Goal: Task Accomplishment & Management: Manage account settings

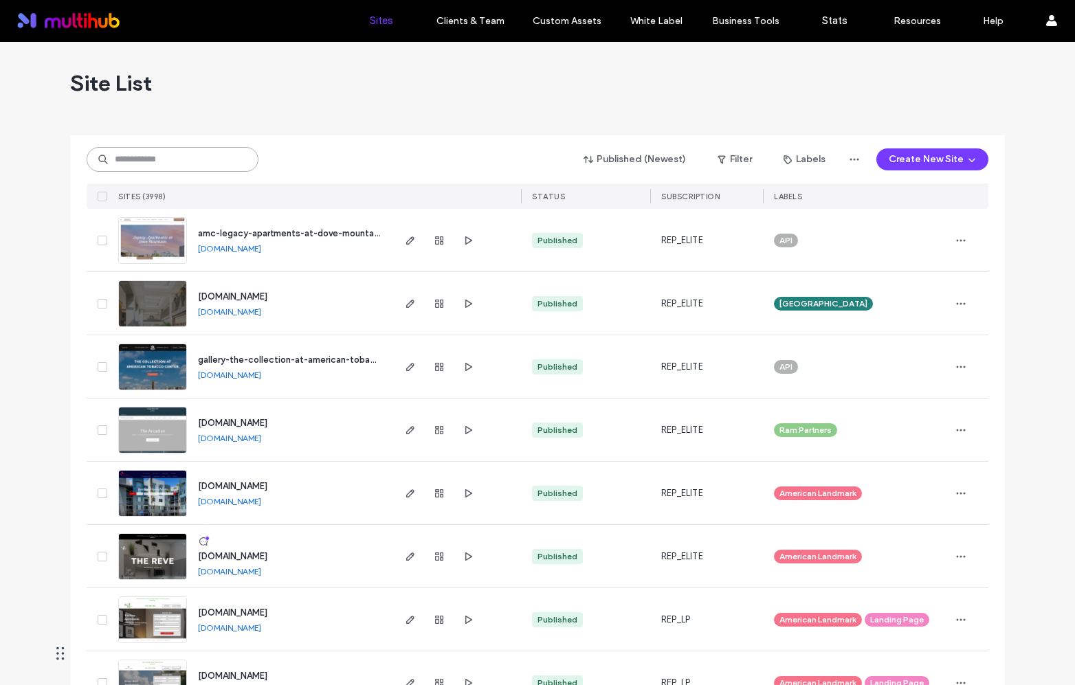
click at [208, 148] on input at bounding box center [173, 159] width 172 height 25
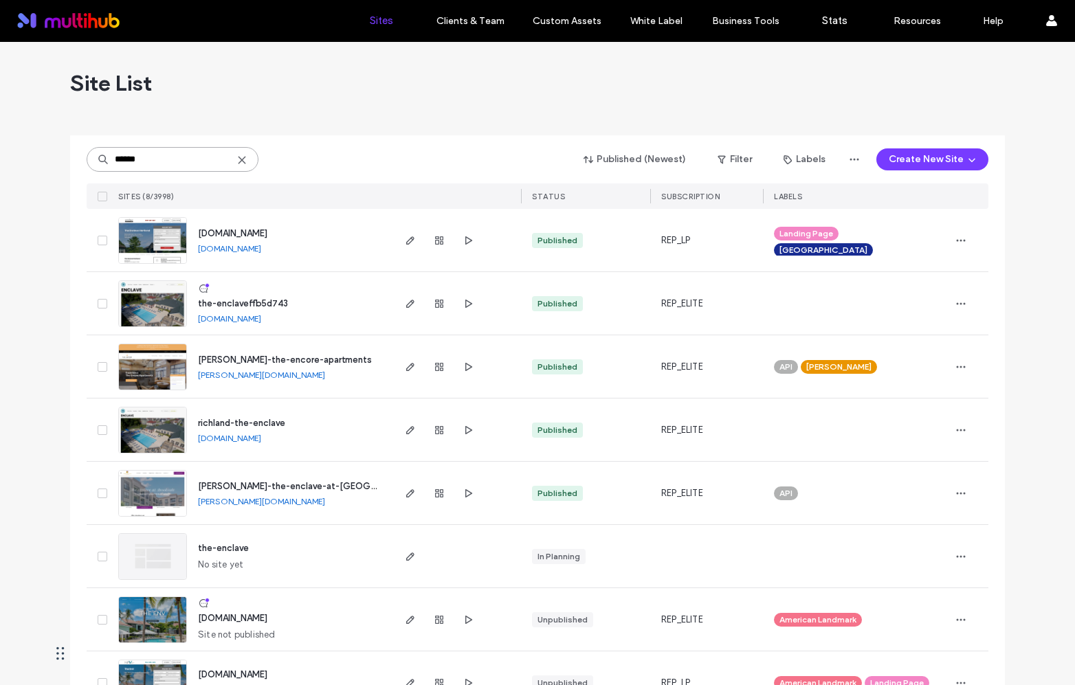
type input "******"
click at [261, 322] on link "[DOMAIN_NAME]" at bounding box center [229, 318] width 63 height 10
click at [958, 307] on icon "button" at bounding box center [960, 303] width 11 height 11
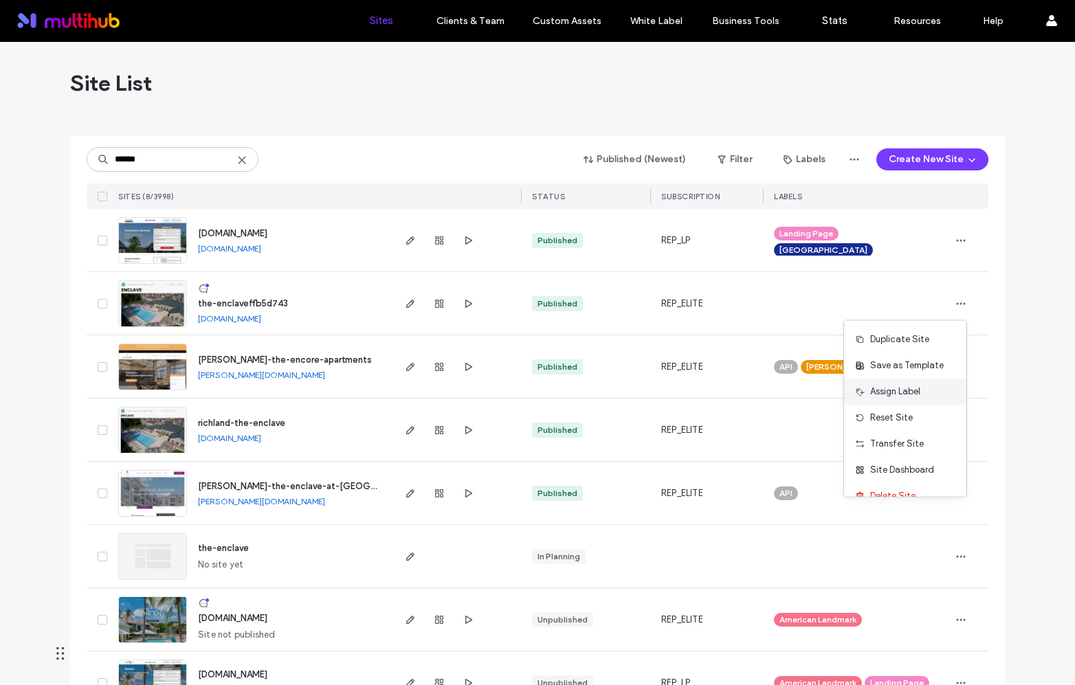
click at [908, 392] on span "Assign Label" at bounding box center [895, 392] width 50 height 14
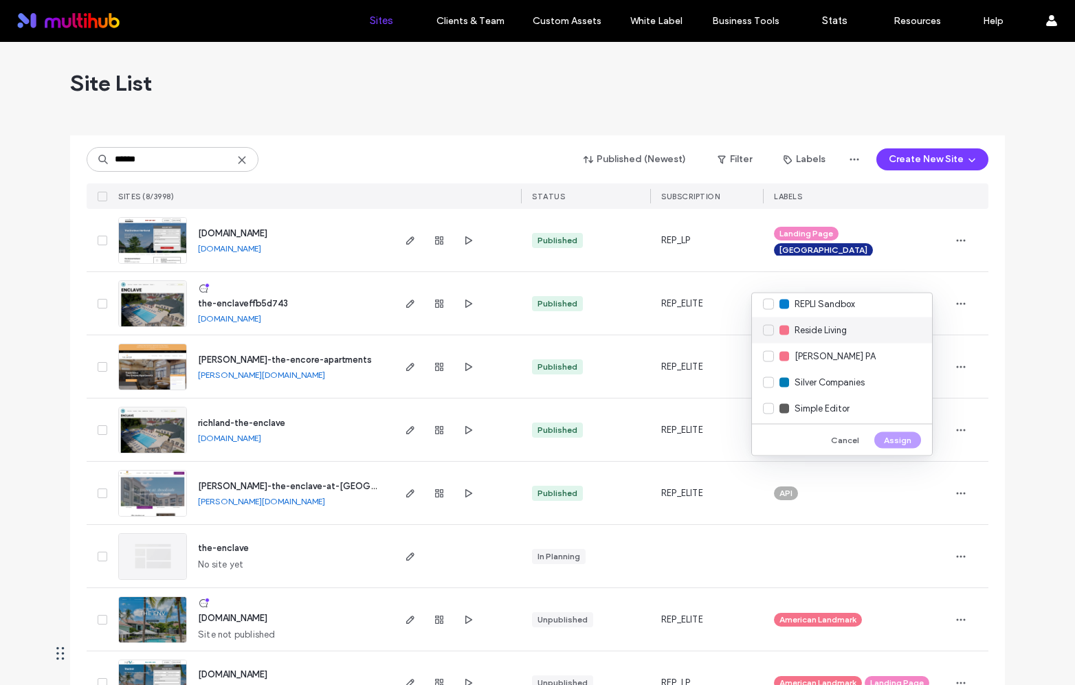
scroll to position [2407, 0]
click at [851, 435] on button "Cancel" at bounding box center [844, 440] width 47 height 16
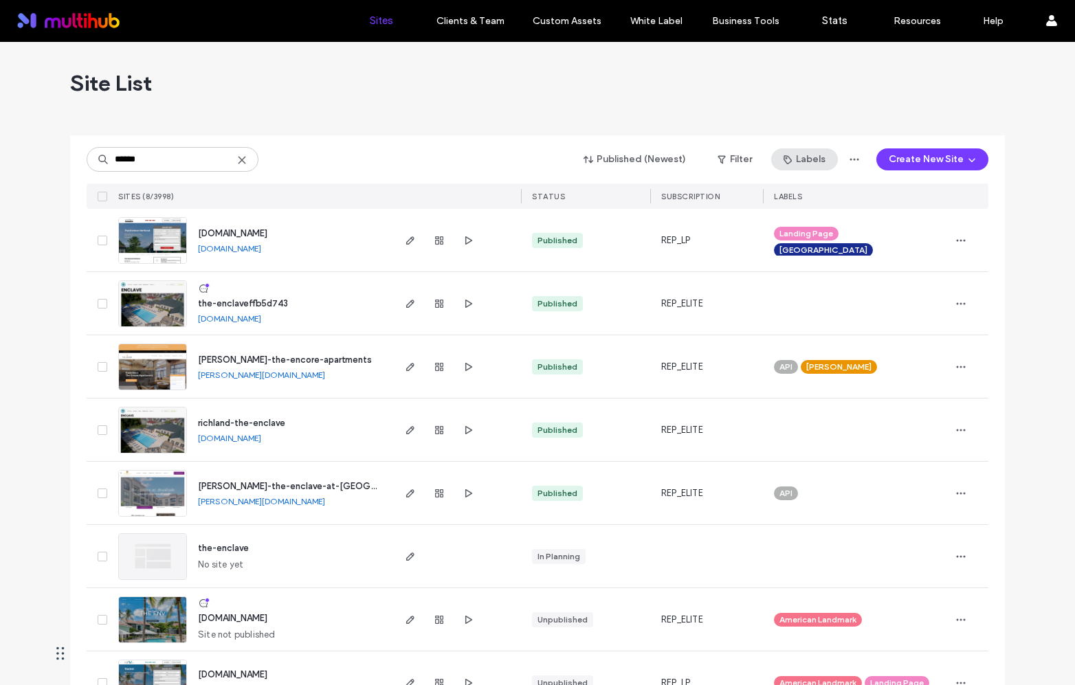
click at [800, 167] on button "Labels" at bounding box center [804, 159] width 67 height 22
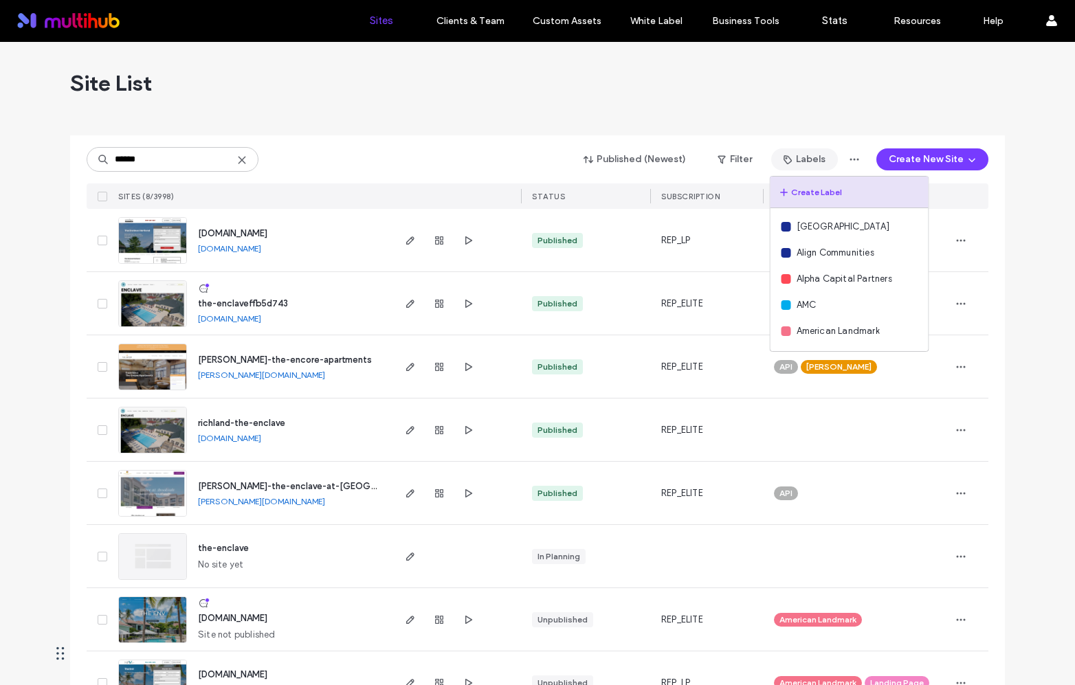
click at [837, 190] on button "Create Label" at bounding box center [849, 193] width 158 height 32
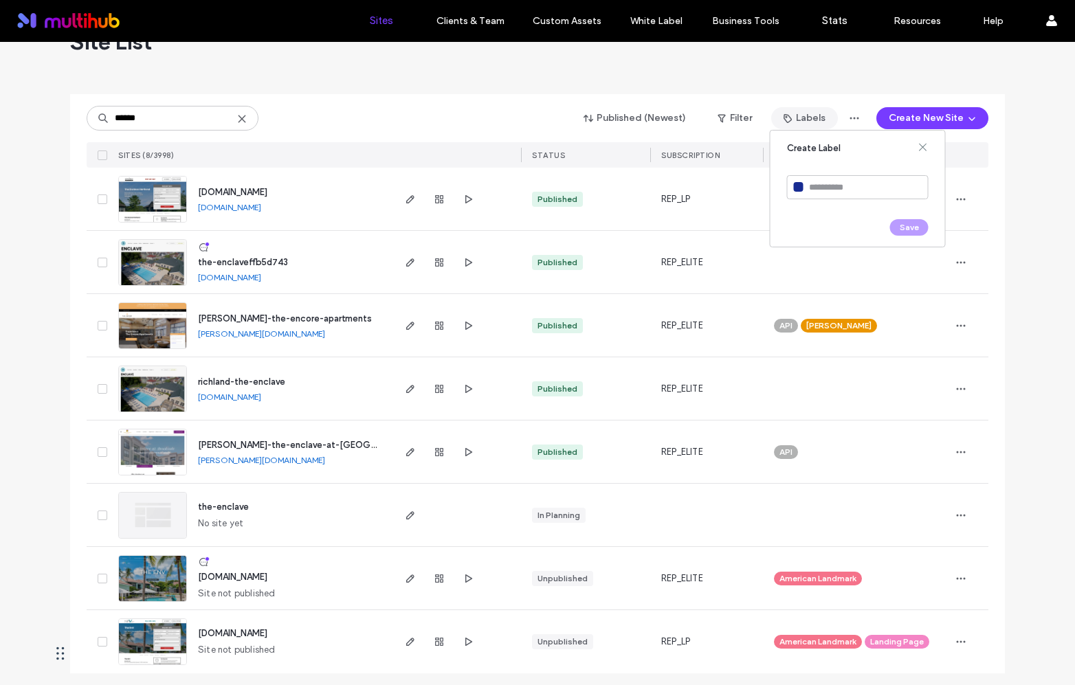
scroll to position [46, 0]
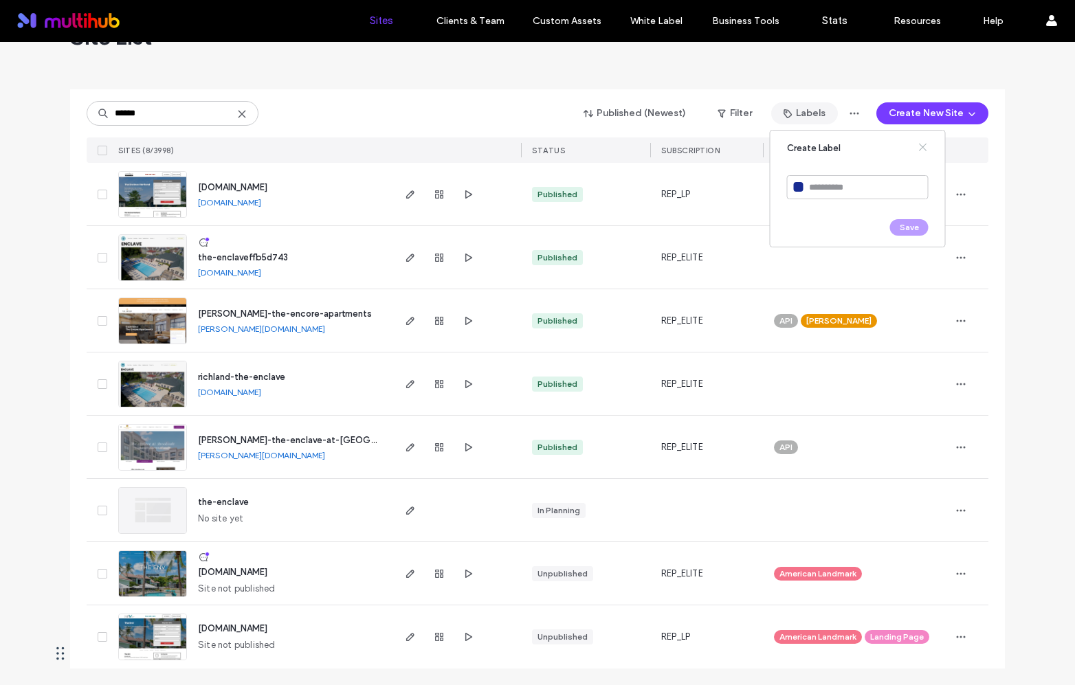
click at [916, 144] on div "Create Label" at bounding box center [858, 149] width 142 height 14
click at [921, 143] on icon at bounding box center [922, 147] width 11 height 11
click at [1003, 296] on div "Site List ****** Published (Newest) Filter Labels Create Label 29th Street Capi…" at bounding box center [537, 340] width 1075 height 689
click at [236, 113] on icon at bounding box center [241, 114] width 11 height 11
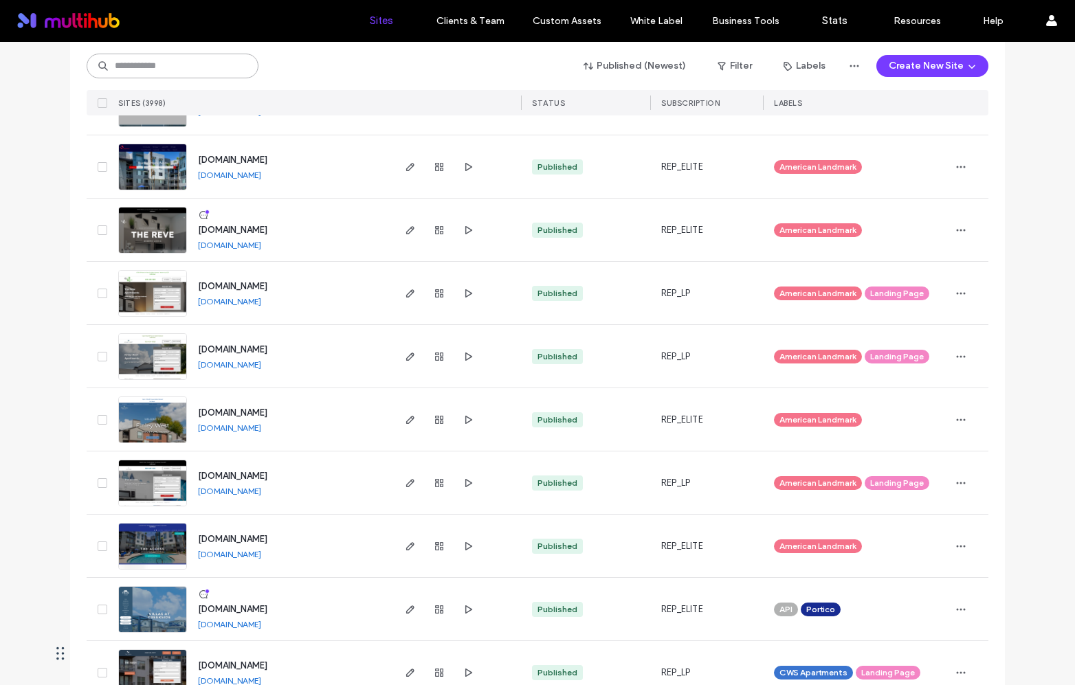
scroll to position [0, 0]
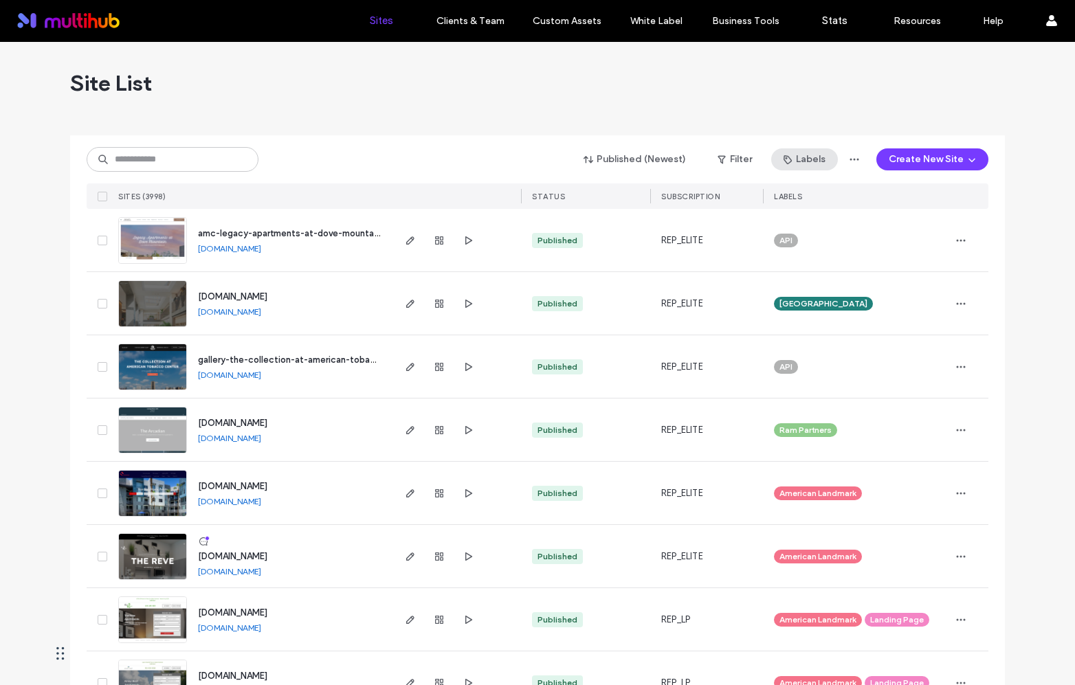
click at [788, 169] on span "button" at bounding box center [789, 159] width 14 height 21
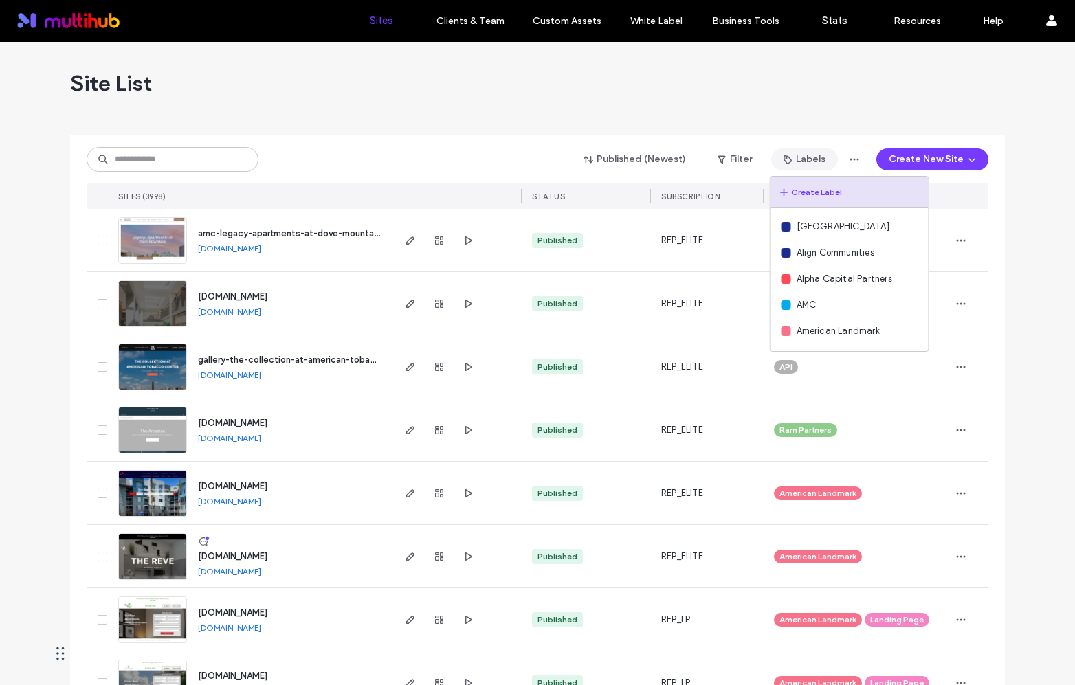
click at [817, 193] on button "Create Label" at bounding box center [849, 193] width 158 height 32
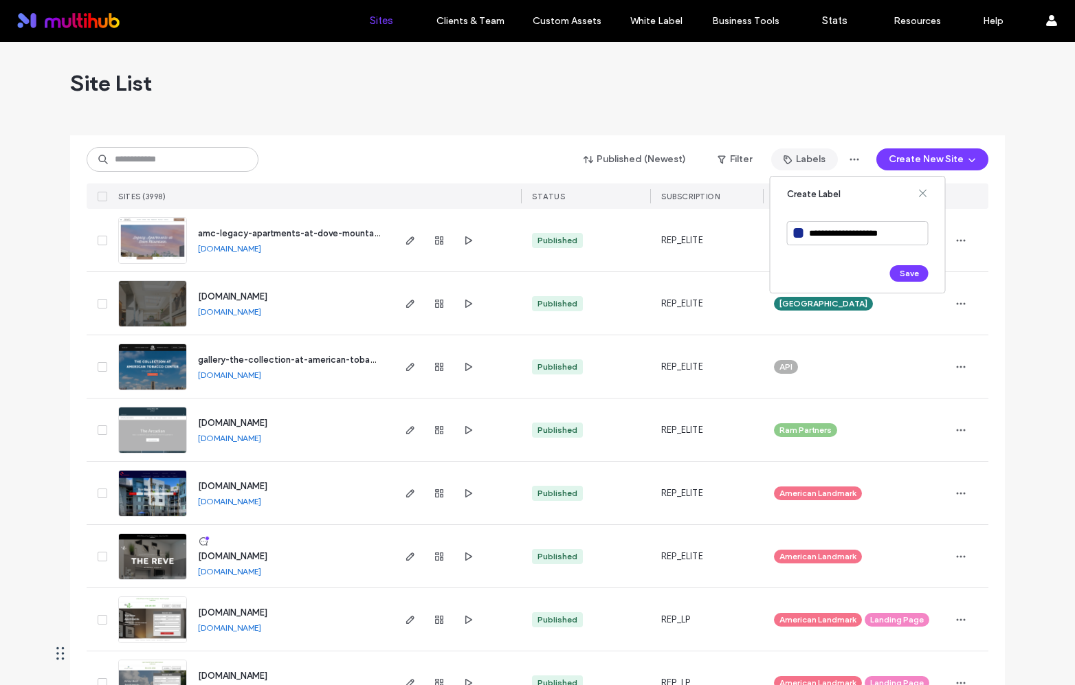
type input "**********"
click at [801, 235] on div at bounding box center [799, 233] width 10 height 10
click at [664, 305] on div at bounding box center [658, 299] width 22 height 22
click at [915, 273] on button "Save" at bounding box center [909, 273] width 38 height 16
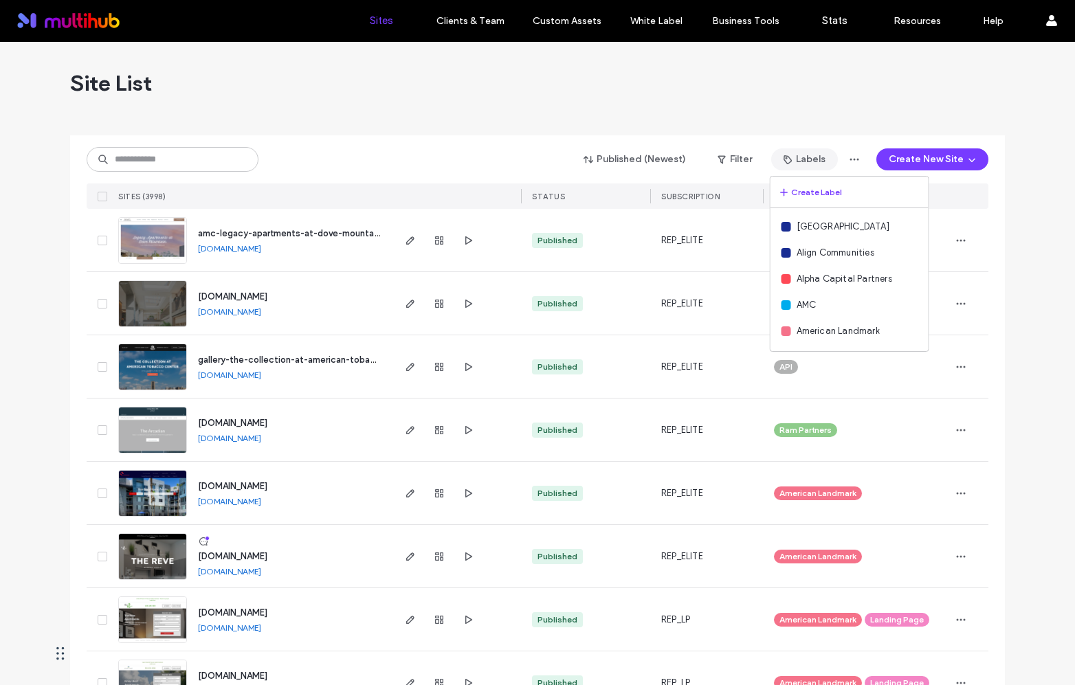
click at [502, 113] on div "Site List" at bounding box center [537, 83] width 935 height 82
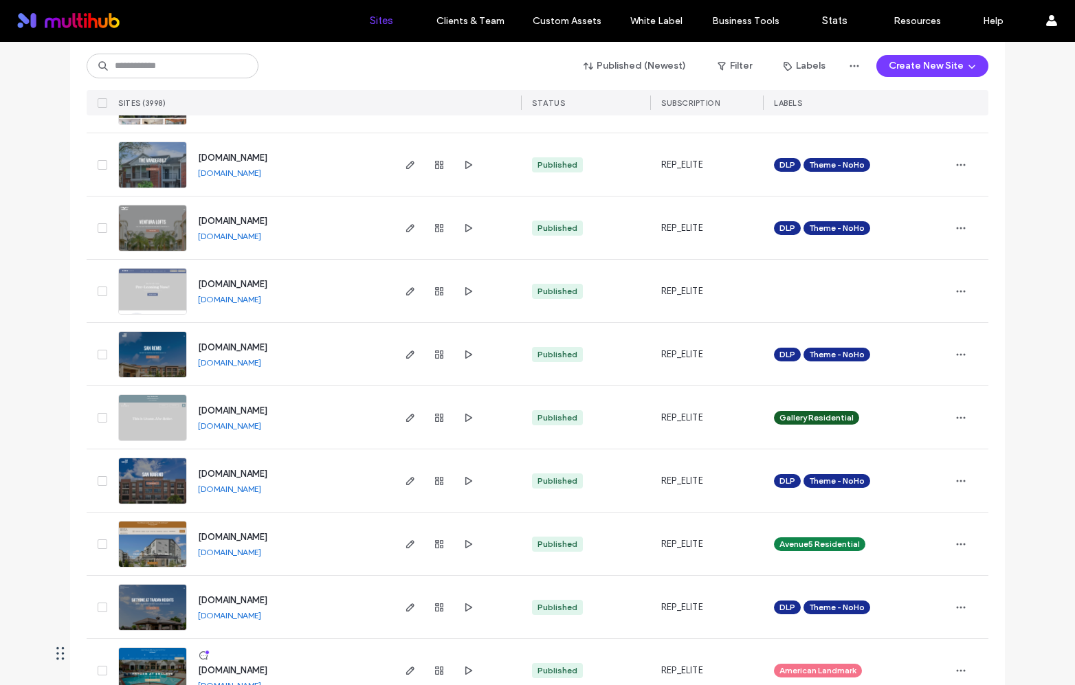
scroll to position [2161, 0]
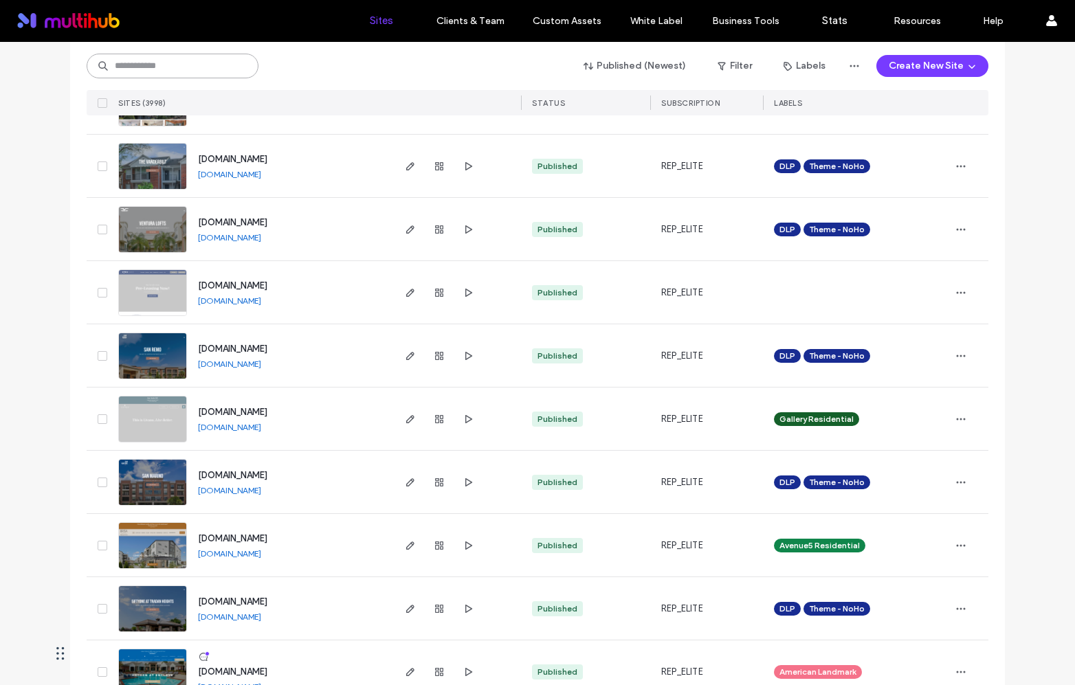
click at [146, 69] on input at bounding box center [173, 66] width 172 height 25
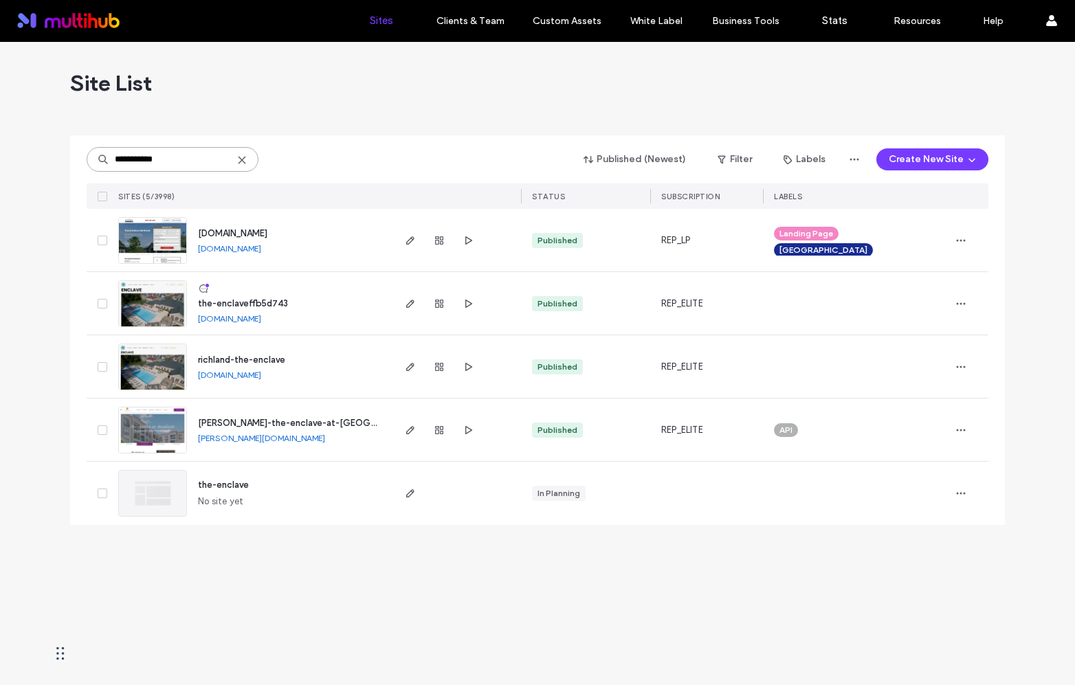
scroll to position [0, 0]
type input "**********"
click at [964, 306] on icon "button" at bounding box center [960, 303] width 11 height 11
click at [924, 390] on span "Assign Label" at bounding box center [900, 392] width 50 height 14
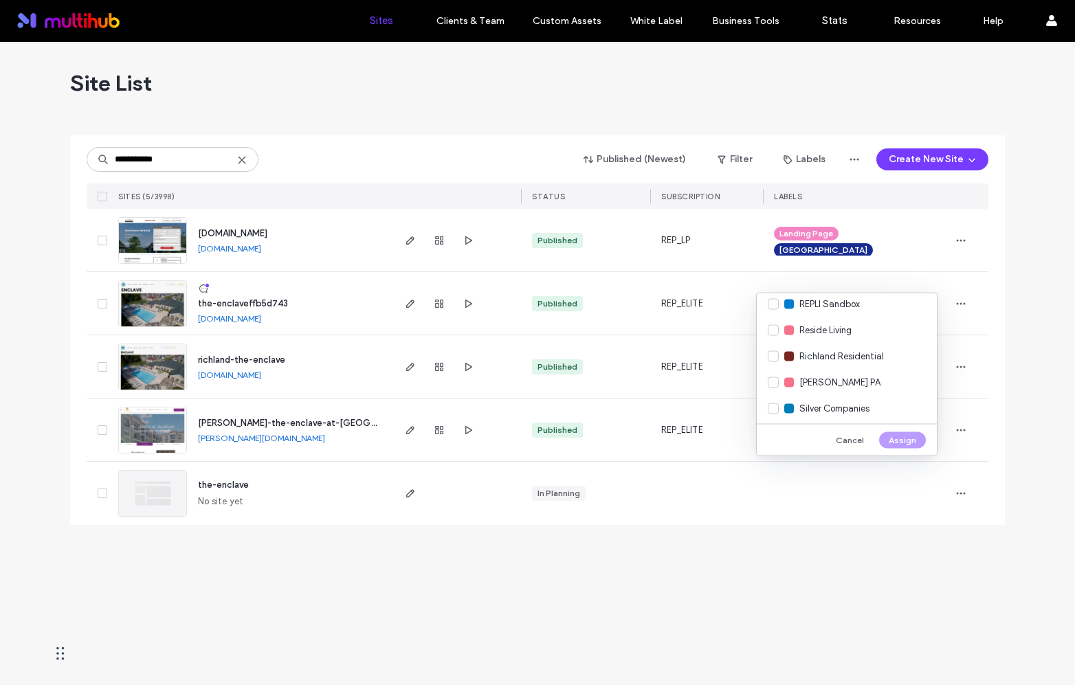
scroll to position [2306, 0]
click at [874, 355] on span "Richland Residential" at bounding box center [841, 356] width 85 height 14
click at [916, 438] on button "Assign" at bounding box center [902, 440] width 47 height 16
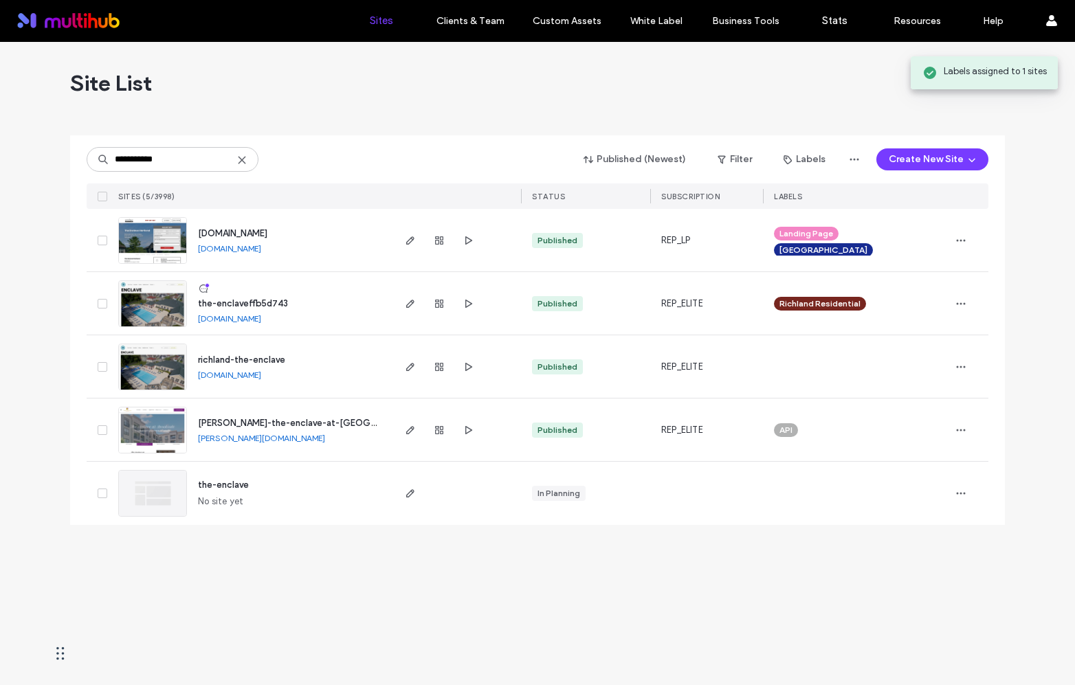
click at [1003, 306] on div "**********" at bounding box center [537, 363] width 1075 height 643
click at [243, 157] on icon at bounding box center [241, 160] width 11 height 11
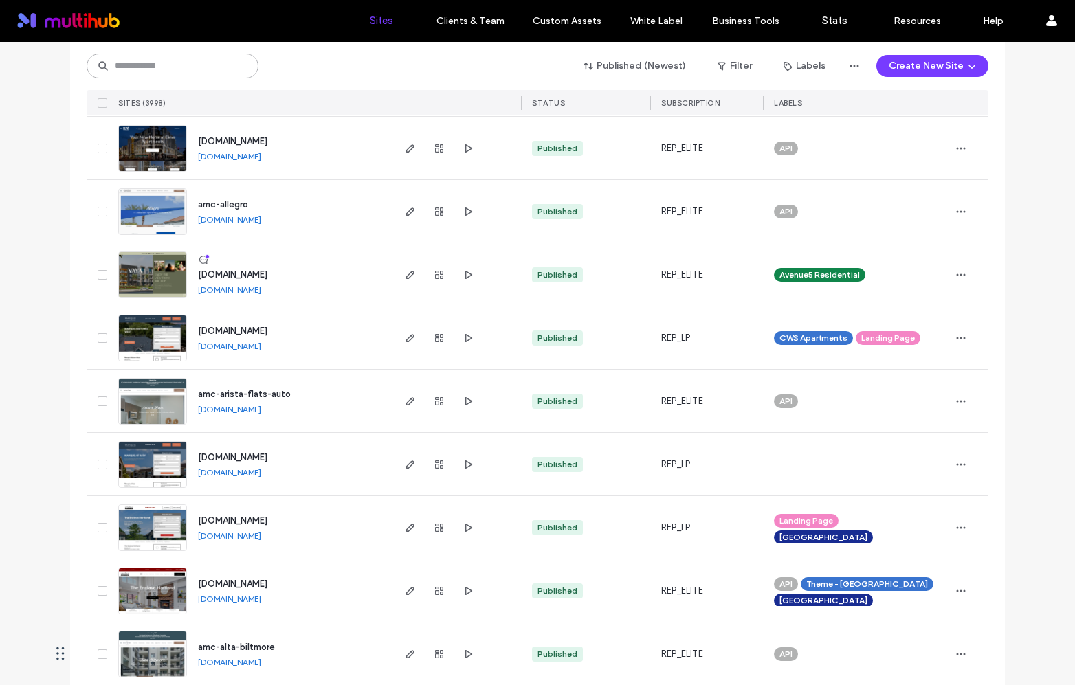
scroll to position [0, 0]
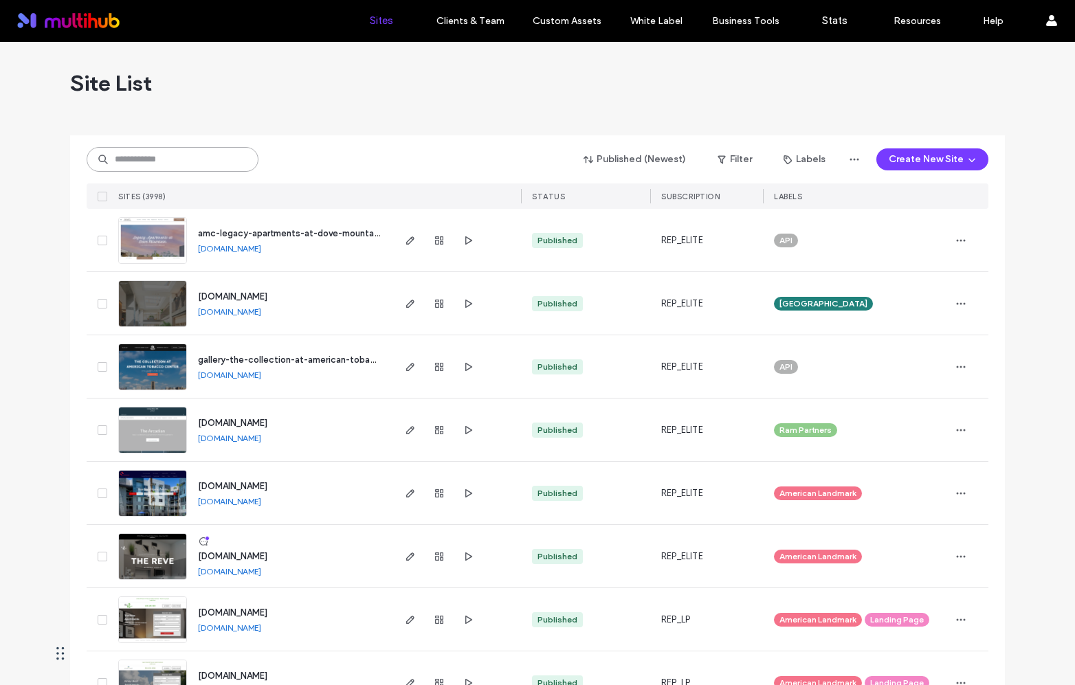
click at [143, 160] on input at bounding box center [173, 159] width 172 height 25
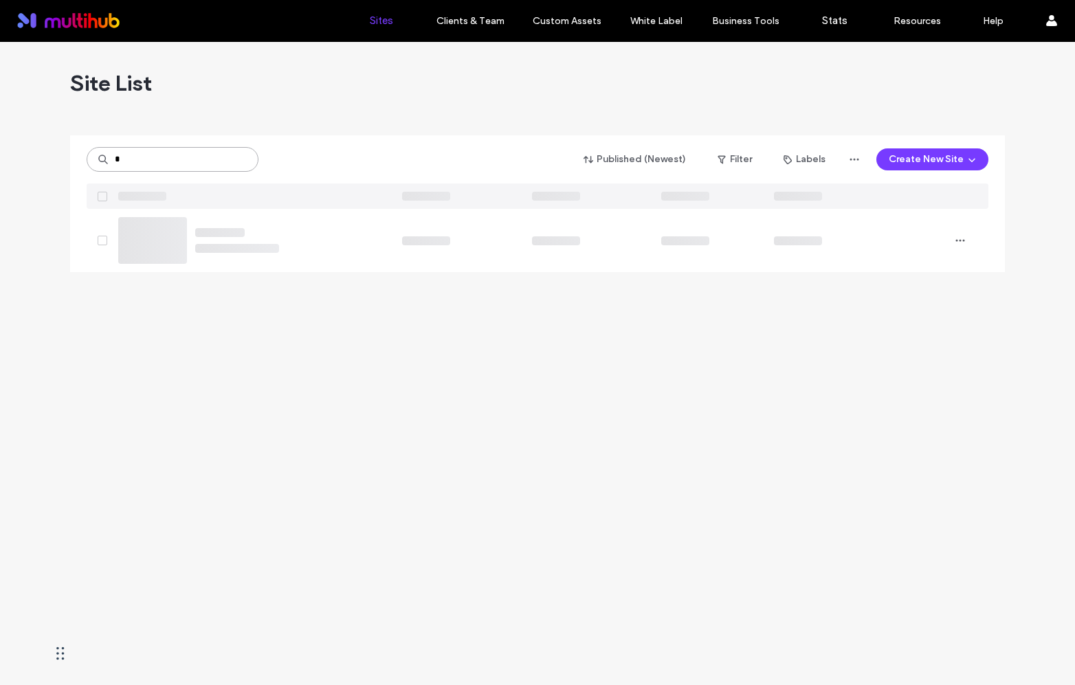
type input "*"
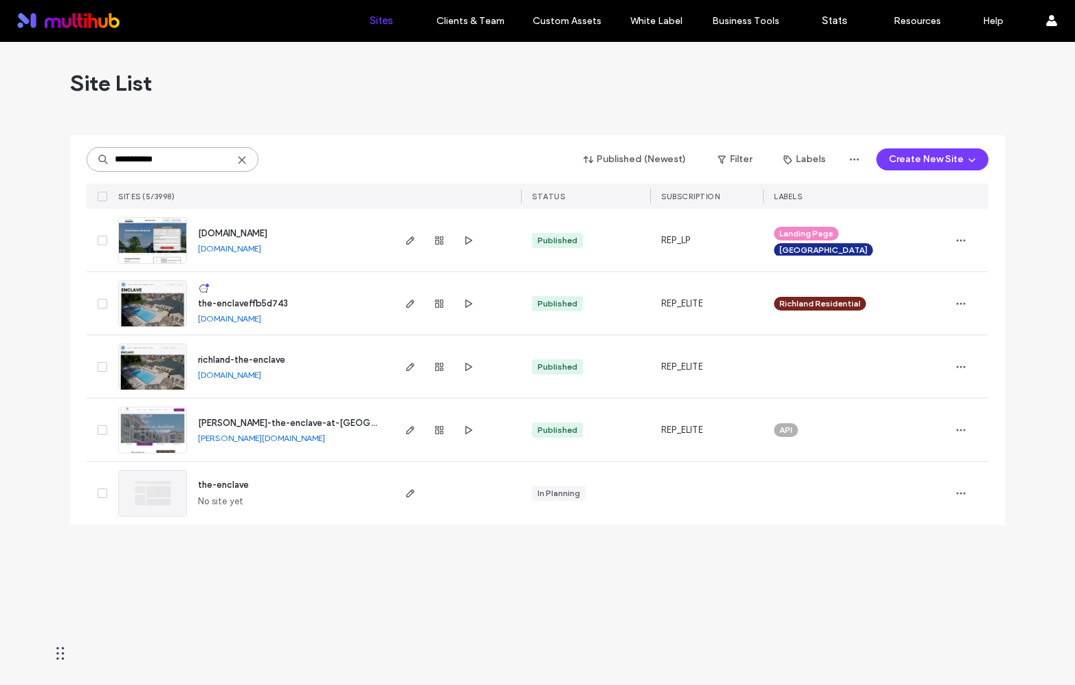
type input "**********"
click at [261, 315] on link "[DOMAIN_NAME]" at bounding box center [229, 318] width 63 height 10
click at [411, 305] on icon "button" at bounding box center [410, 303] width 11 height 11
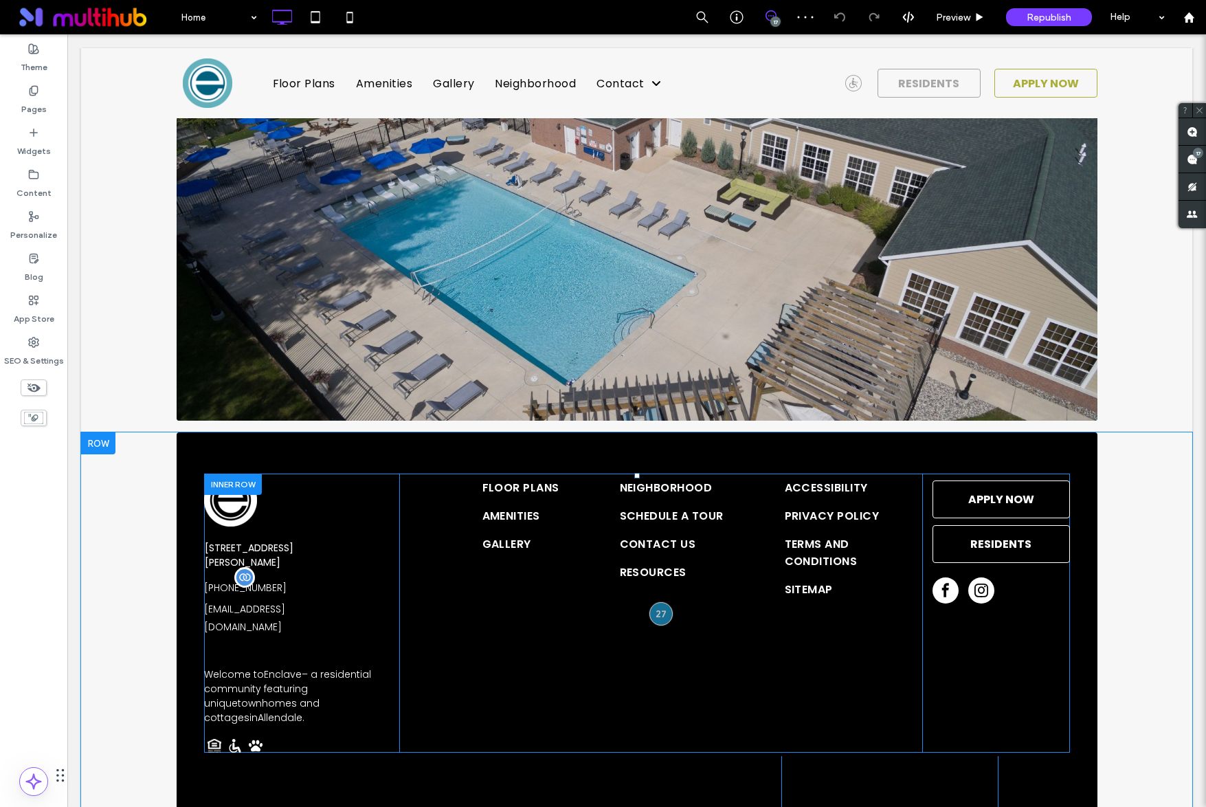
scroll to position [4047, 0]
click at [664, 601] on div at bounding box center [660, 613] width 25 height 25
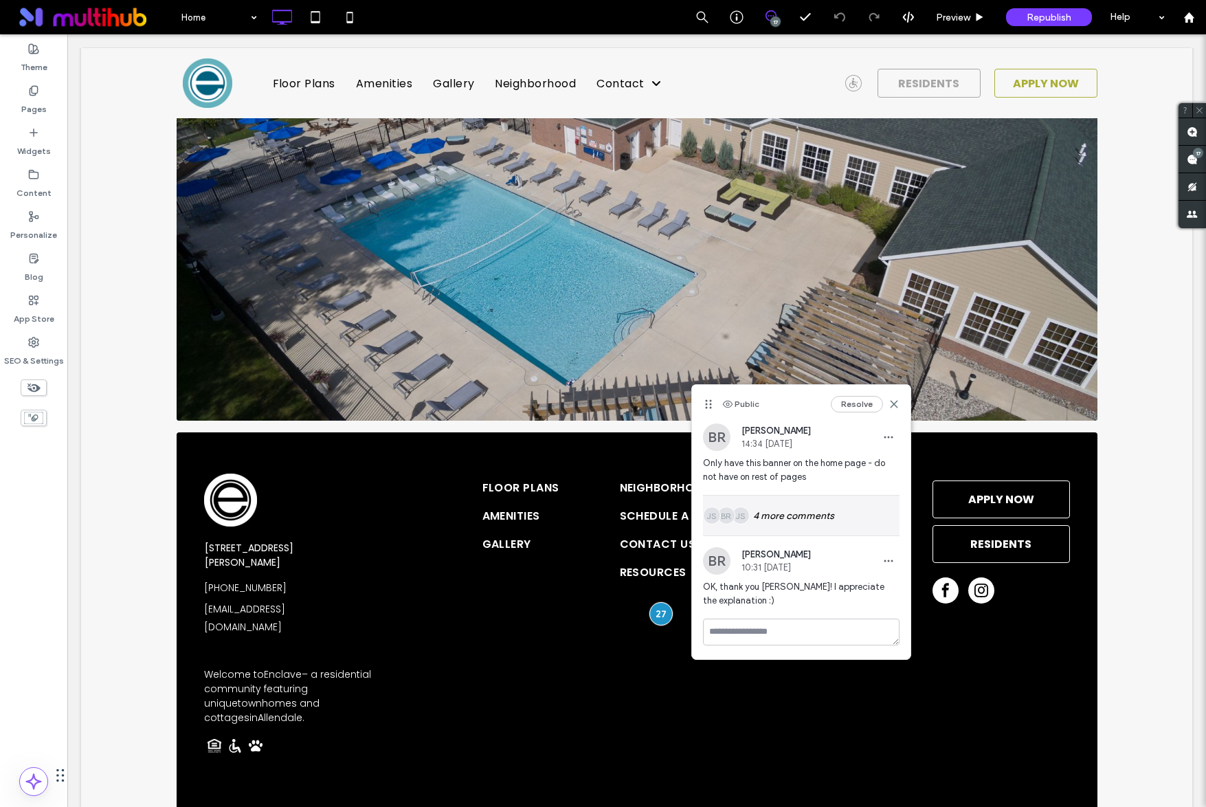
click at [776, 517] on div "JS BR JS 4 more comments" at bounding box center [801, 515] width 197 height 40
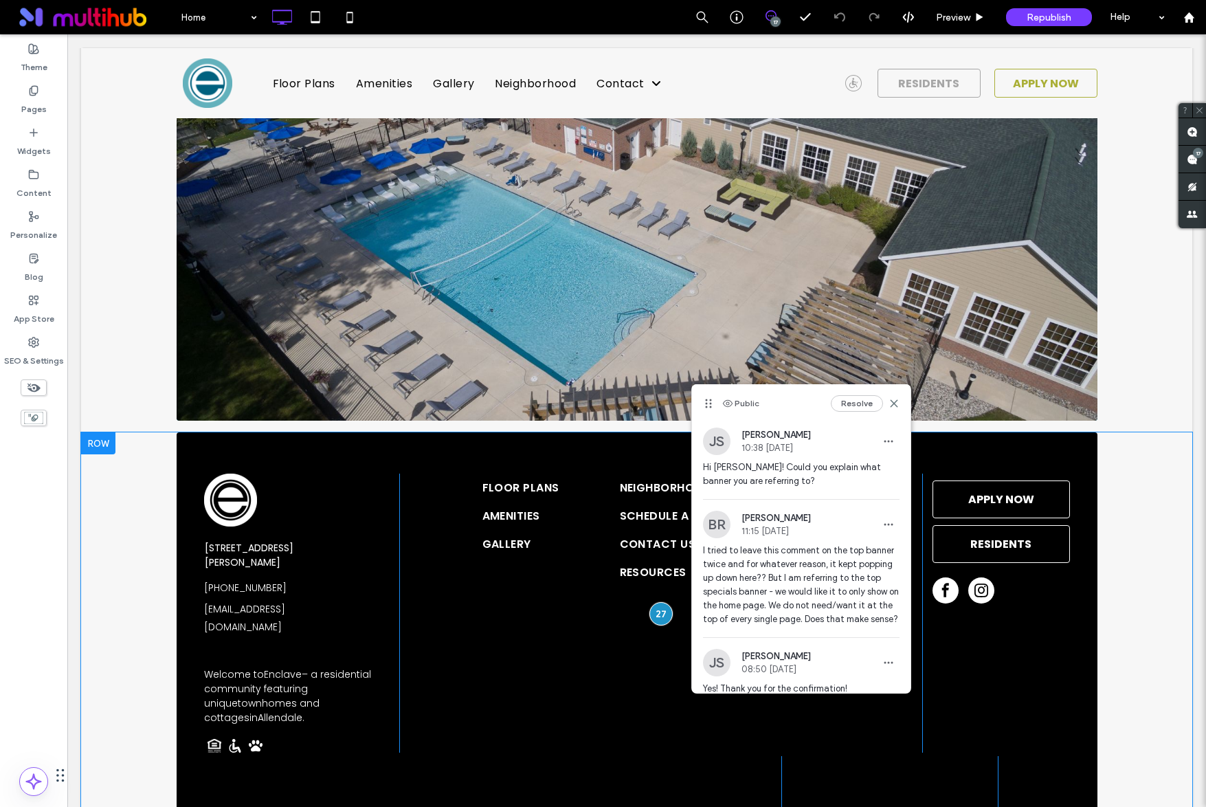
scroll to position [51, 0]
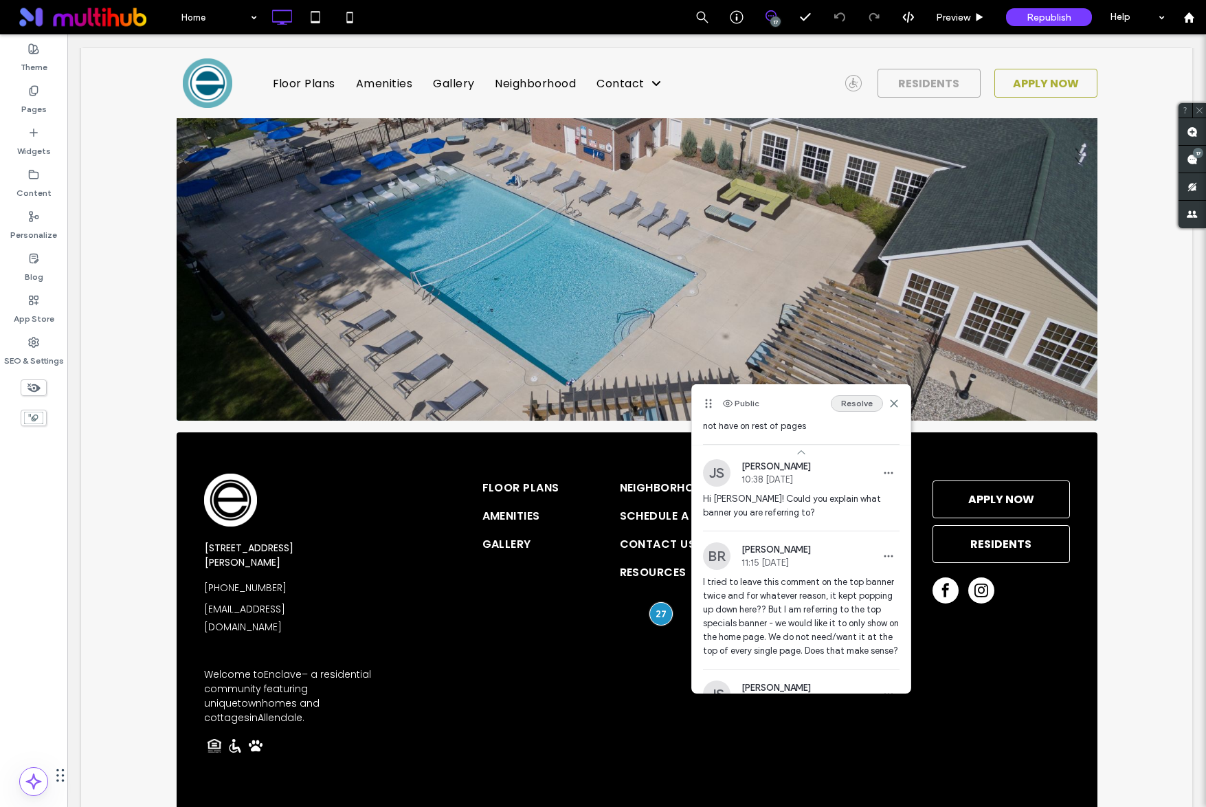
click at [861, 403] on button "Resolve" at bounding box center [857, 403] width 52 height 16
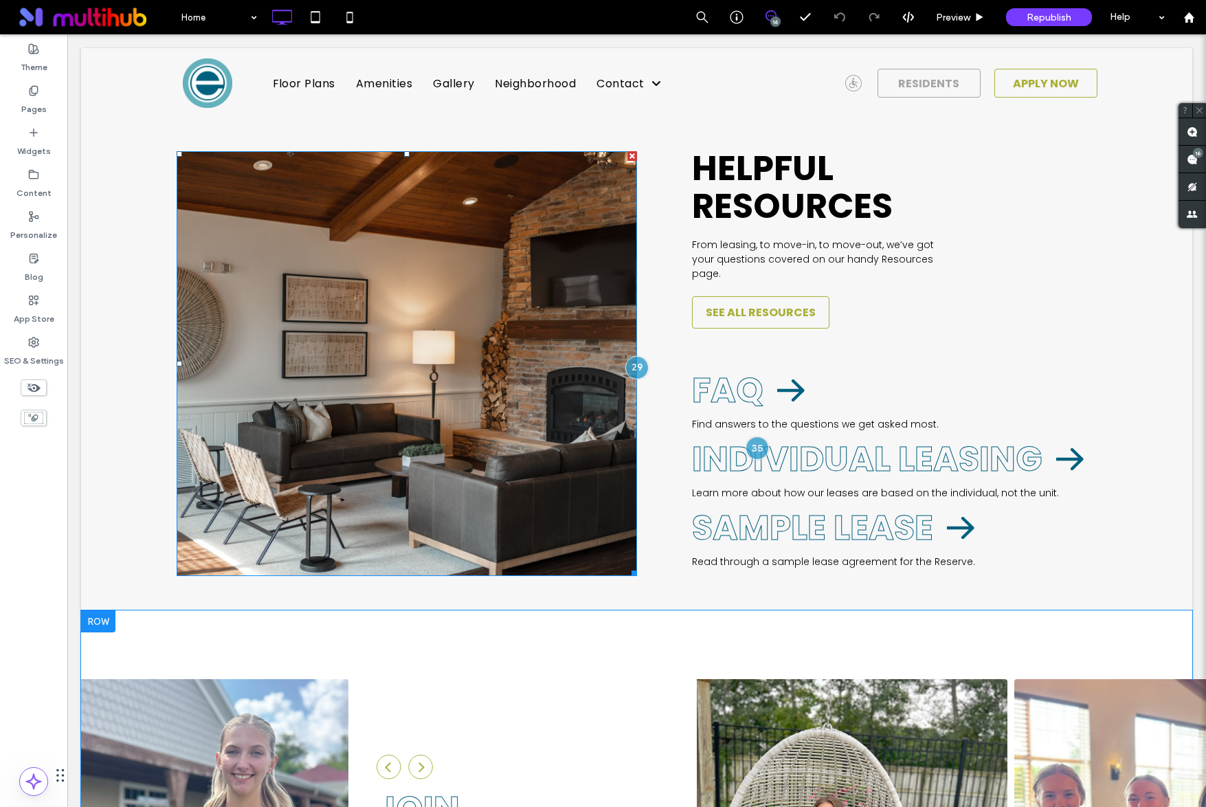
scroll to position [3286, 0]
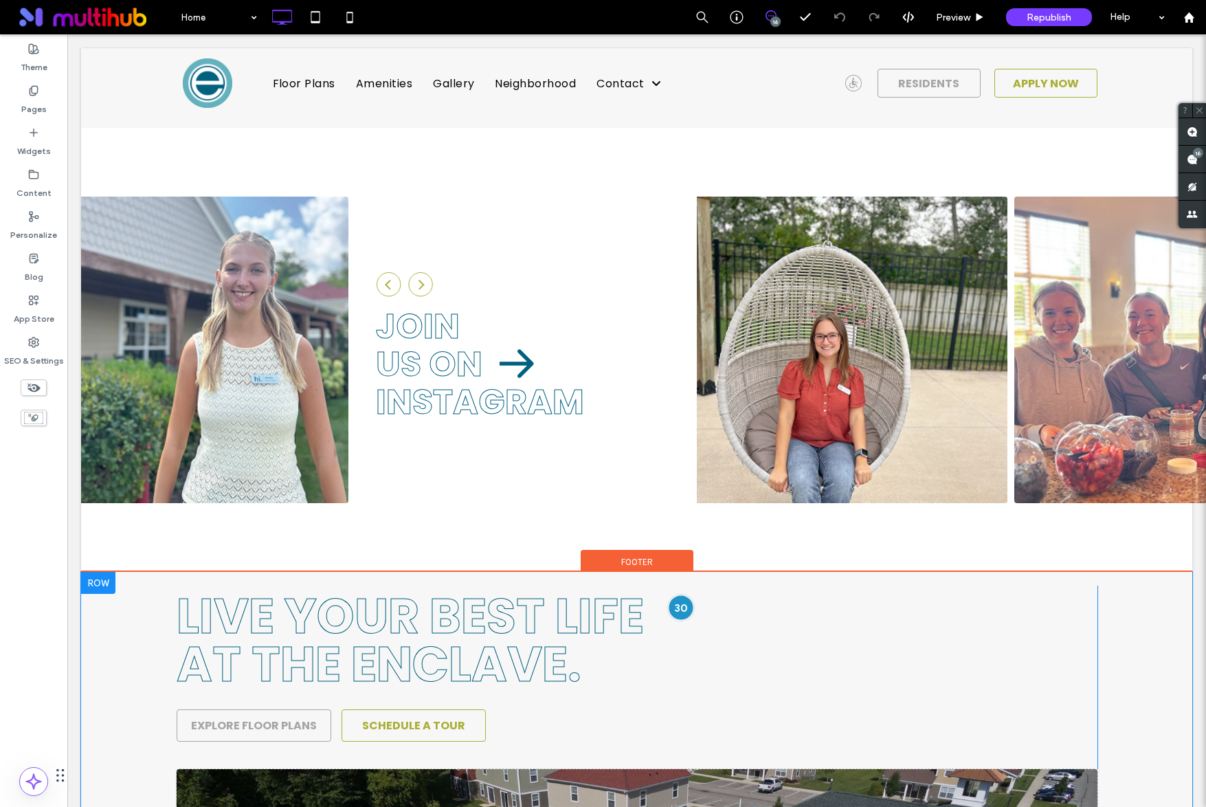
click at [679, 595] on div at bounding box center [680, 607] width 25 height 25
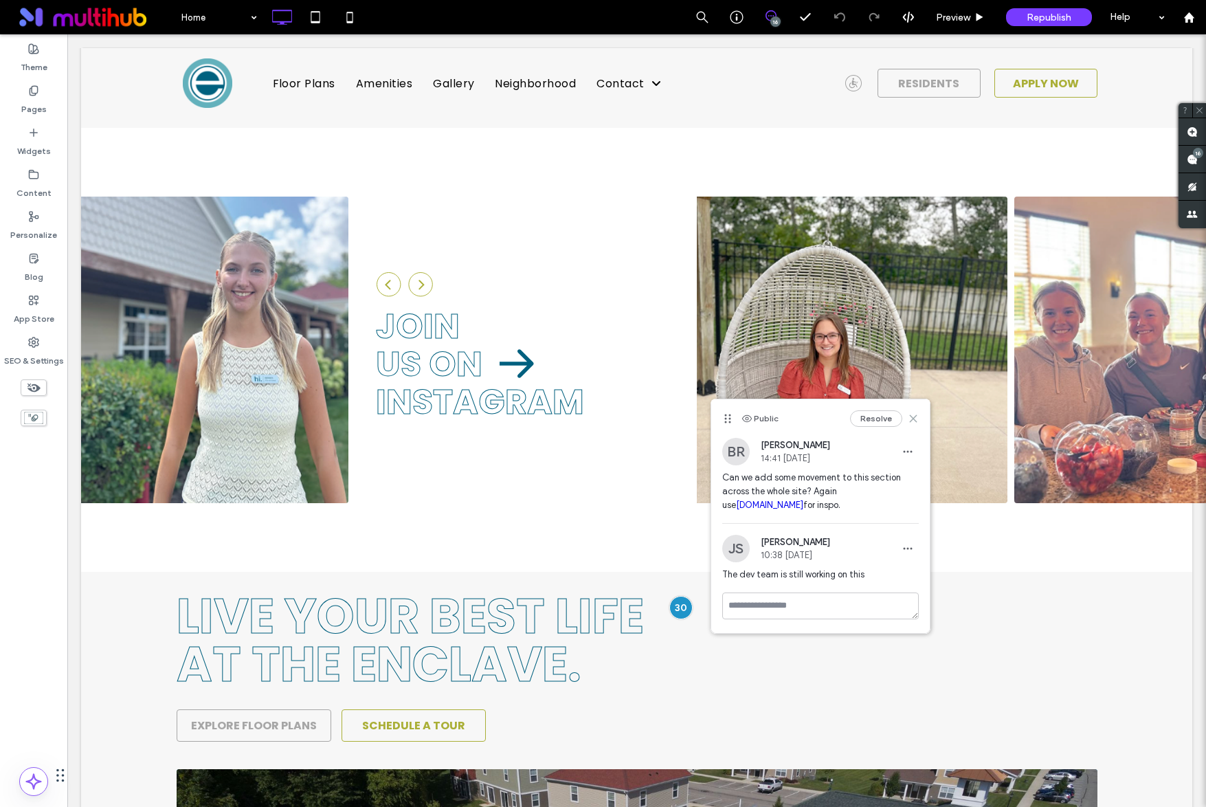
click at [914, 413] on icon at bounding box center [913, 418] width 11 height 11
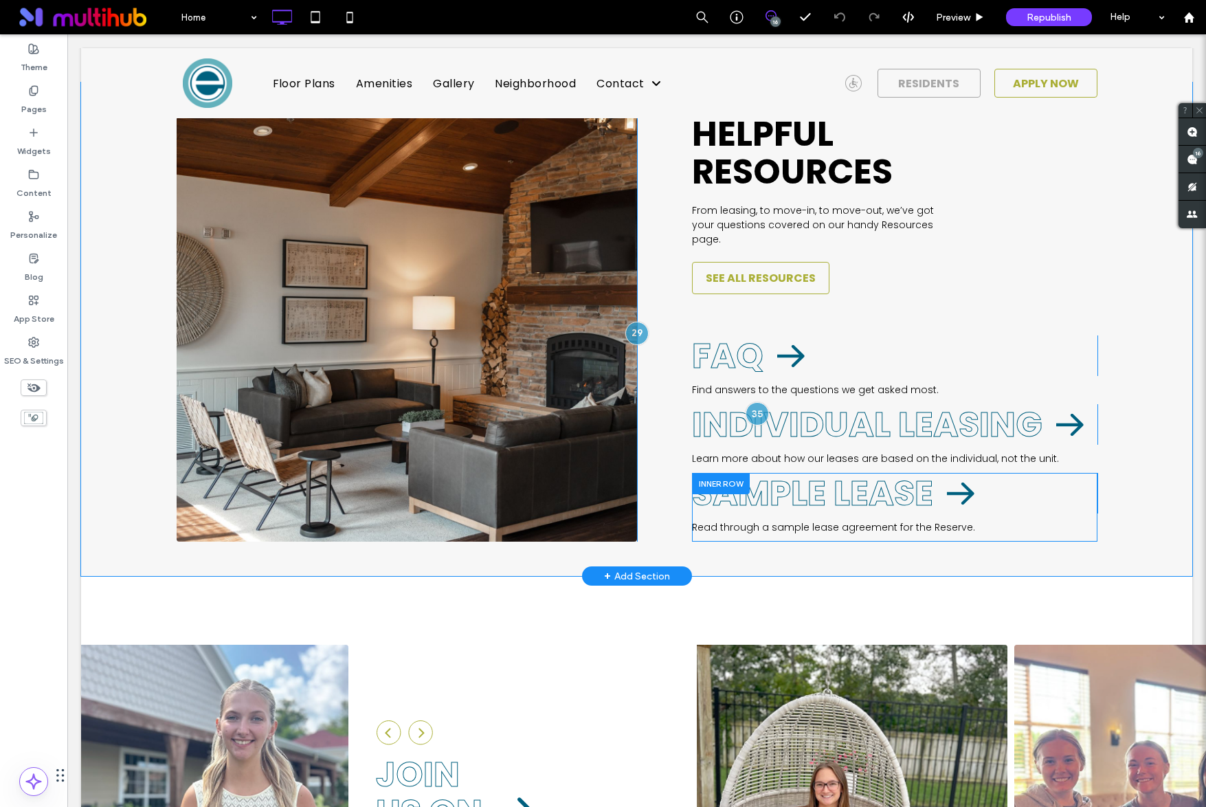
scroll to position [2827, 0]
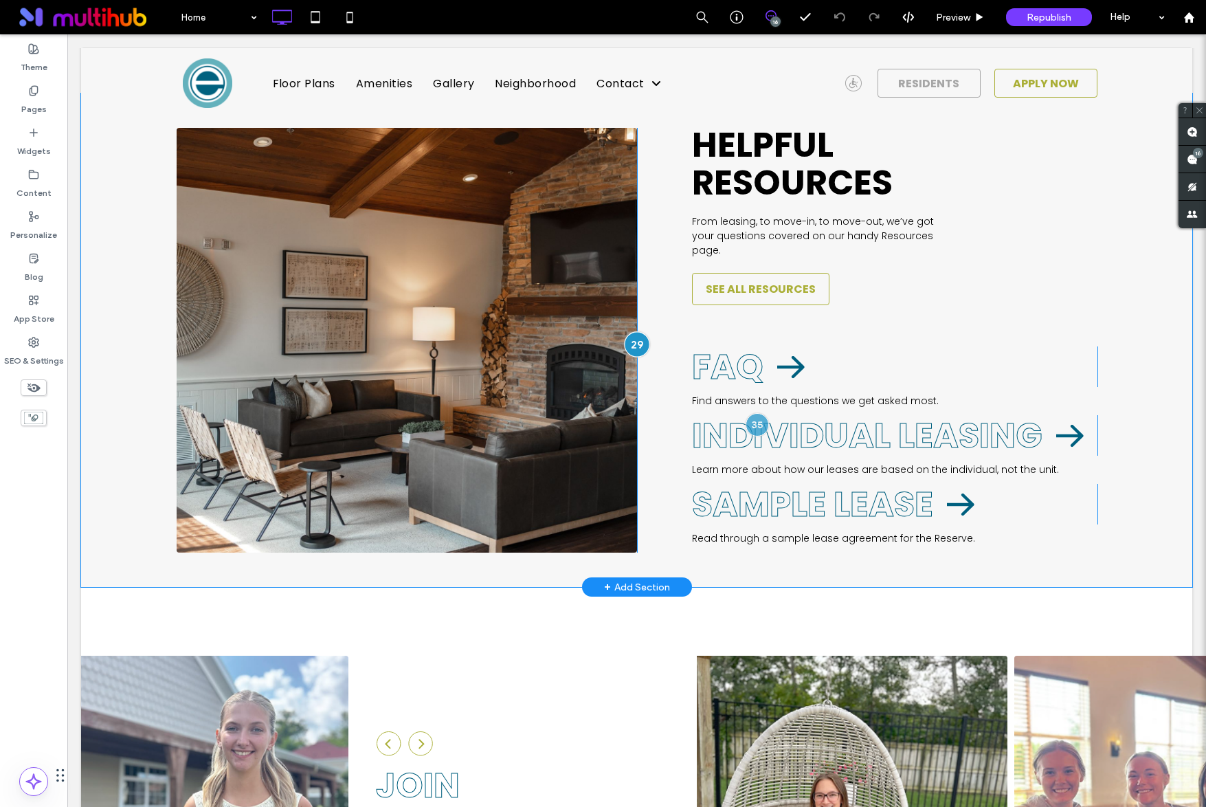
click at [633, 331] on div at bounding box center [637, 343] width 25 height 25
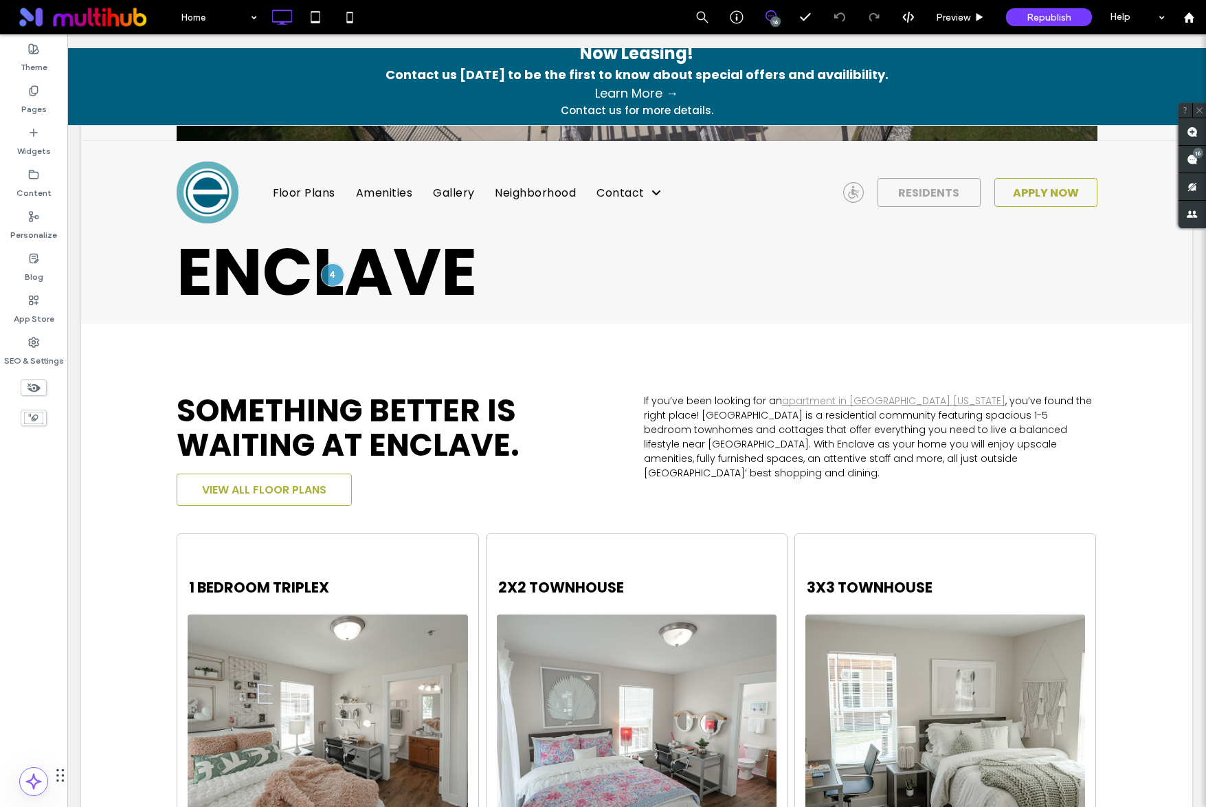
scroll to position [0, 0]
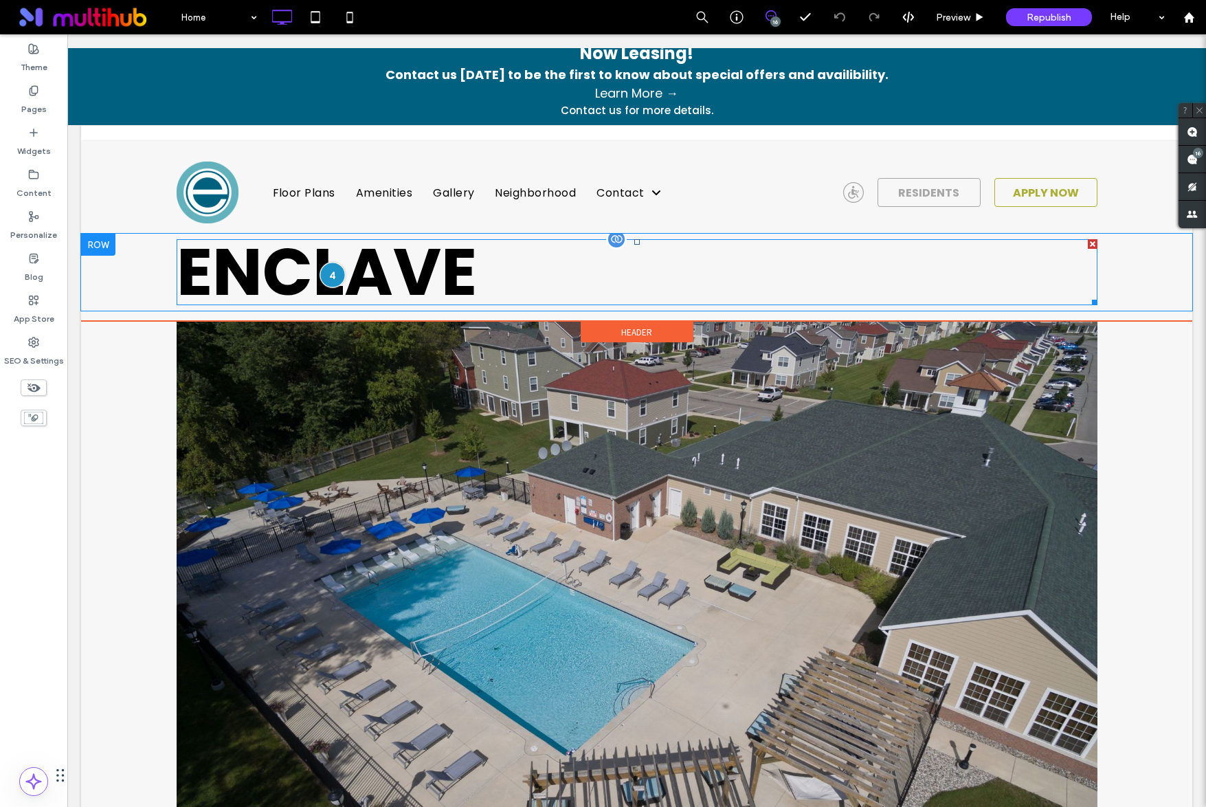
click at [333, 278] on div at bounding box center [332, 274] width 25 height 25
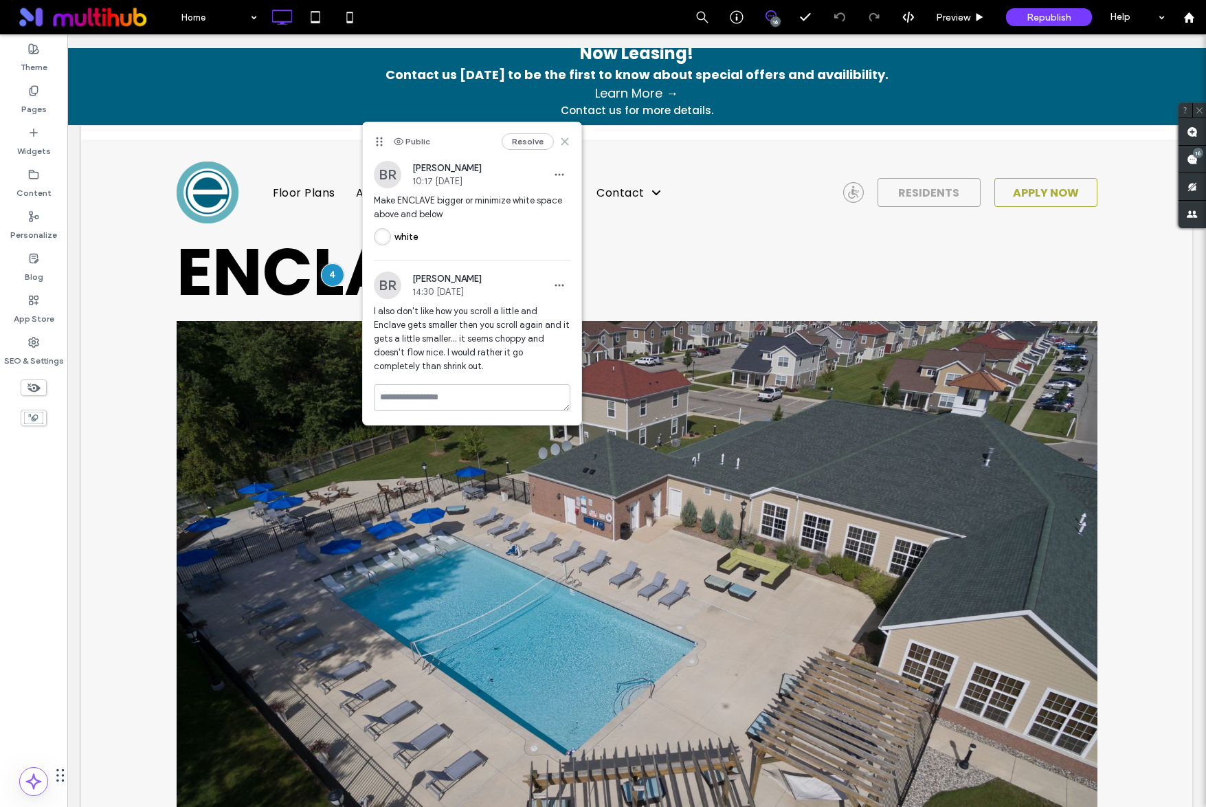
click at [567, 140] on use at bounding box center [565, 142] width 6 height 6
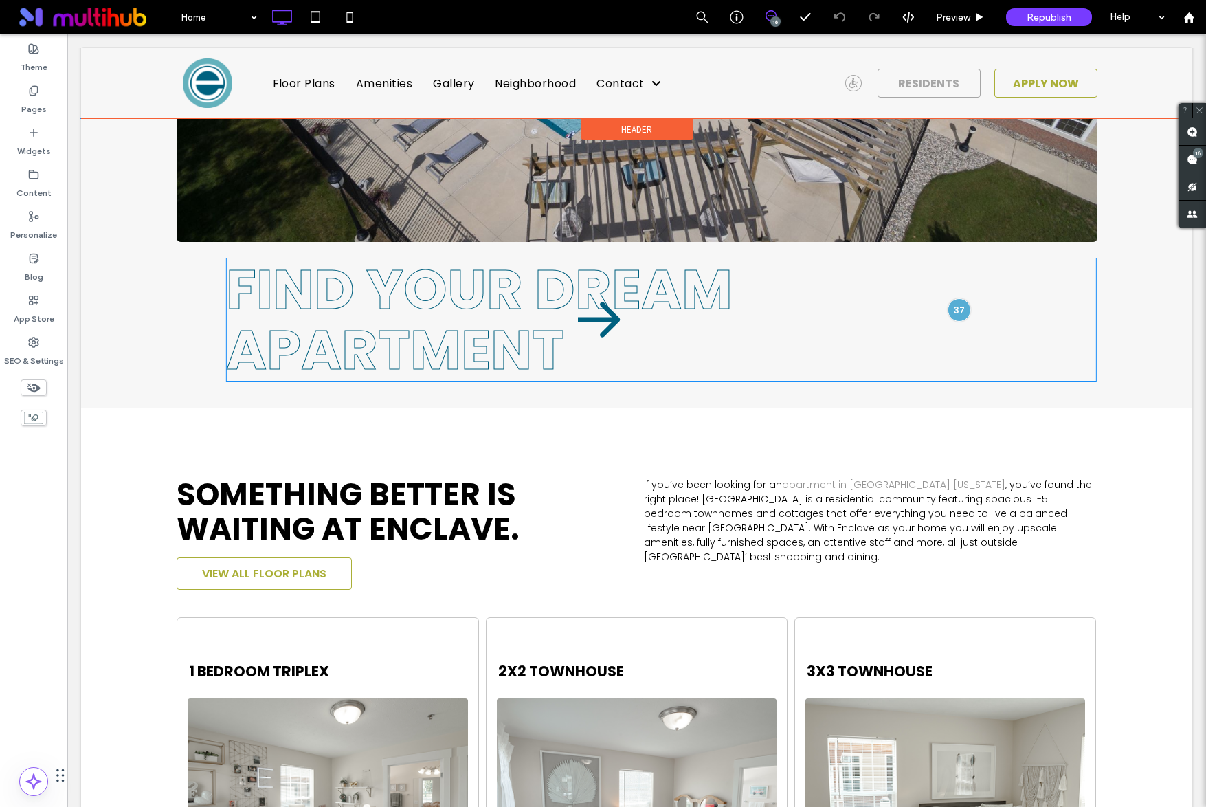
scroll to position [667, 0]
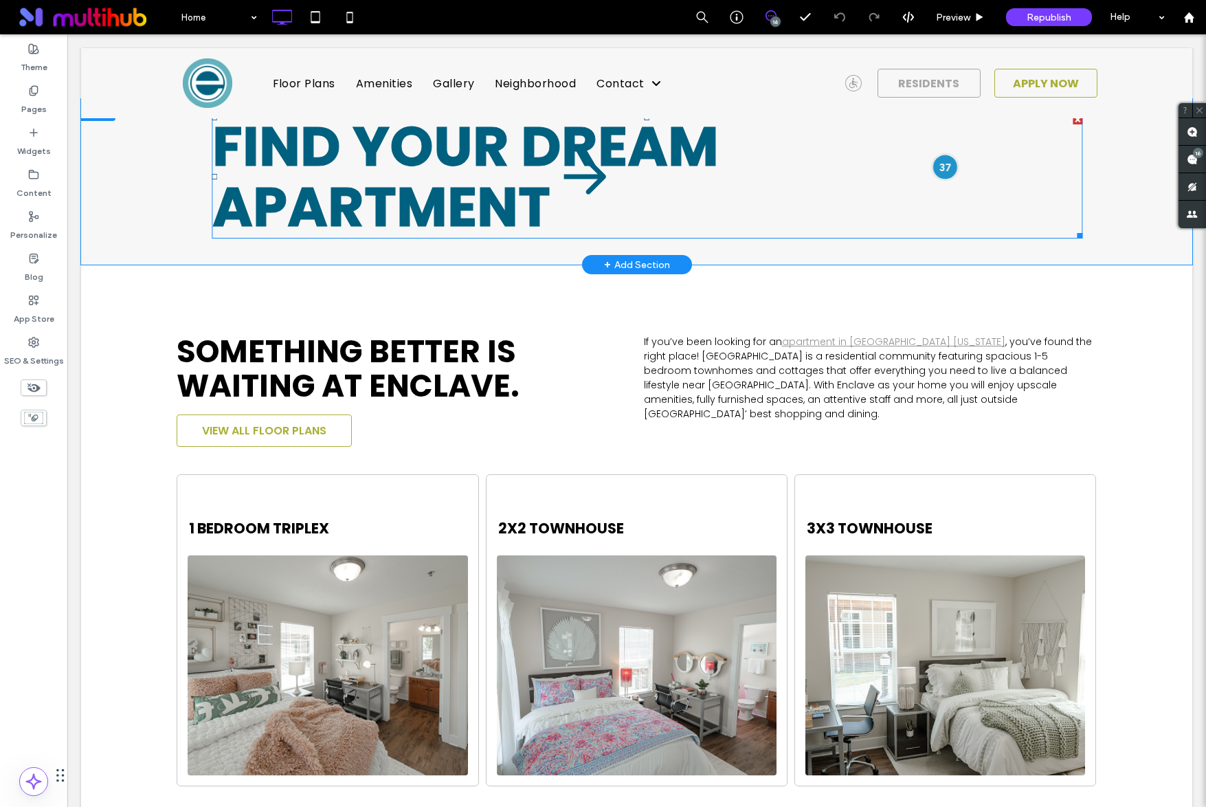
click at [950, 155] on div at bounding box center [945, 167] width 25 height 25
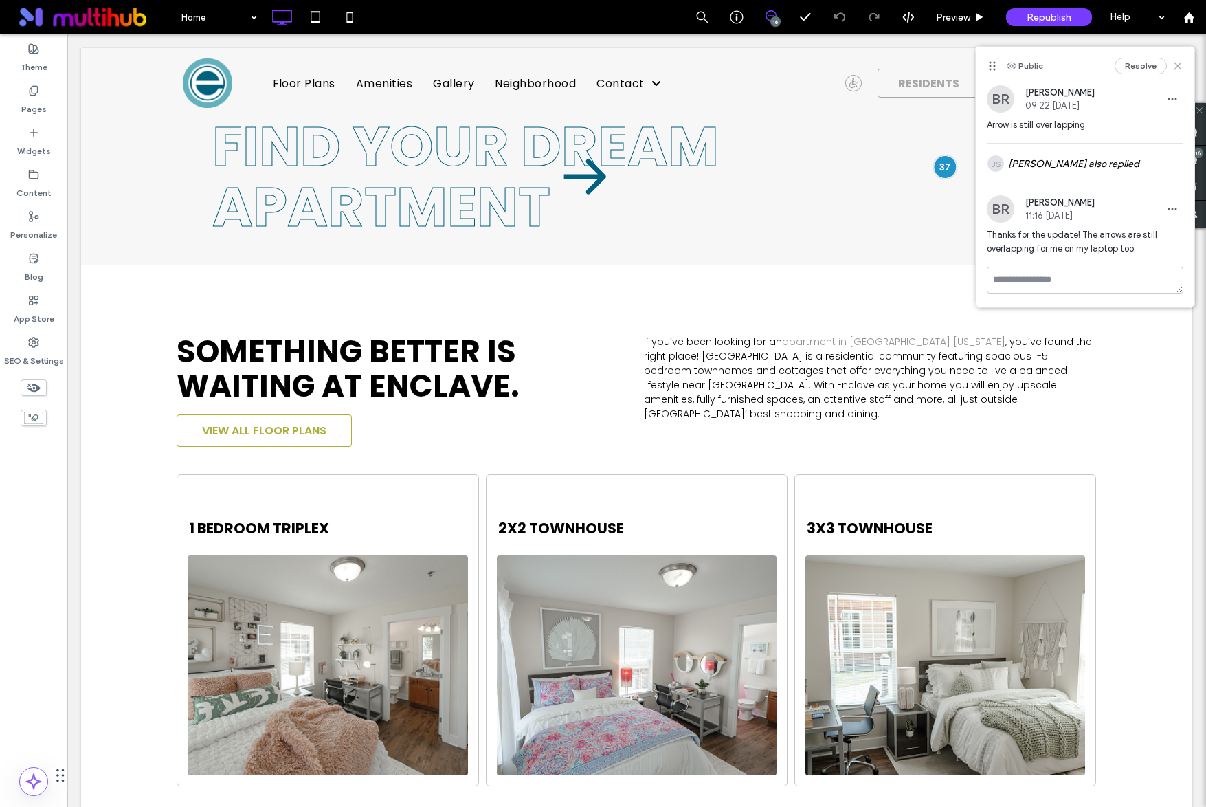
click at [1175, 65] on icon at bounding box center [1177, 65] width 11 height 11
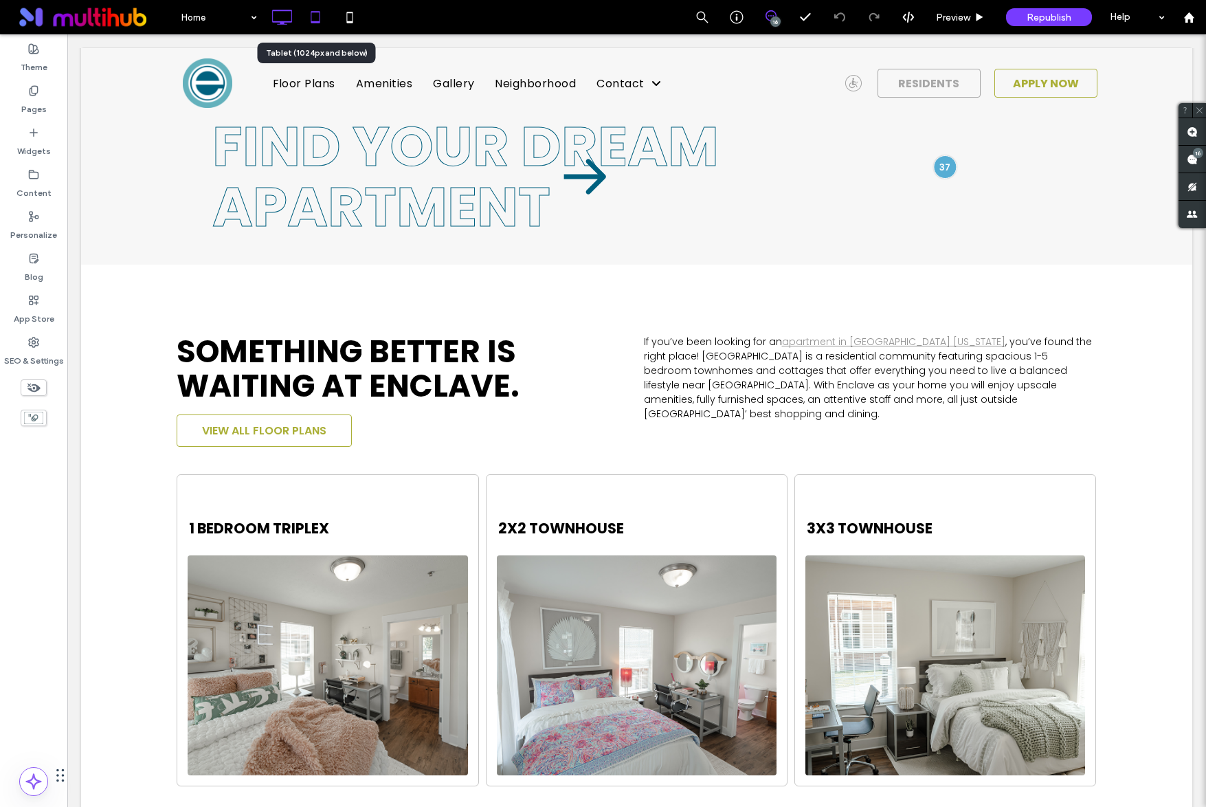
click at [325, 12] on icon at bounding box center [315, 16] width 27 height 27
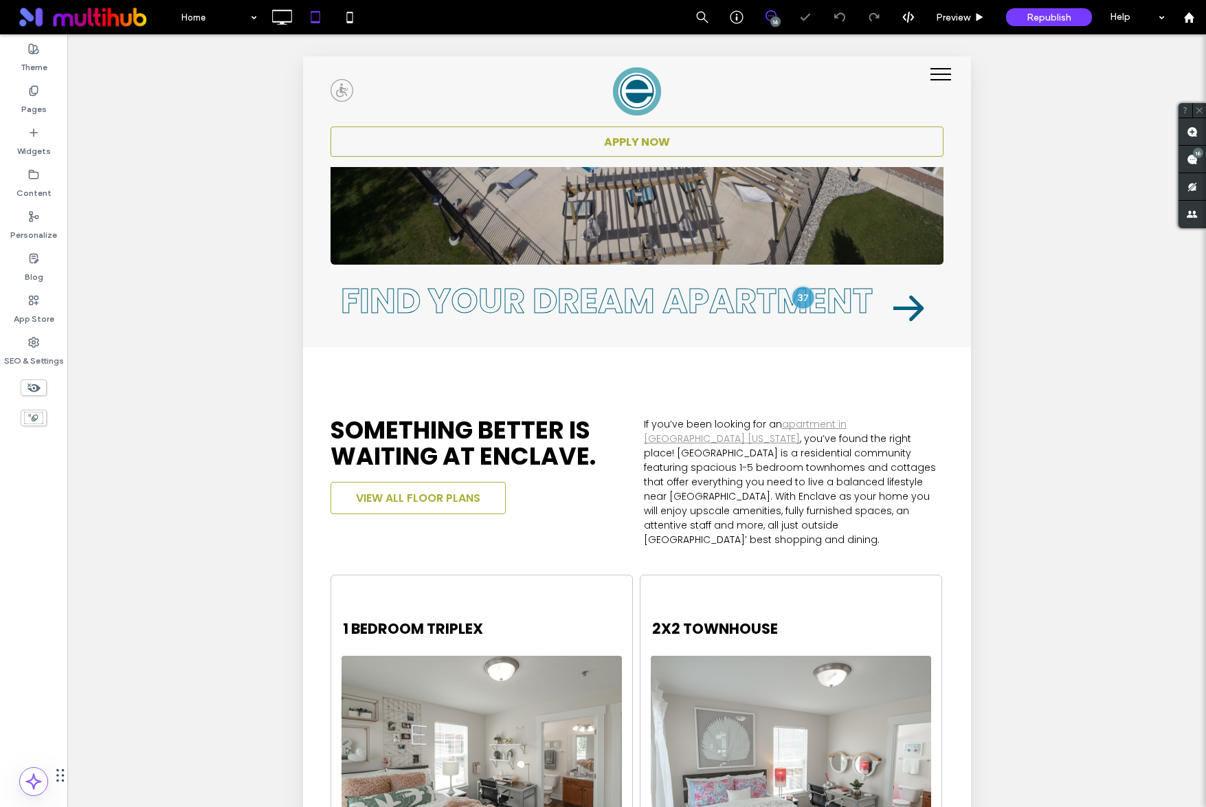
scroll to position [384, 0]
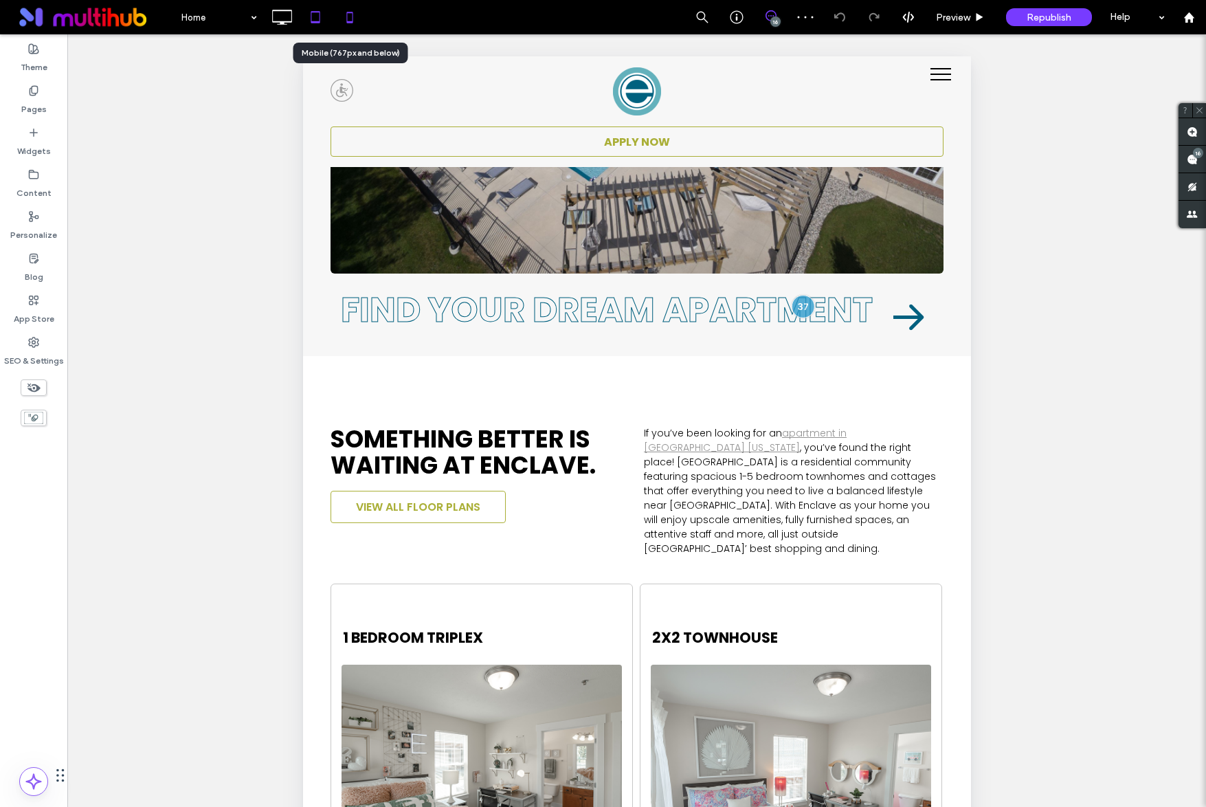
click at [352, 16] on icon at bounding box center [349, 16] width 27 height 27
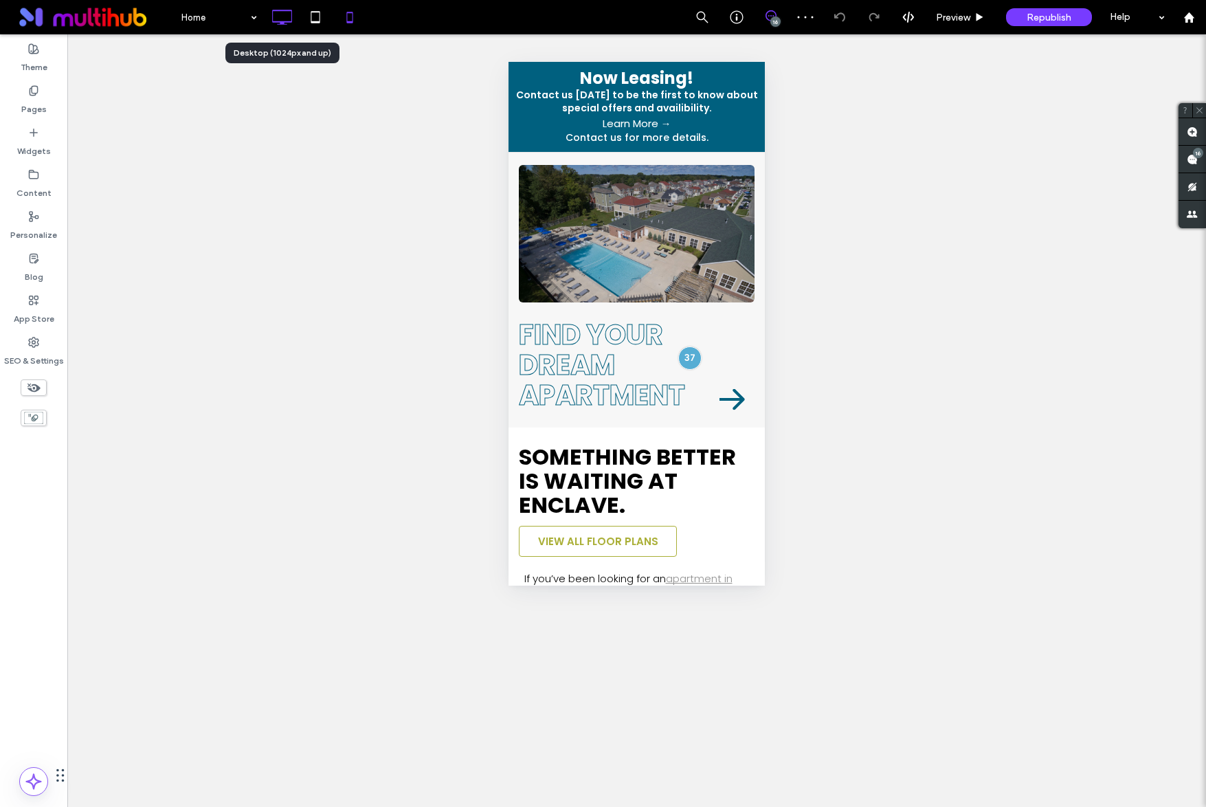
scroll to position [0, 0]
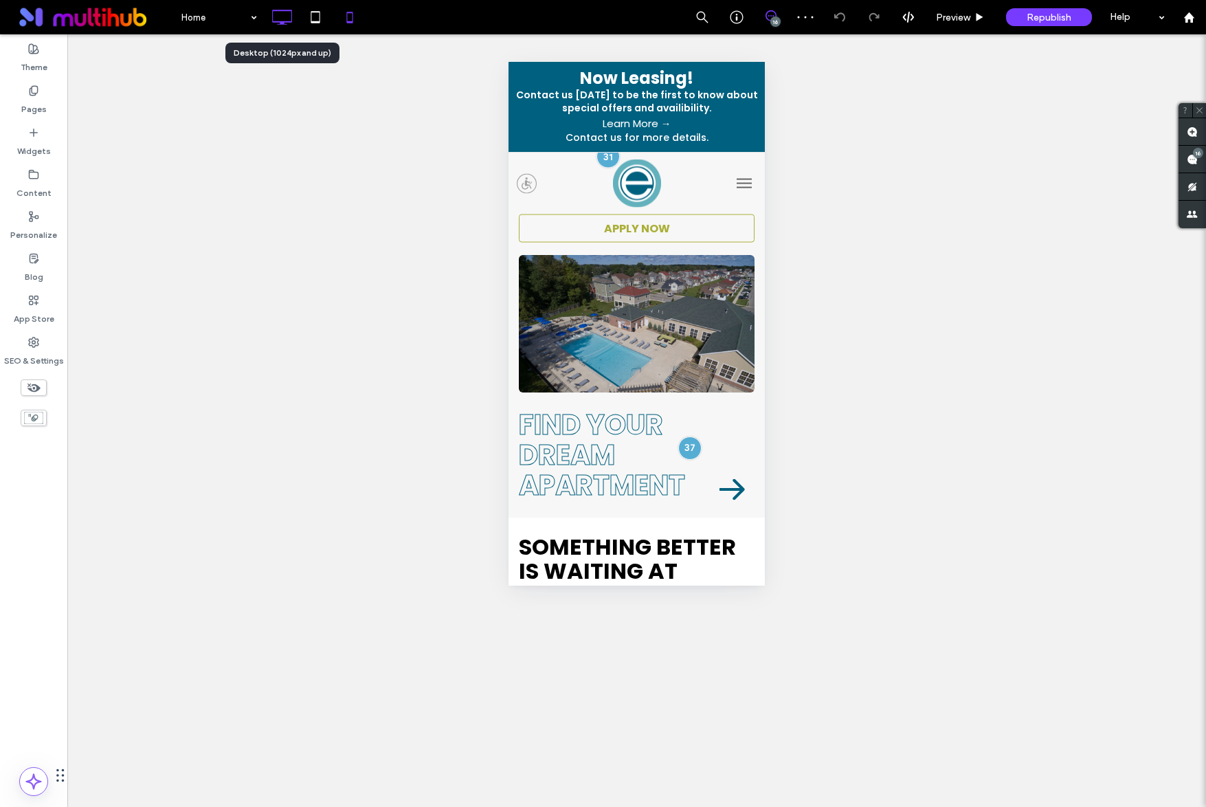
click at [291, 27] on icon at bounding box center [281, 16] width 27 height 27
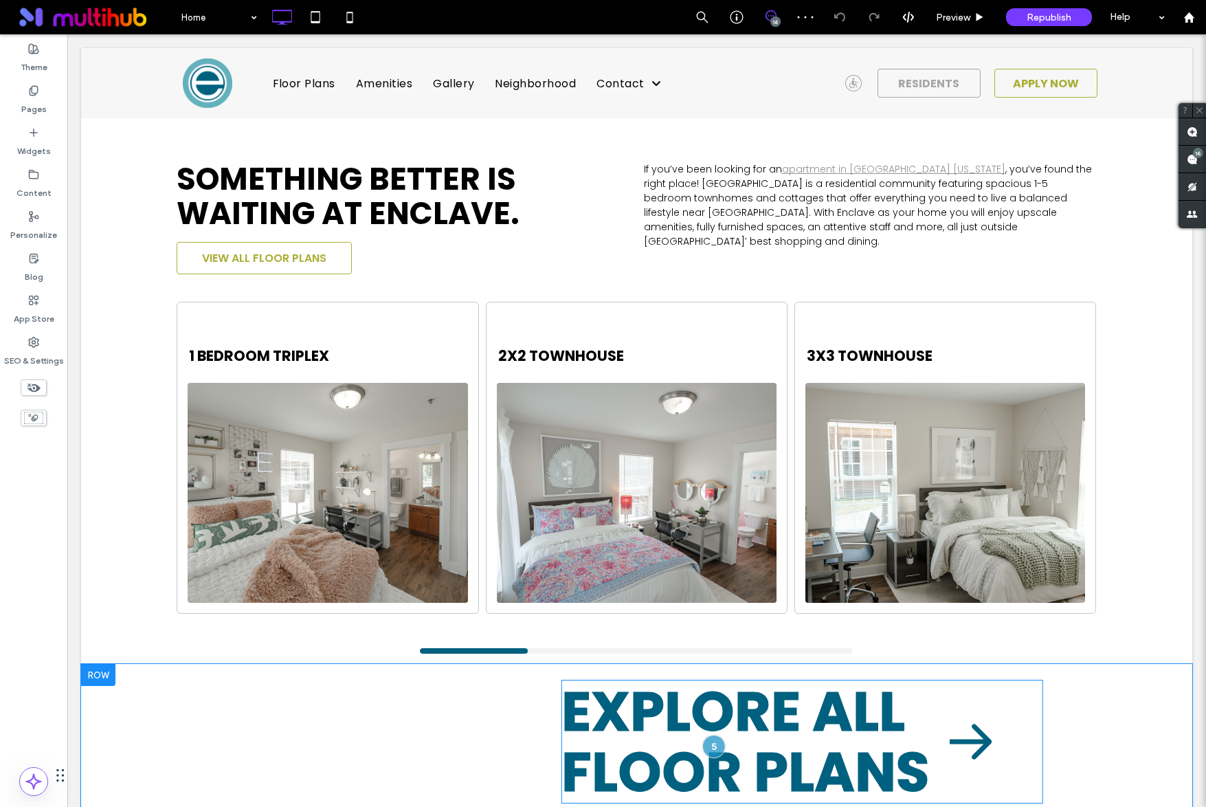
scroll to position [840, 0]
click at [713, 733] on div at bounding box center [713, 745] width 25 height 25
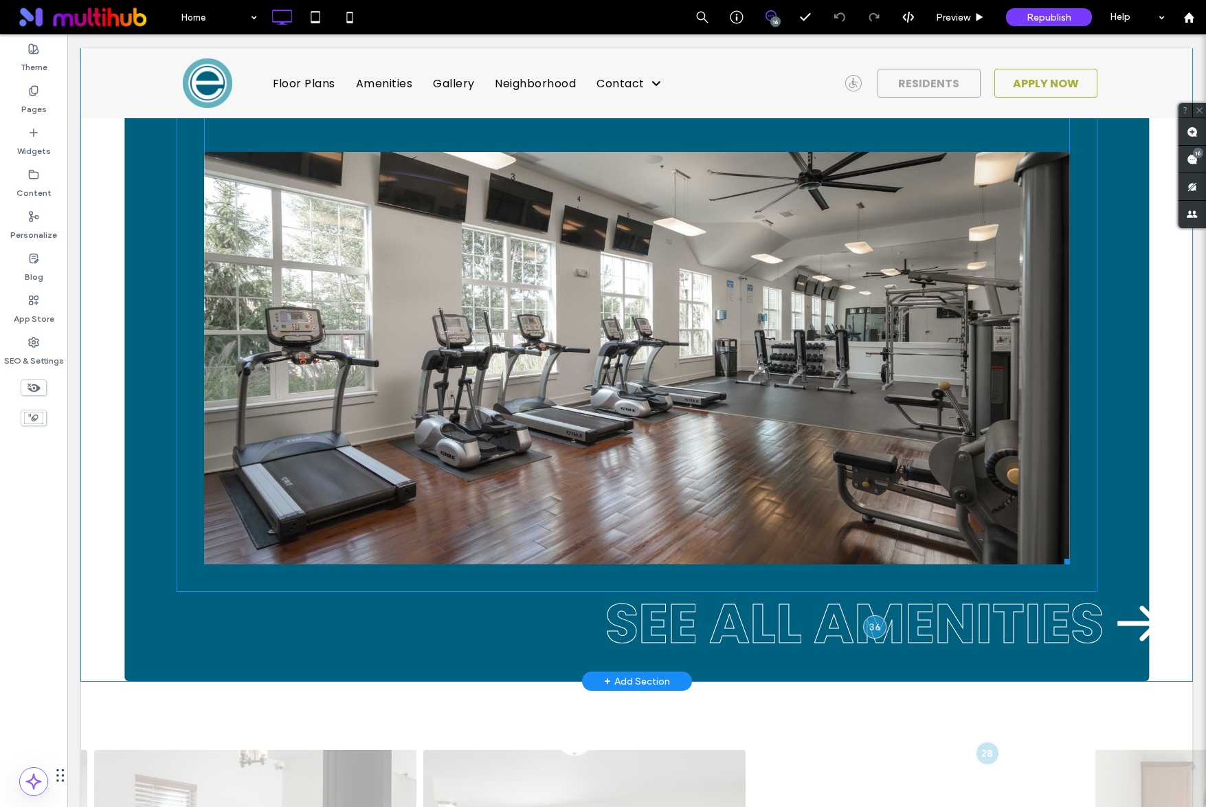
scroll to position [1812, 0]
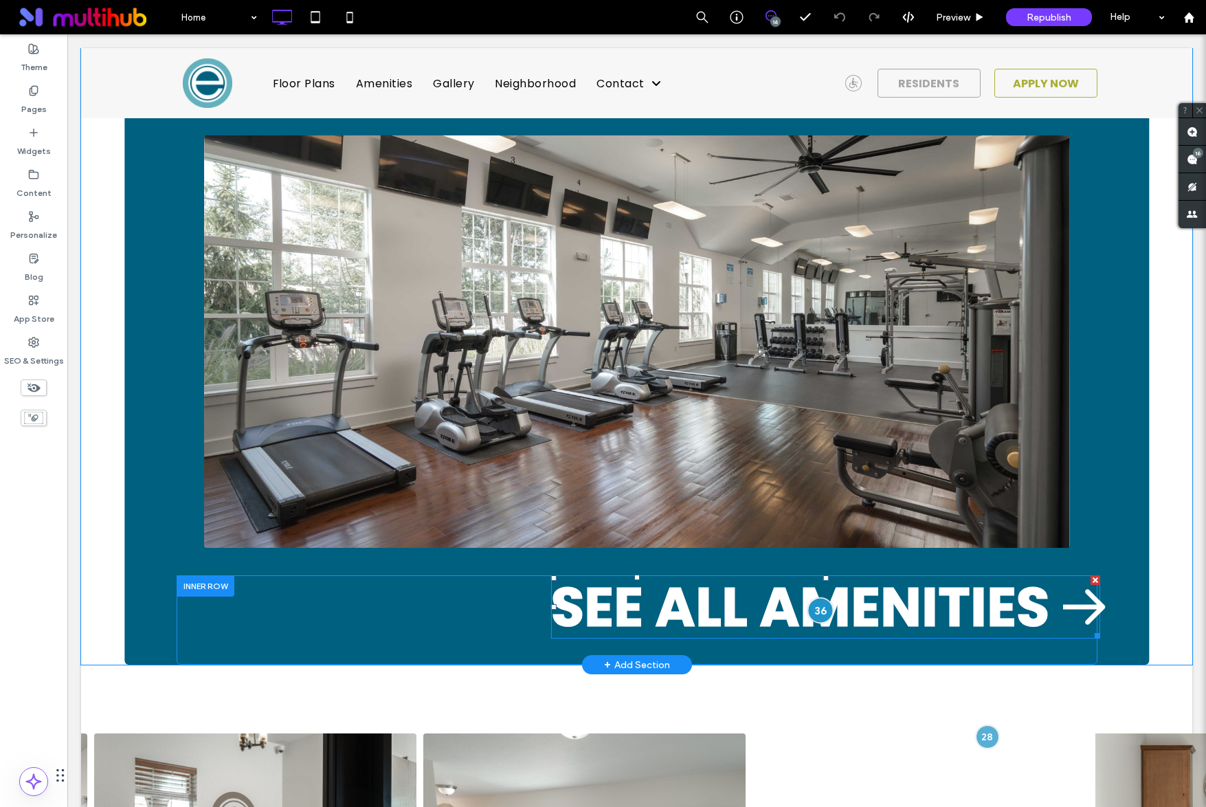
click at [816, 597] on div at bounding box center [819, 609] width 25 height 25
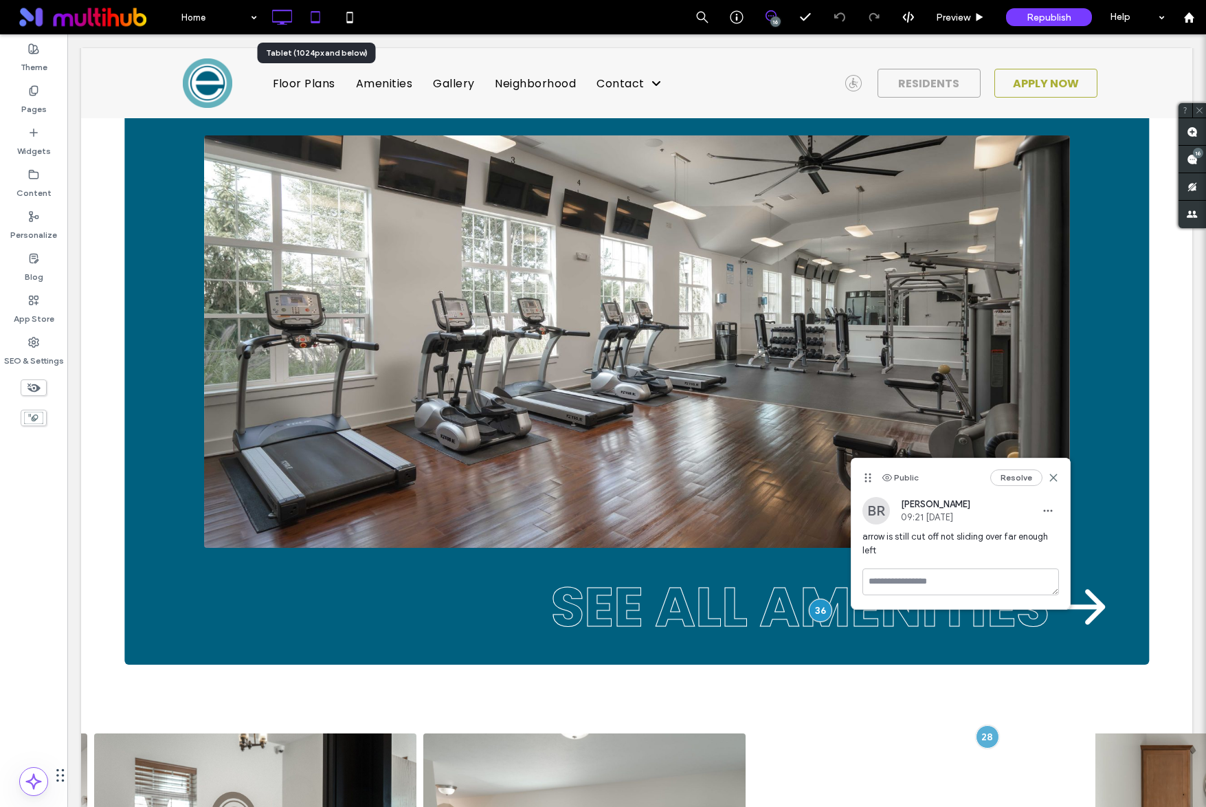
click at [304, 15] on icon at bounding box center [315, 16] width 27 height 27
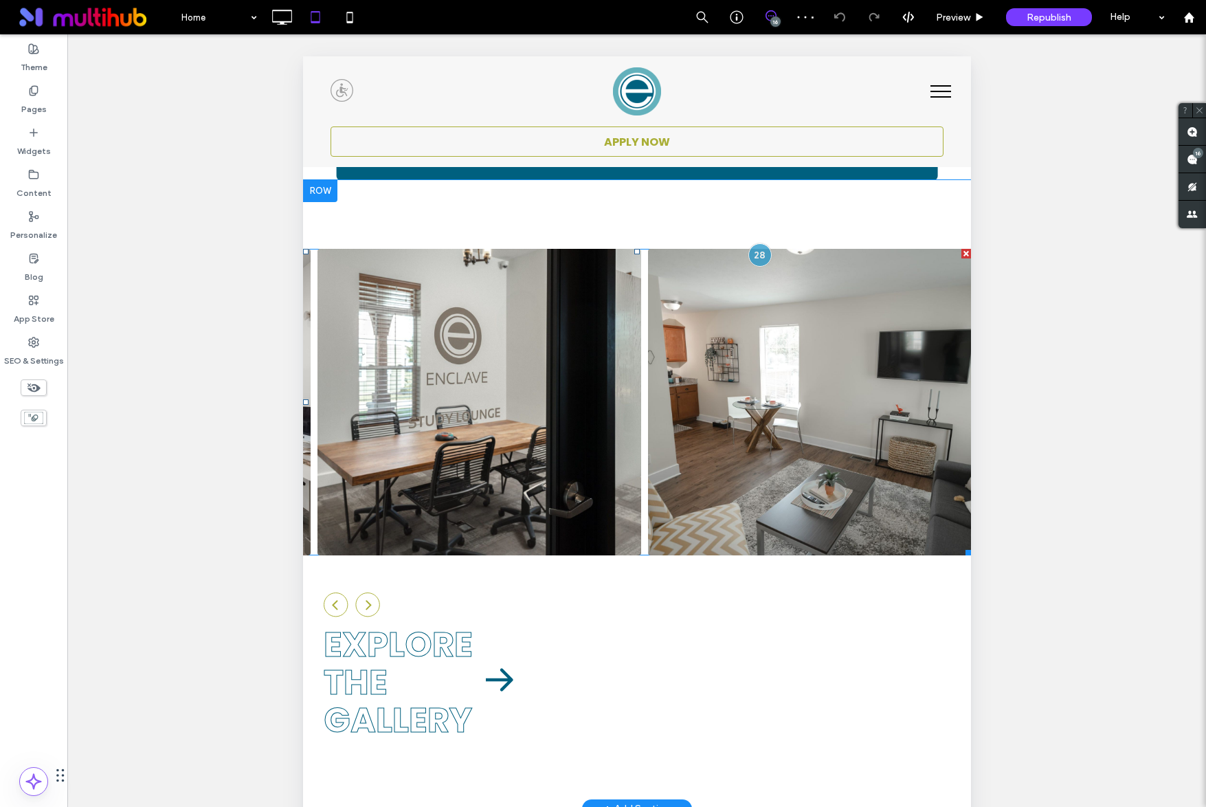
scroll to position [2181, 0]
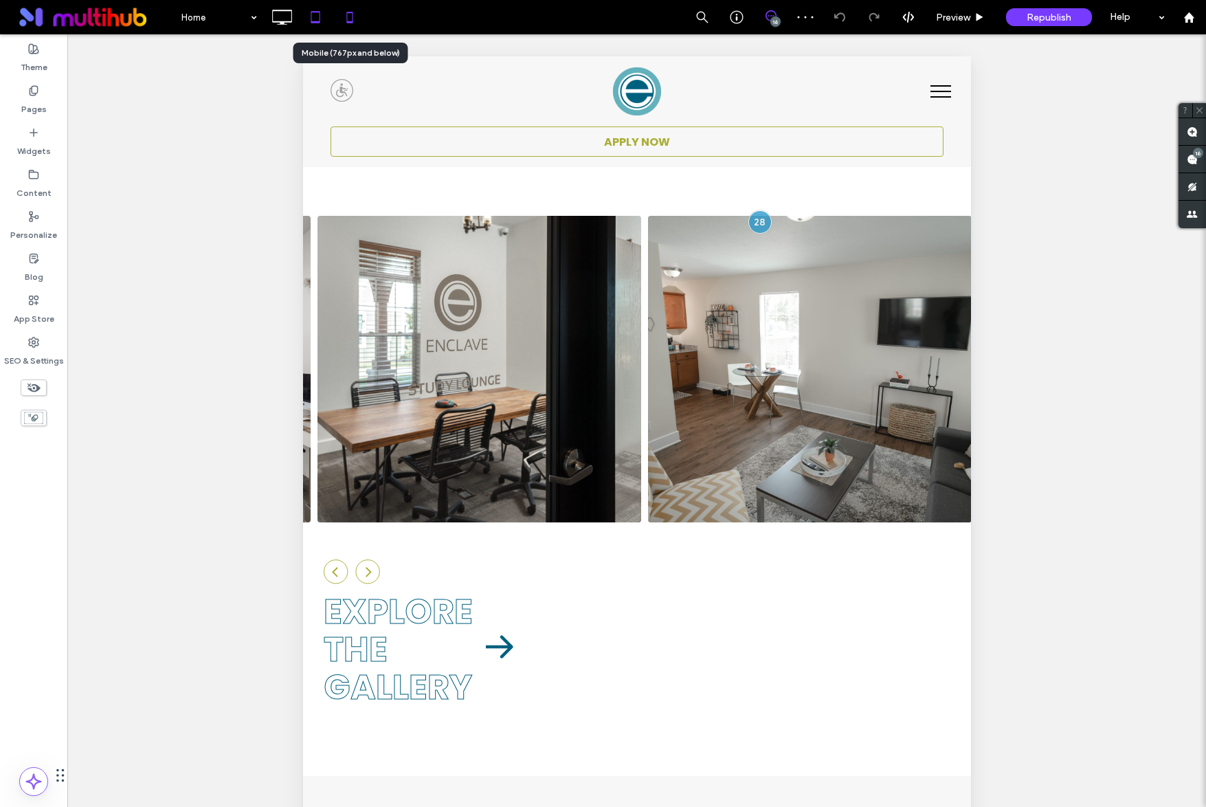
click at [346, 18] on icon at bounding box center [349, 16] width 27 height 27
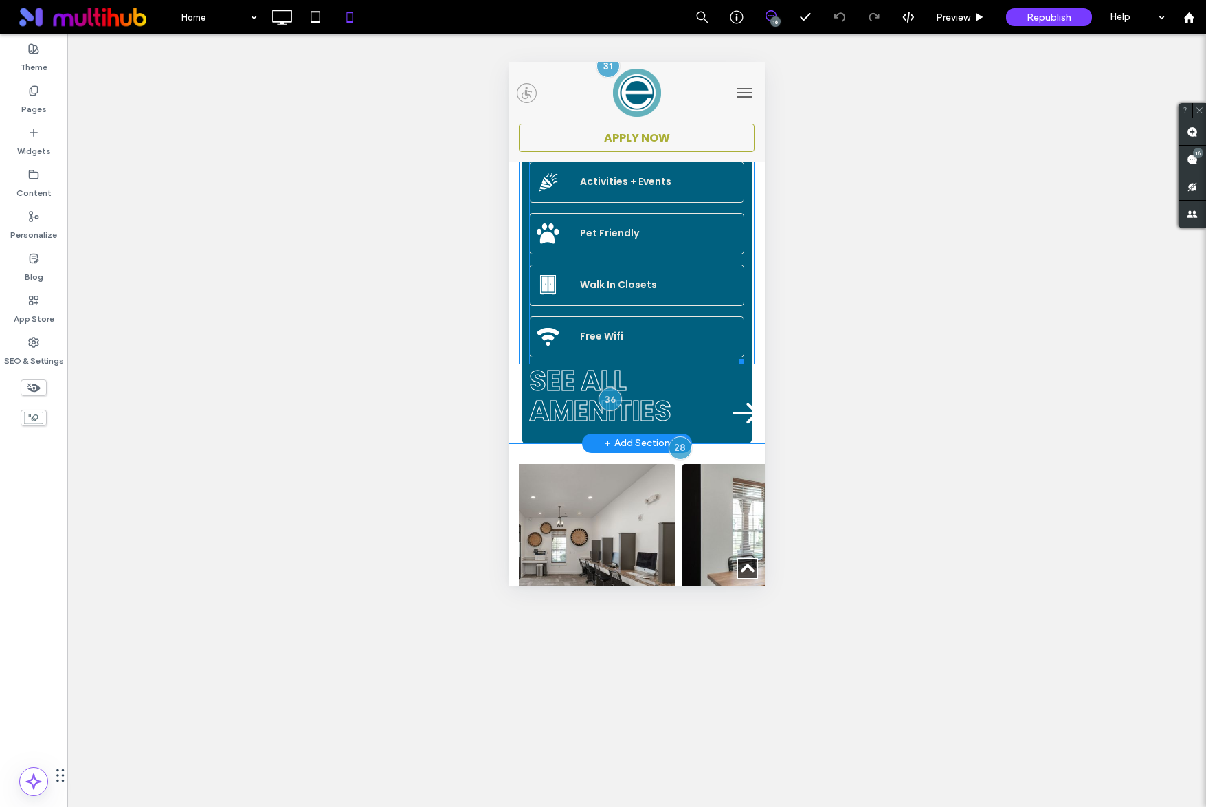
scroll to position [1784, 0]
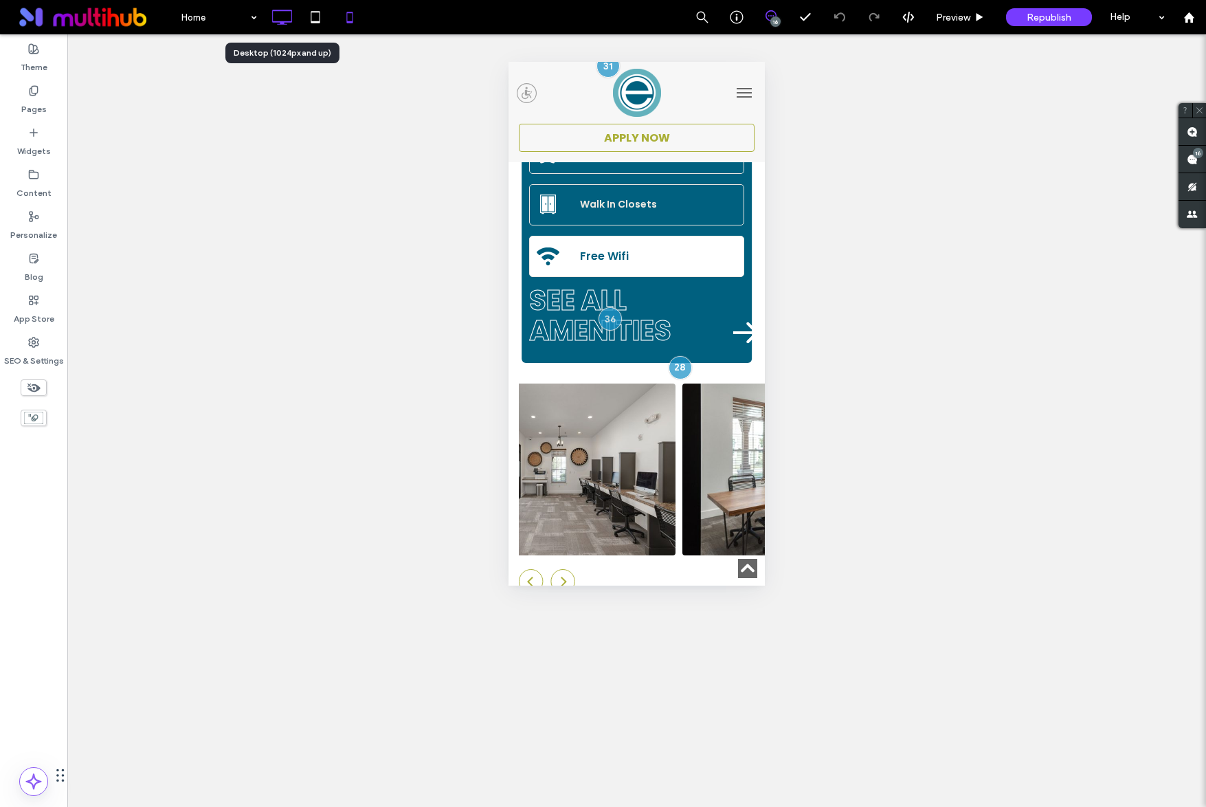
click at [282, 22] on use at bounding box center [282, 17] width 20 height 15
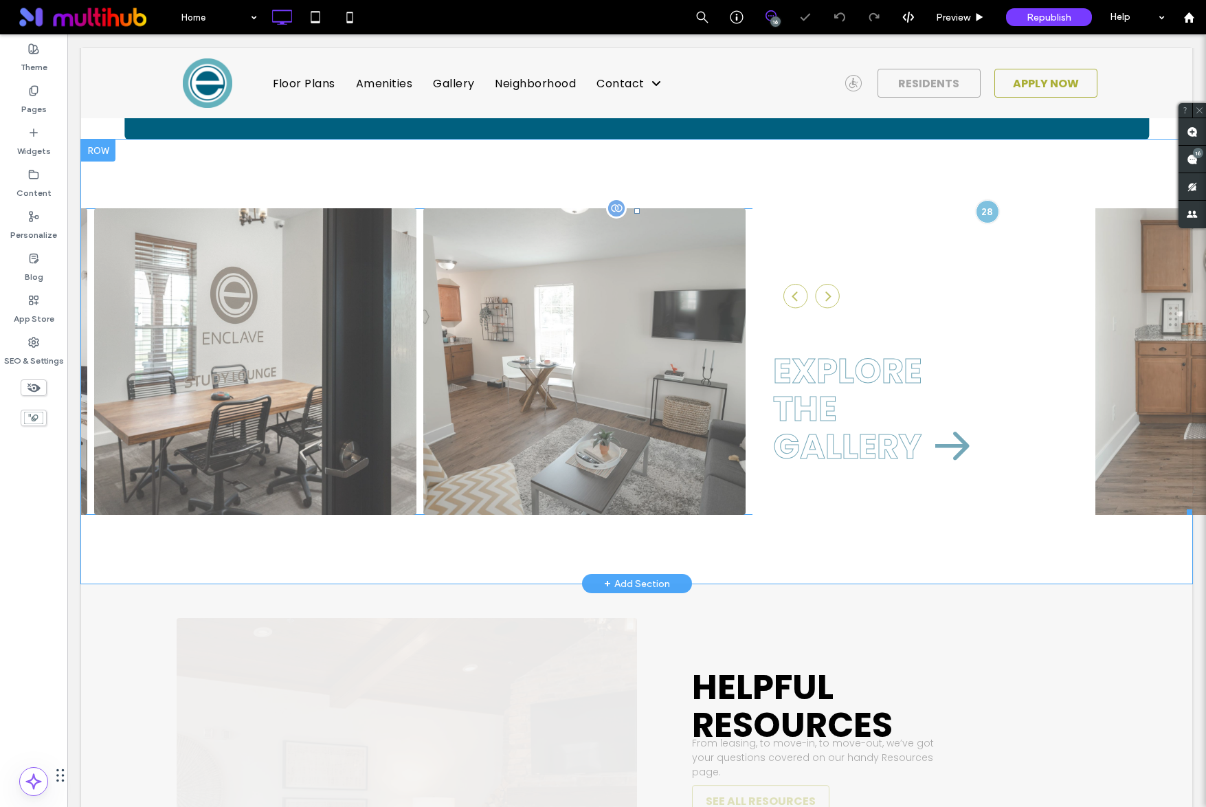
scroll to position [2354, 0]
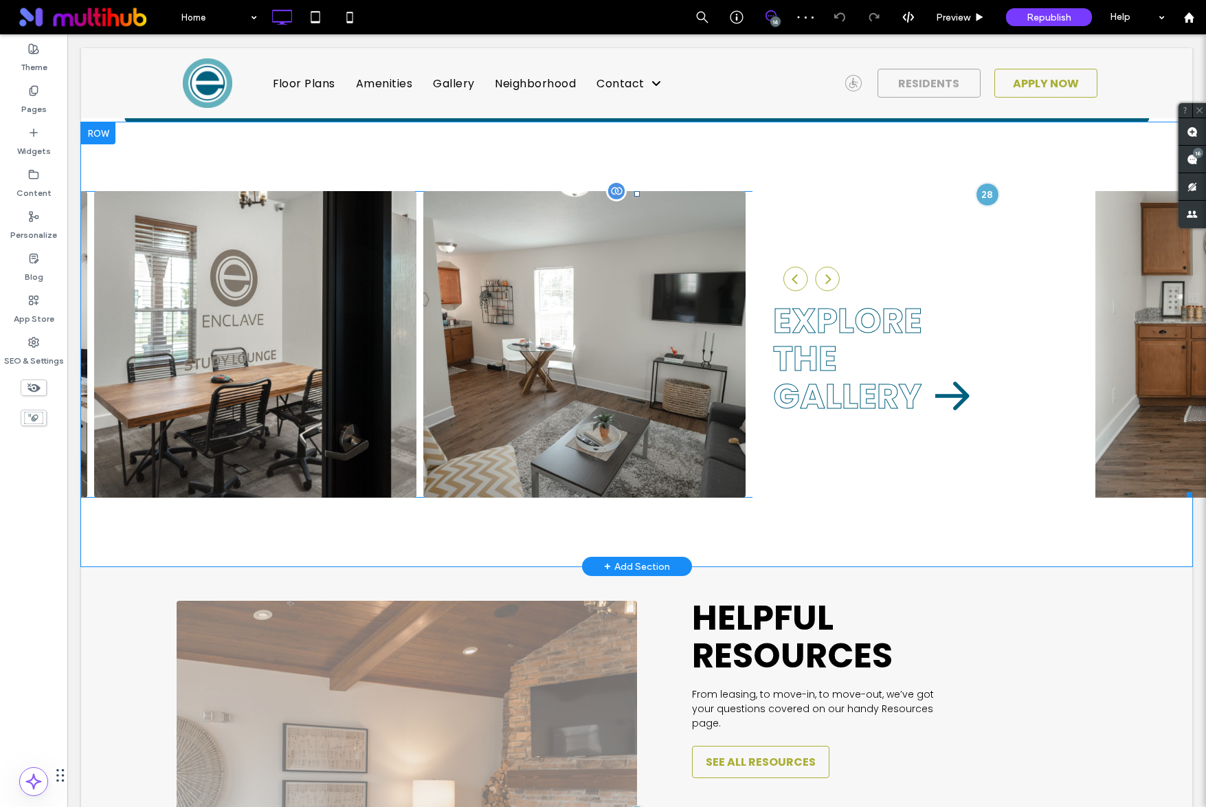
click at [996, 191] on span at bounding box center [636, 344] width 1111 height 307
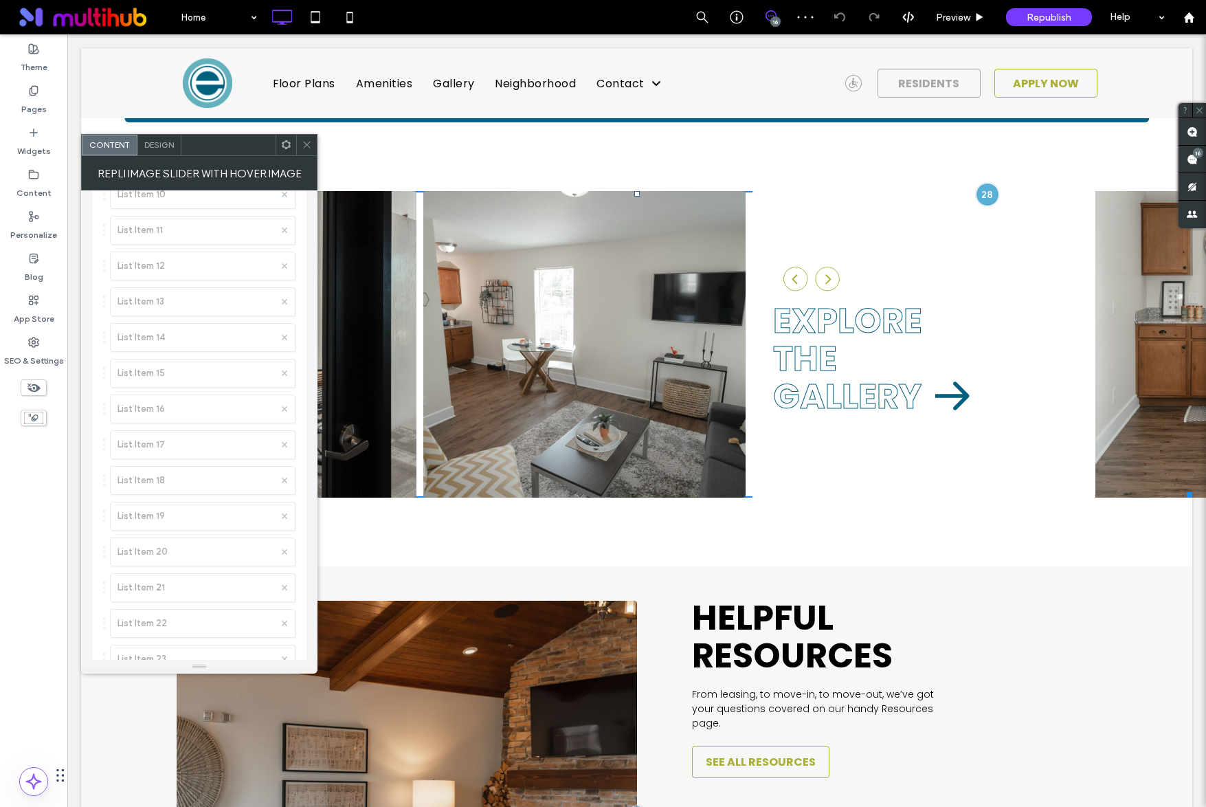
scroll to position [1112, 0]
click at [311, 144] on icon at bounding box center [307, 145] width 10 height 10
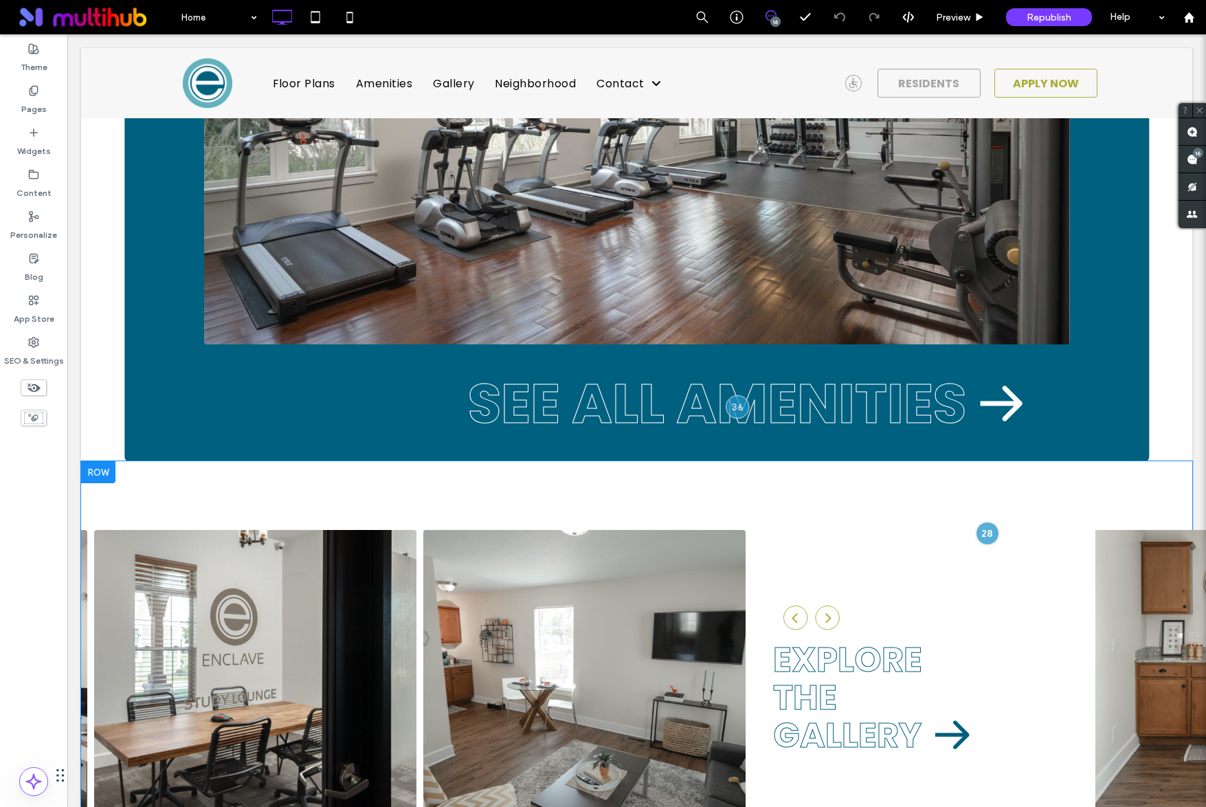
scroll to position [1894, 0]
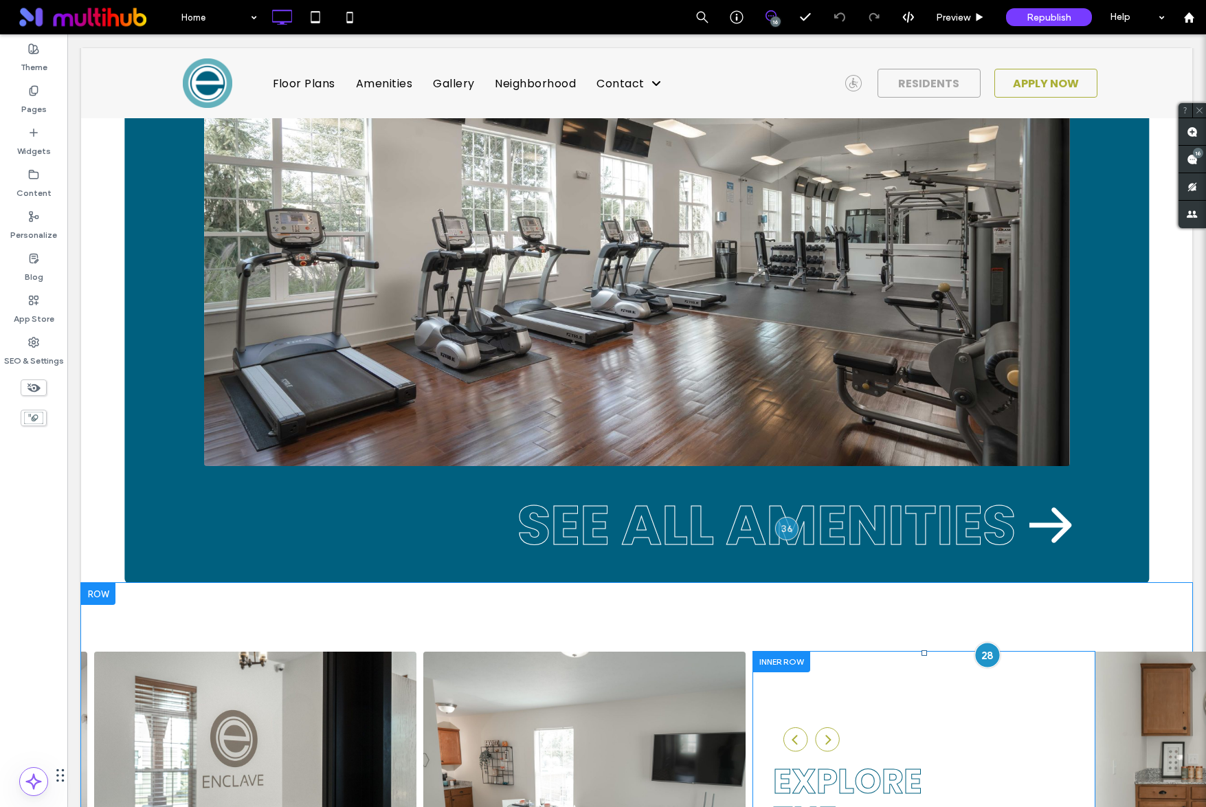
click at [985, 642] on div at bounding box center [986, 654] width 25 height 25
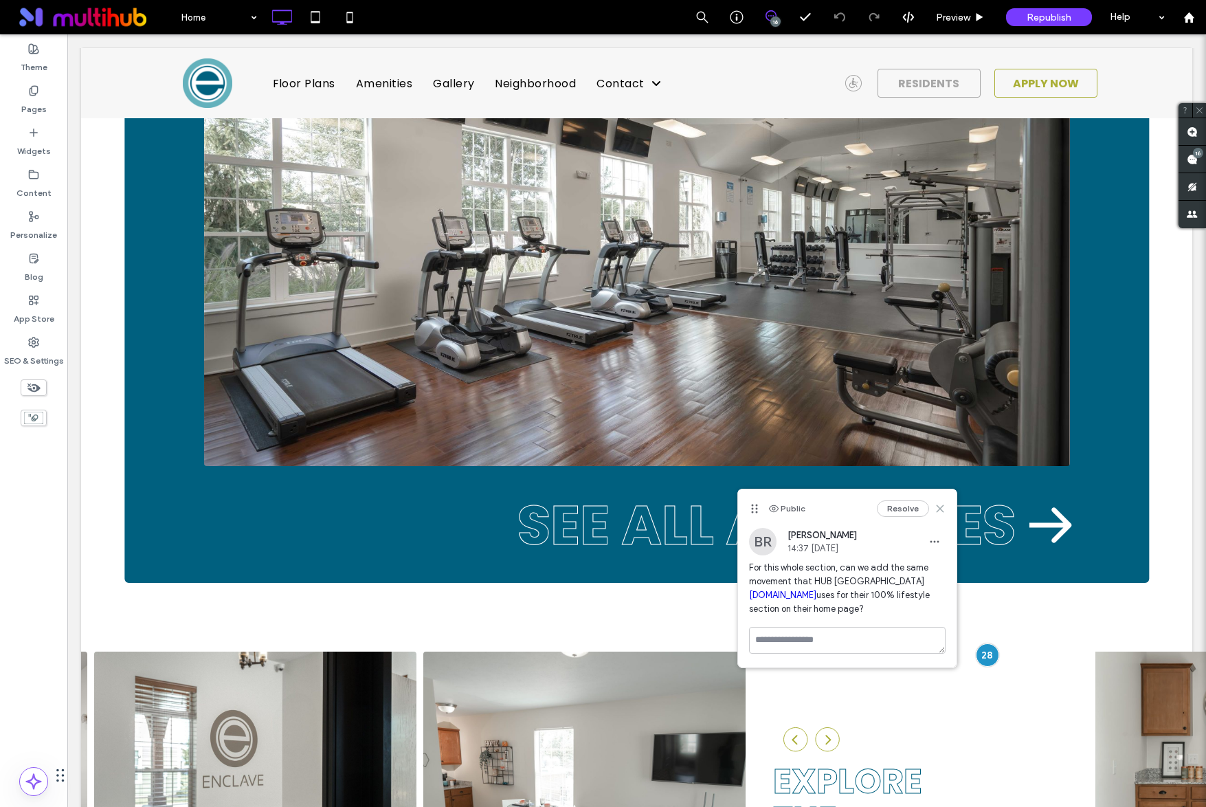
drag, startPoint x: 939, startPoint y: 512, endPoint x: 857, endPoint y: 482, distance: 87.8
click at [939, 512] on icon at bounding box center [940, 508] width 11 height 11
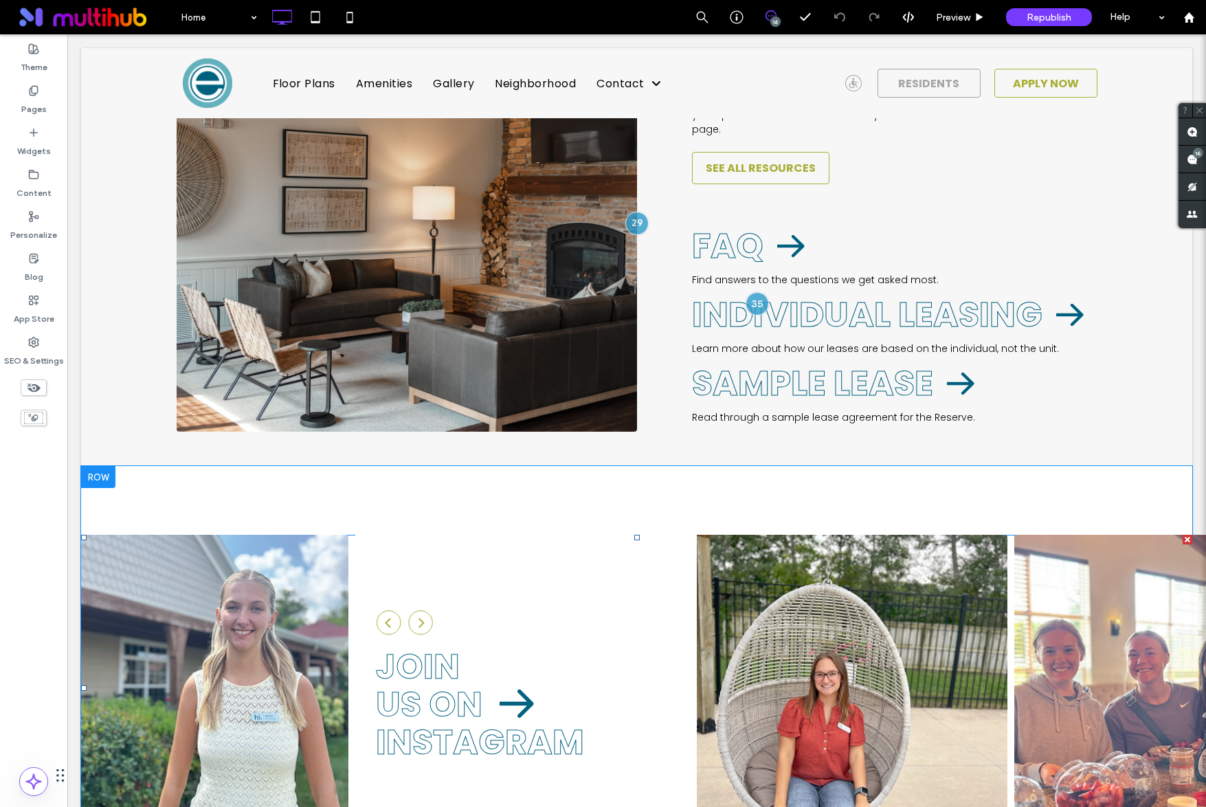
scroll to position [3003, 0]
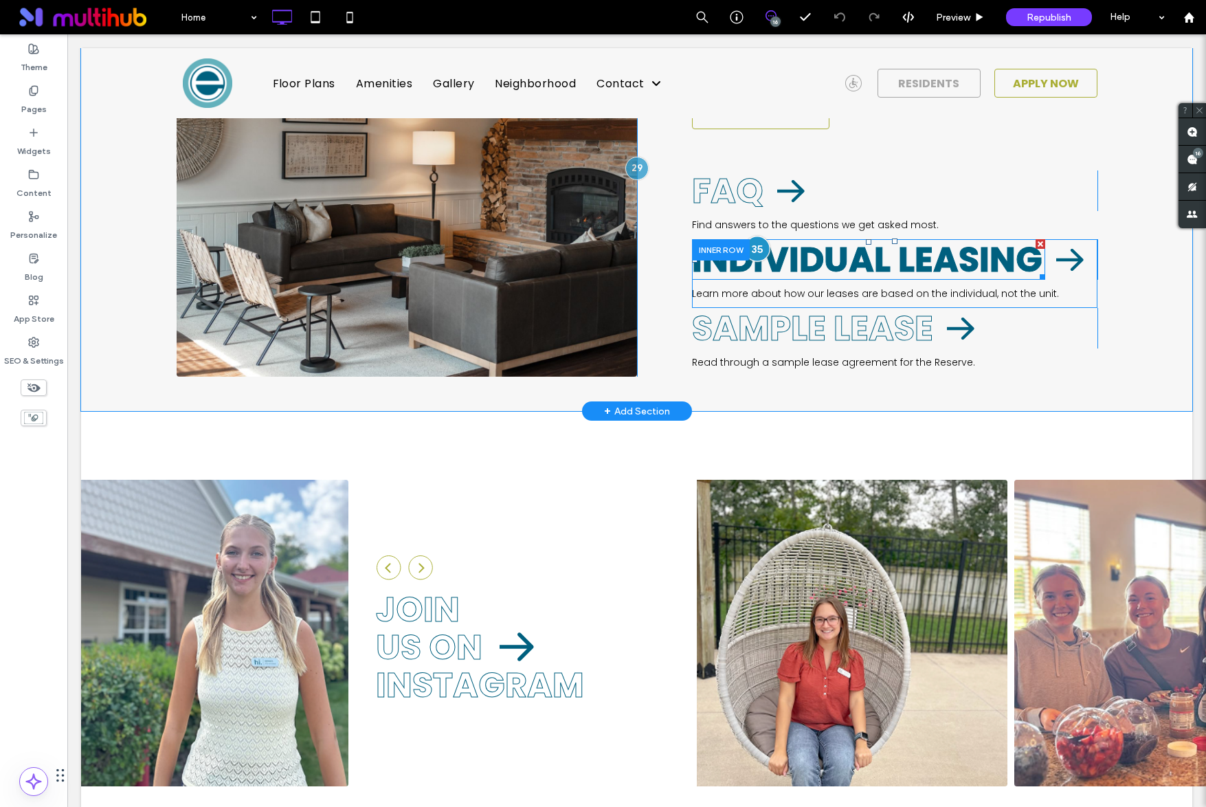
click at [760, 236] on div at bounding box center [757, 248] width 25 height 25
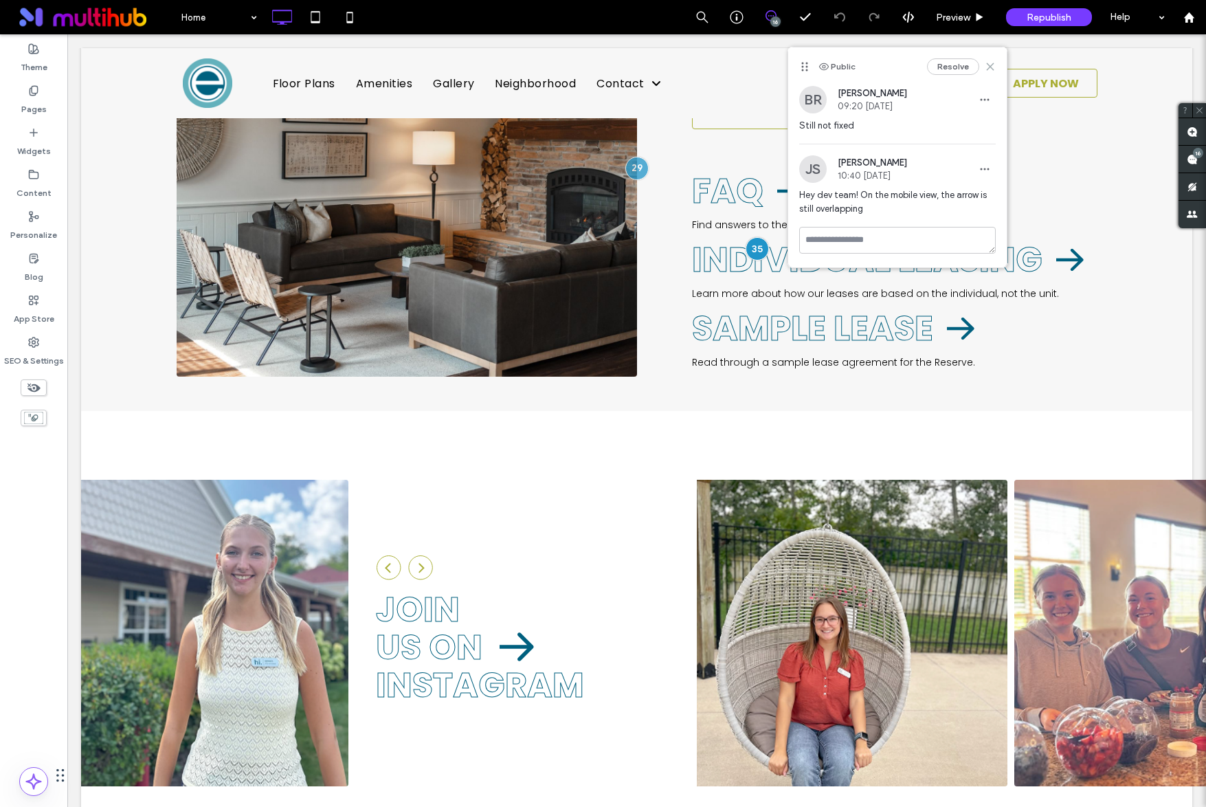
click at [988, 64] on use at bounding box center [990, 66] width 6 height 6
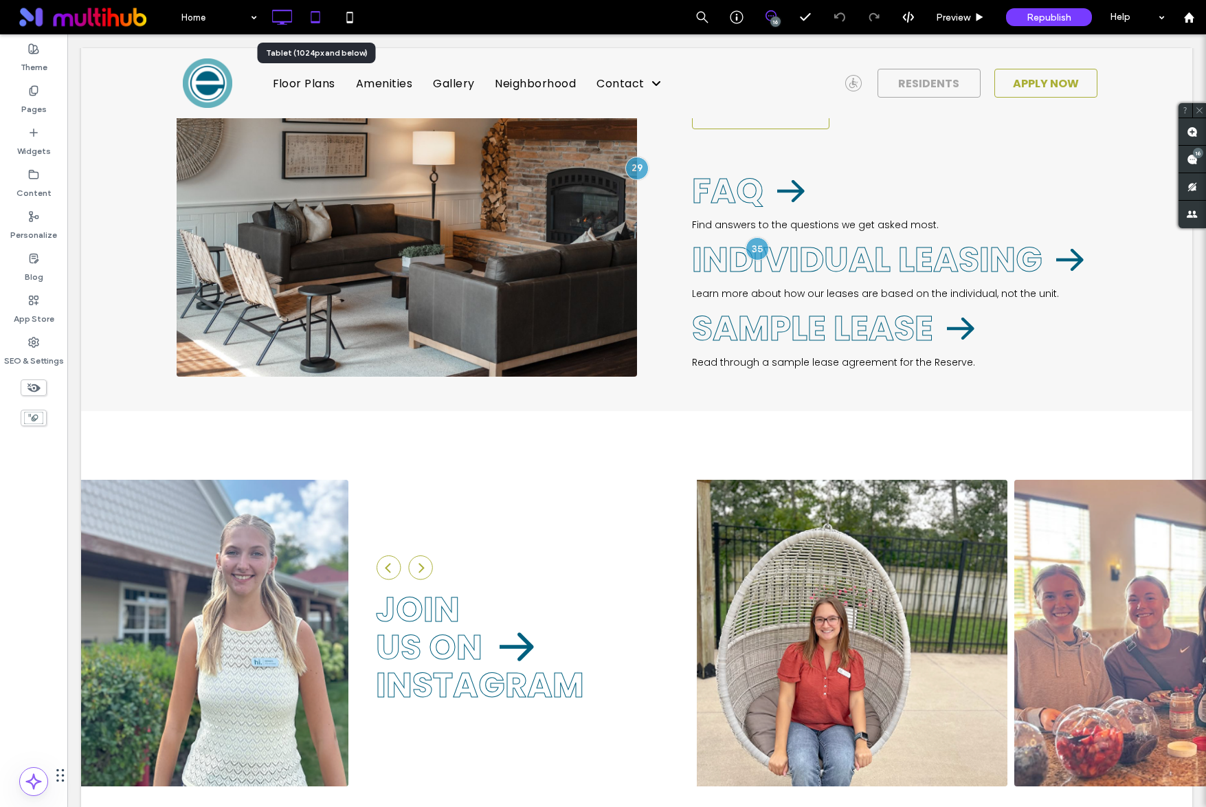
click at [311, 13] on use at bounding box center [315, 17] width 9 height 12
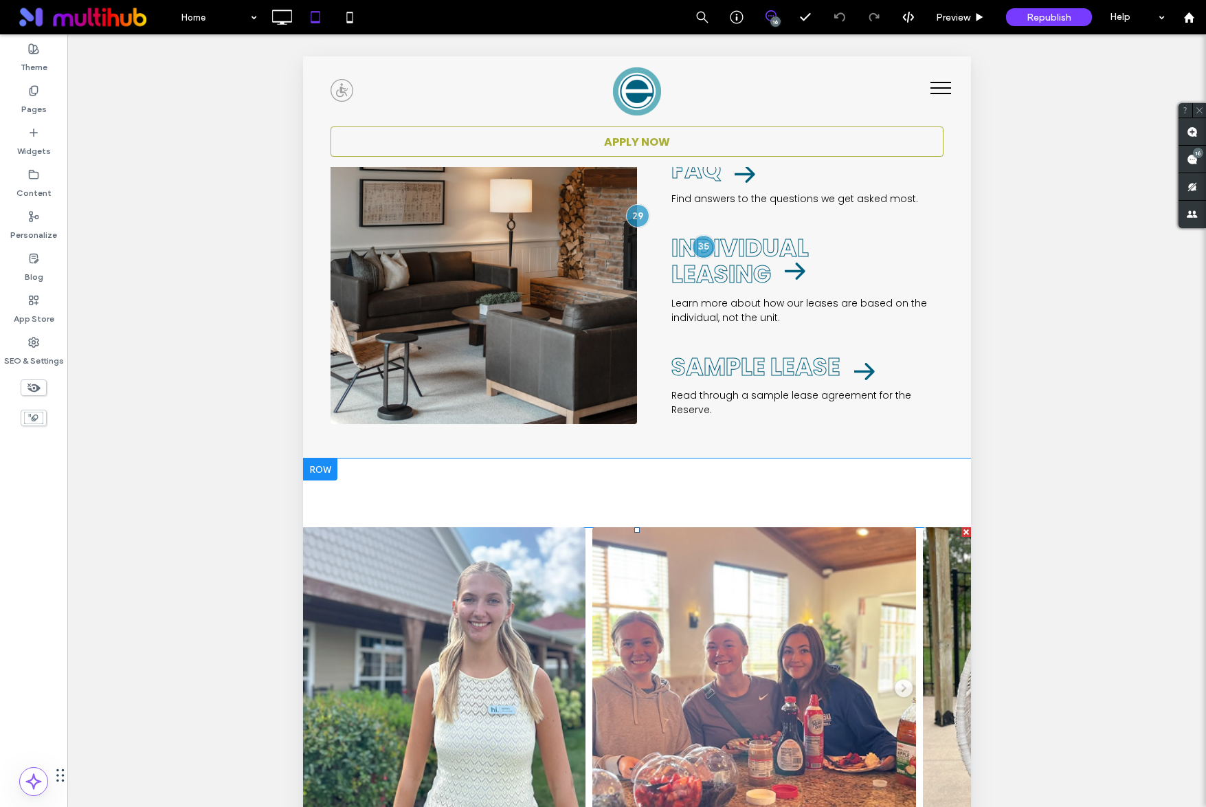
scroll to position [2813, 0]
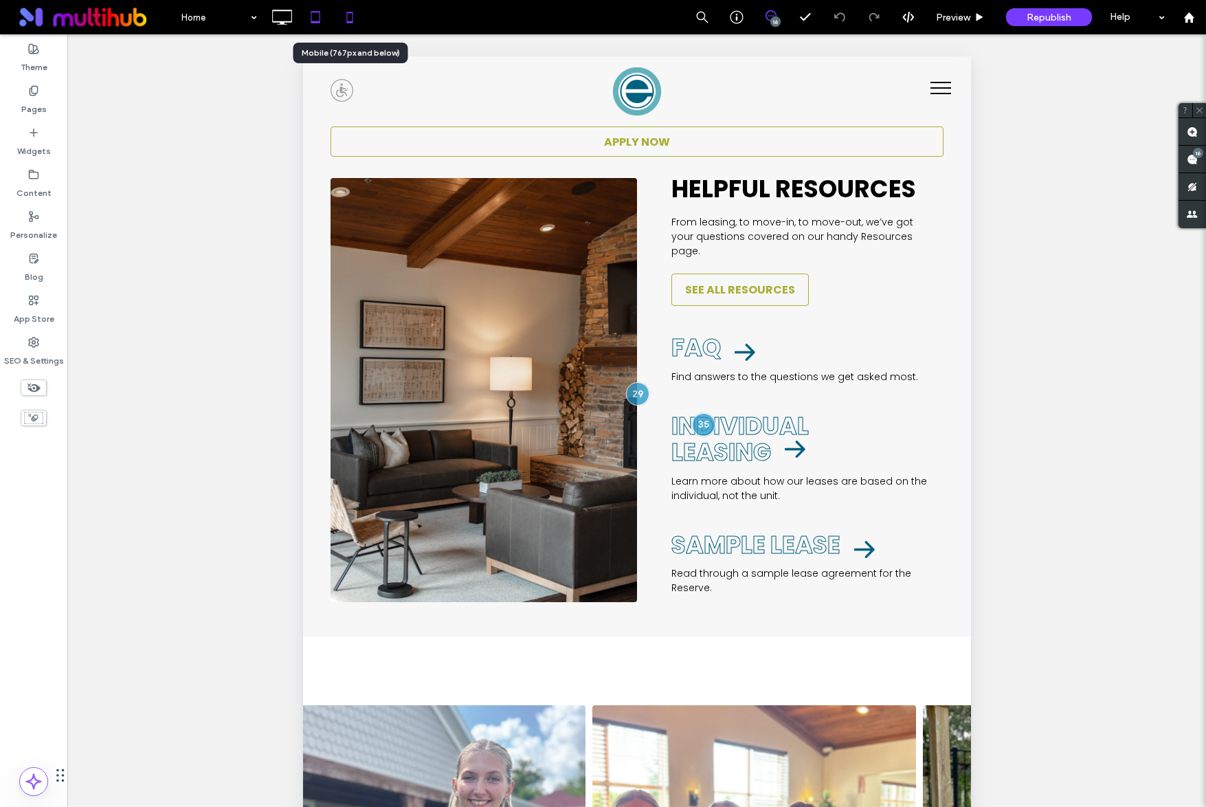
click at [348, 10] on icon at bounding box center [349, 16] width 27 height 27
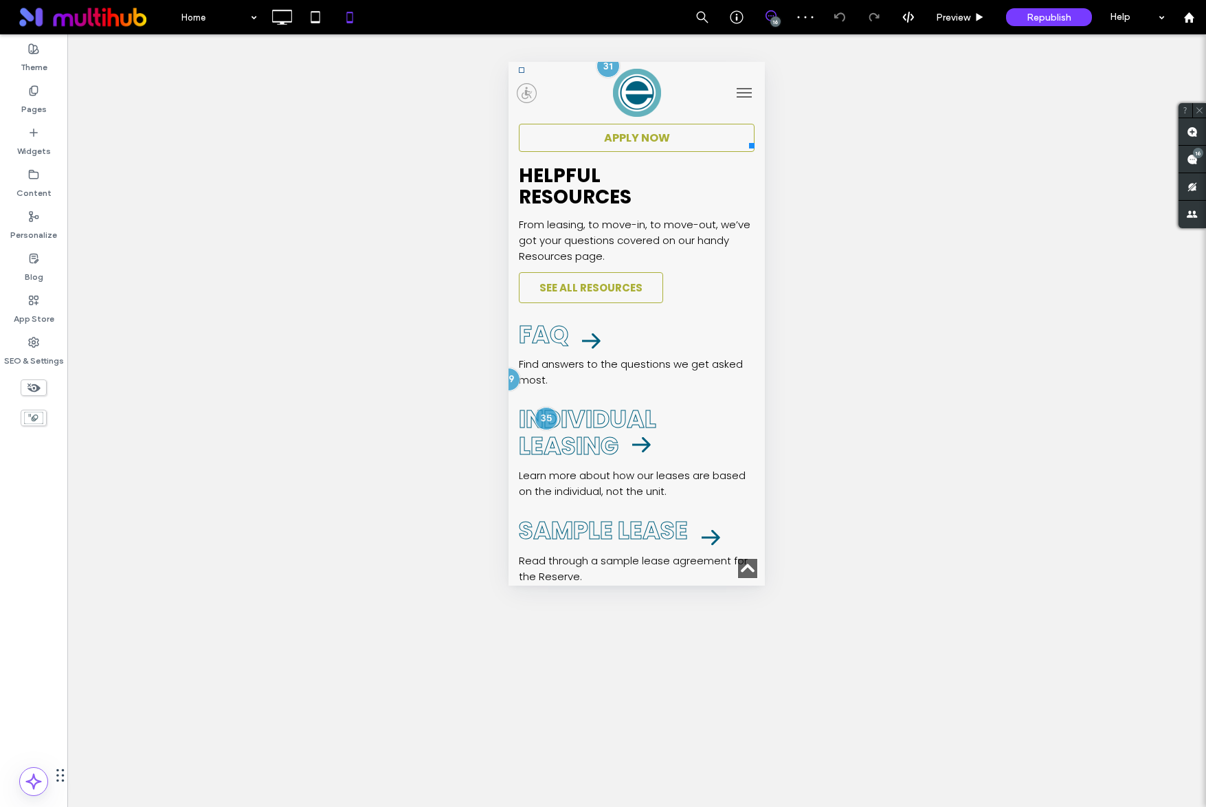
scroll to position [2519, 0]
click at [288, 22] on use at bounding box center [282, 17] width 20 height 15
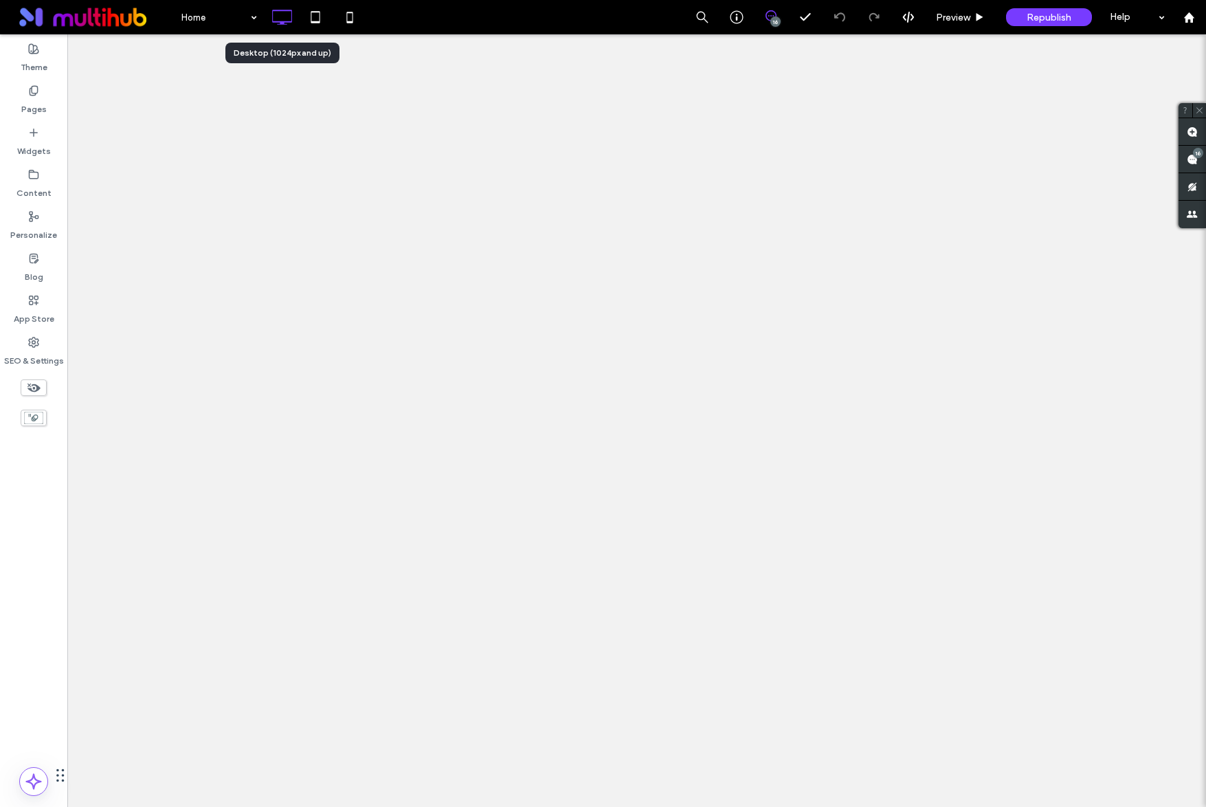
scroll to position [0, 0]
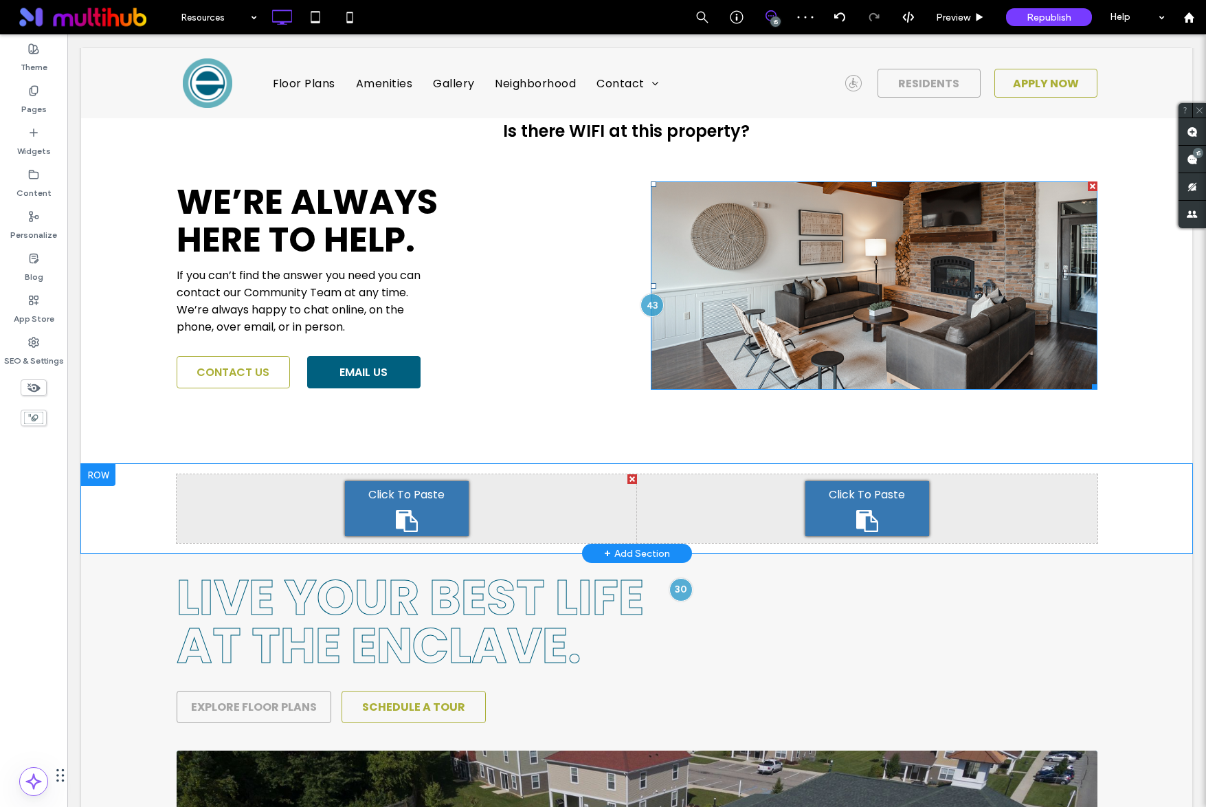
drag, startPoint x: 67, startPoint y: 34, endPoint x: 427, endPoint y: 502, distance: 590.5
click at [427, 502] on div "Click To Paste" at bounding box center [407, 508] width 124 height 55
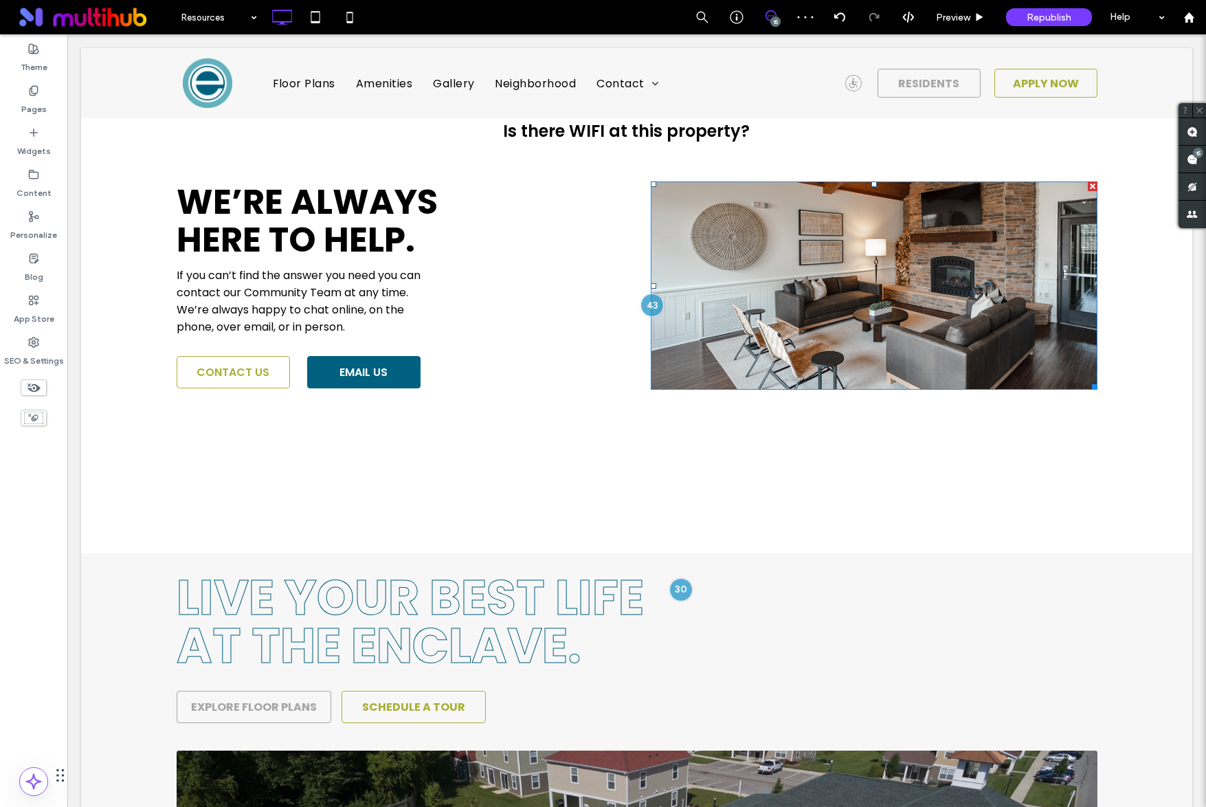
scroll to position [581, 0]
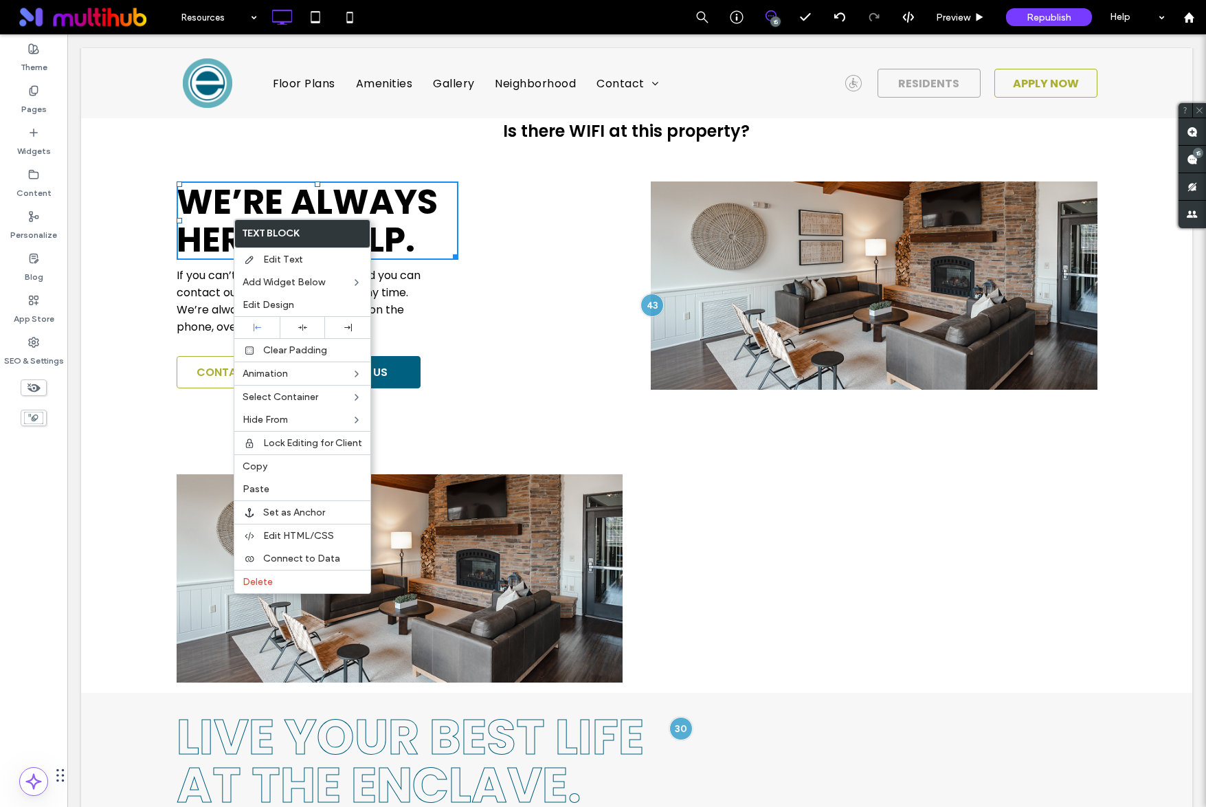
click at [293, 466] on label "Copy" at bounding box center [303, 466] width 120 height 12
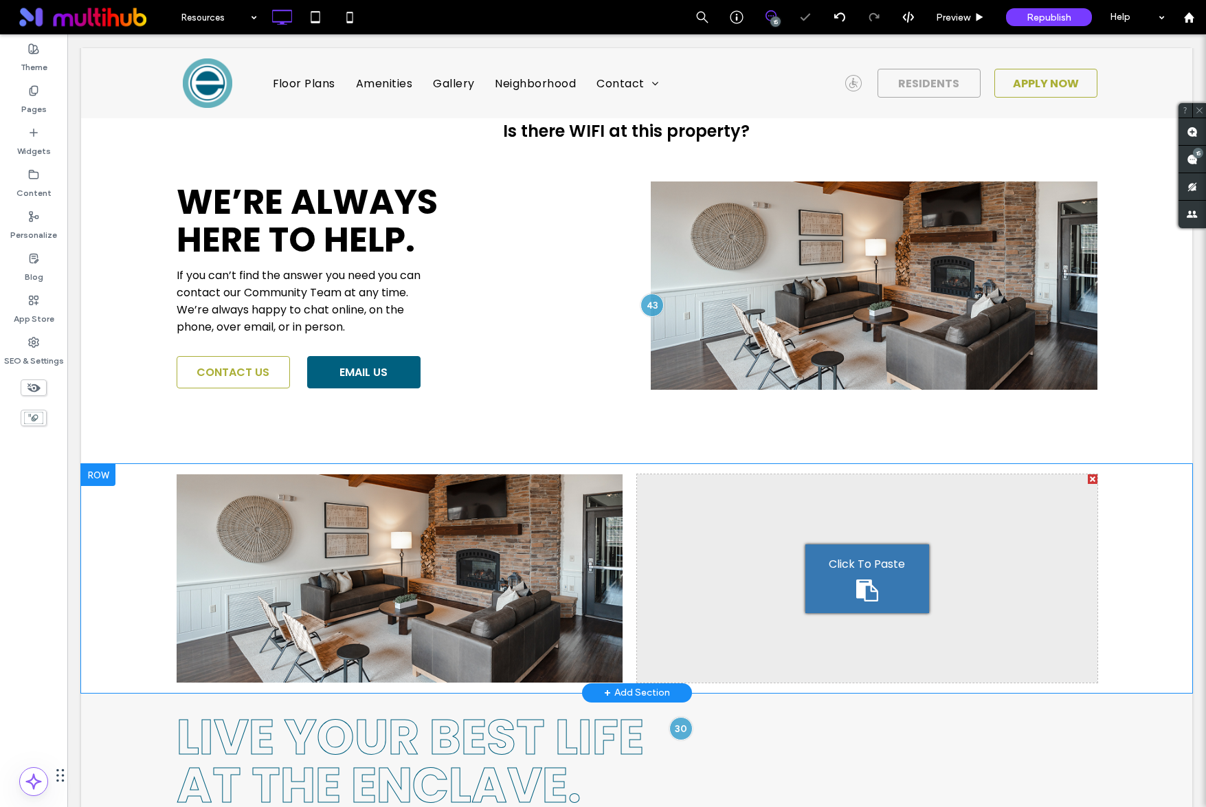
click at [849, 565] on span "Click To Paste" at bounding box center [867, 563] width 76 height 17
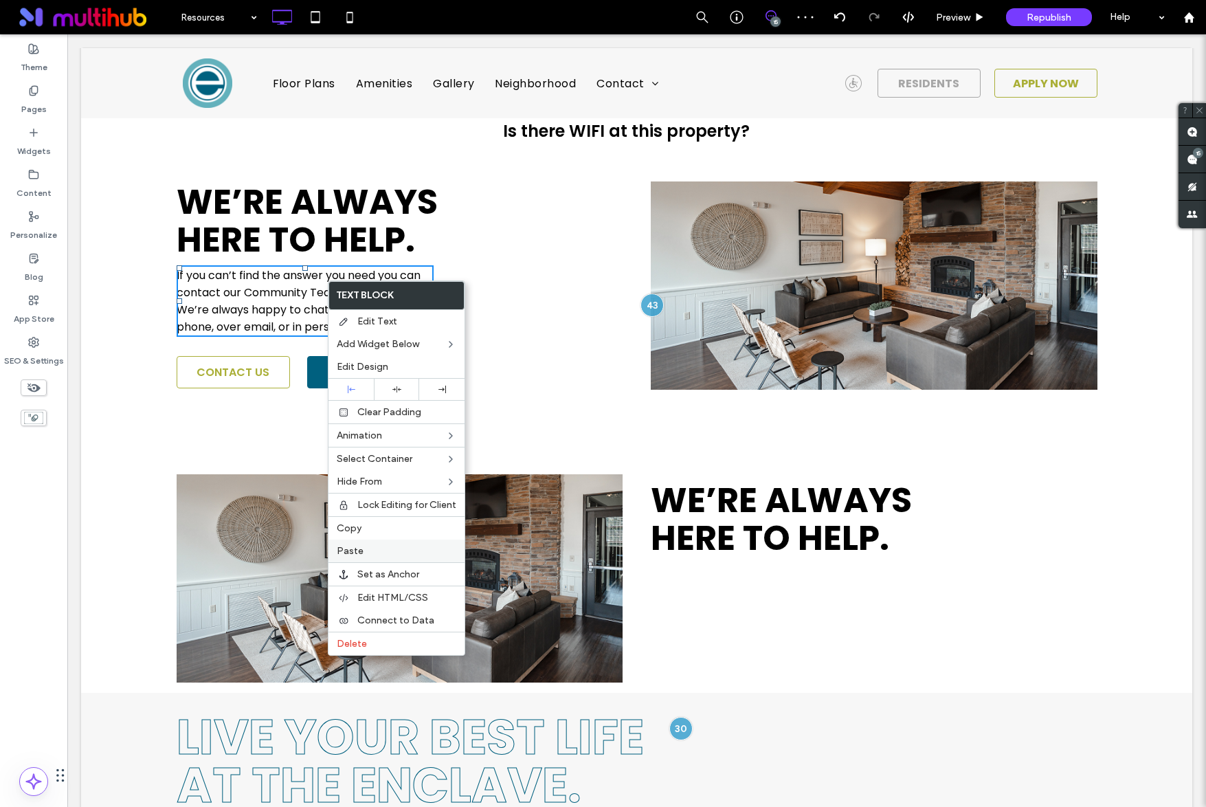
drag, startPoint x: 376, startPoint y: 533, endPoint x: 448, endPoint y: 547, distance: 73.5
click at [376, 533] on label "Copy" at bounding box center [397, 528] width 120 height 12
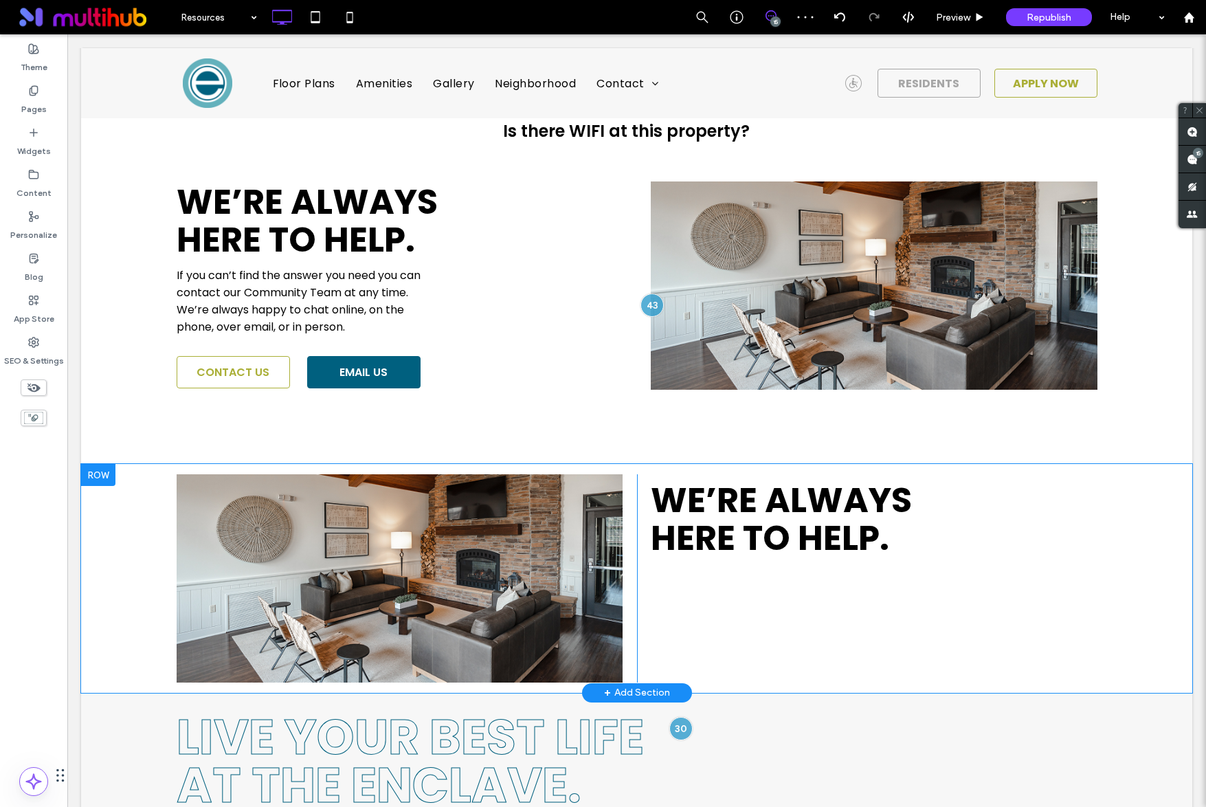
click at [729, 586] on div "Click To Paste Click To Paste We’re always here to help." at bounding box center [867, 578] width 460 height 208
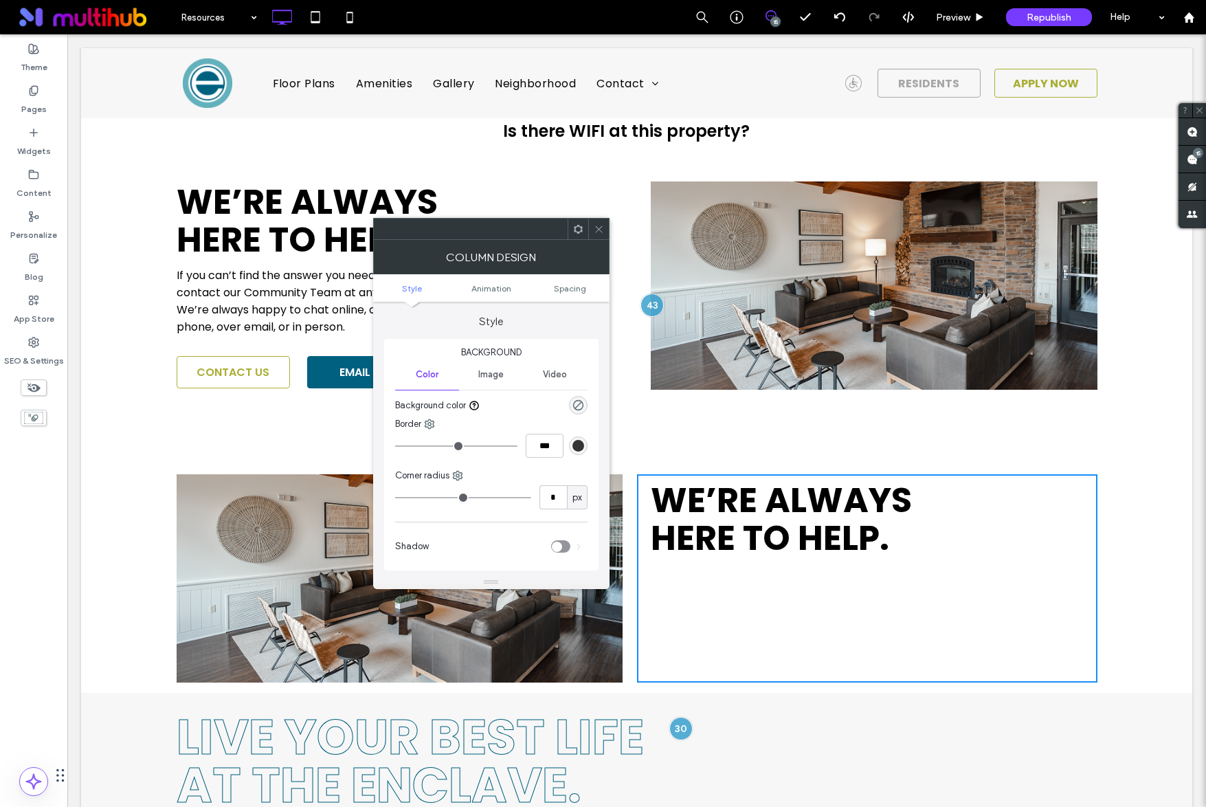
drag, startPoint x: 597, startPoint y: 230, endPoint x: 606, endPoint y: 249, distance: 22.1
click at [597, 230] on icon at bounding box center [599, 229] width 10 height 10
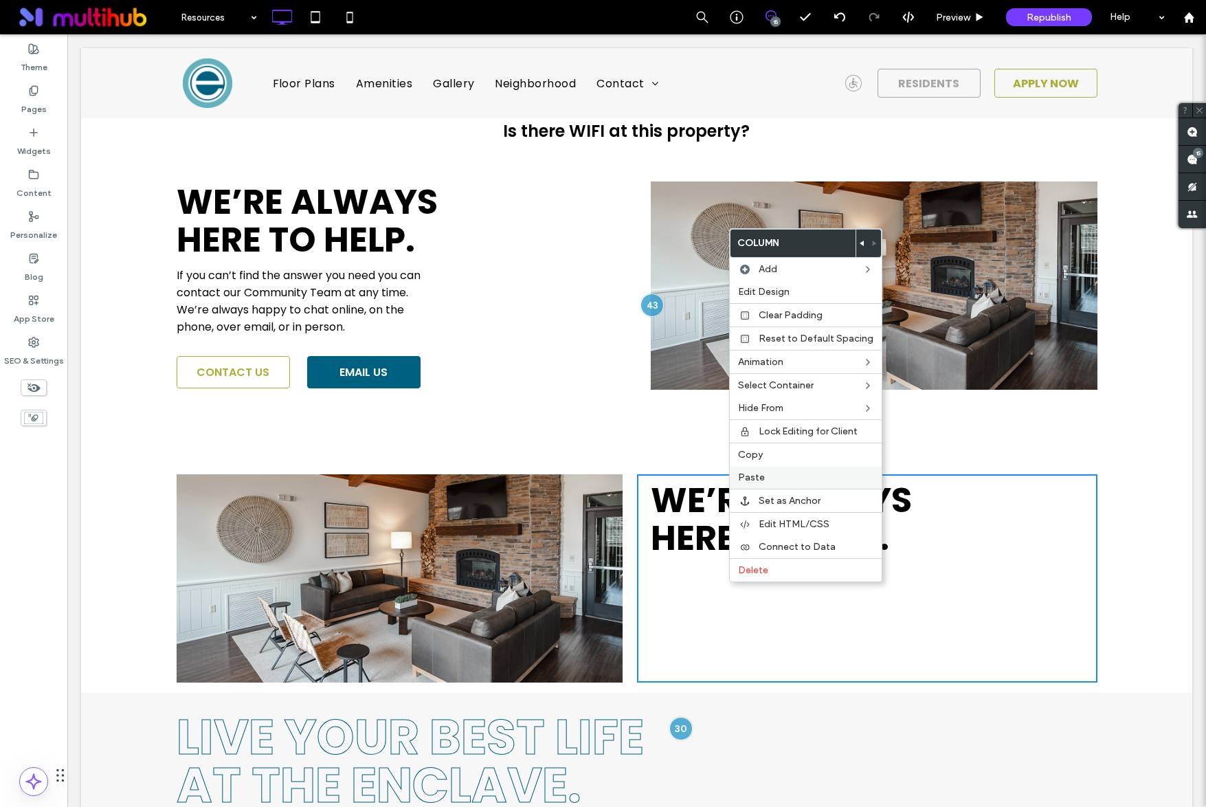
click at [751, 480] on span "Paste" at bounding box center [751, 477] width 27 height 12
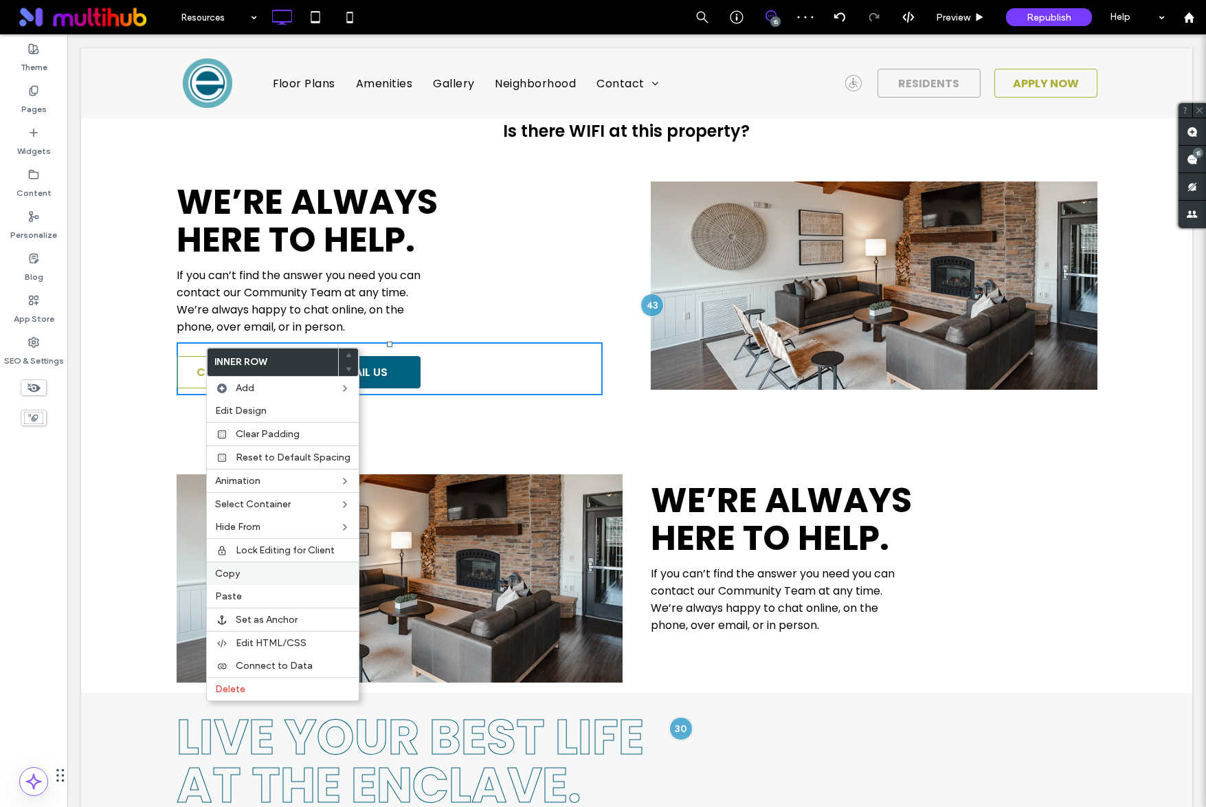
click at [262, 575] on label "Copy" at bounding box center [282, 574] width 135 height 12
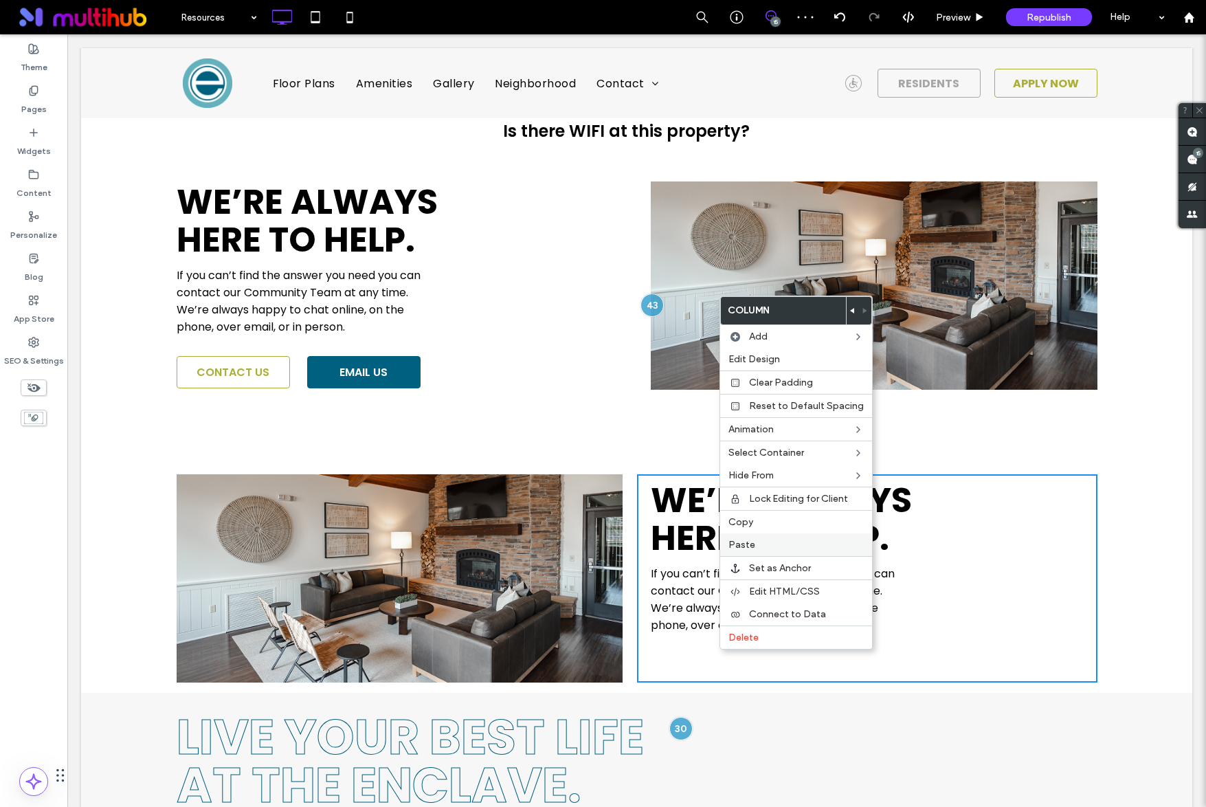
click at [751, 550] on span "Paste" at bounding box center [741, 545] width 27 height 12
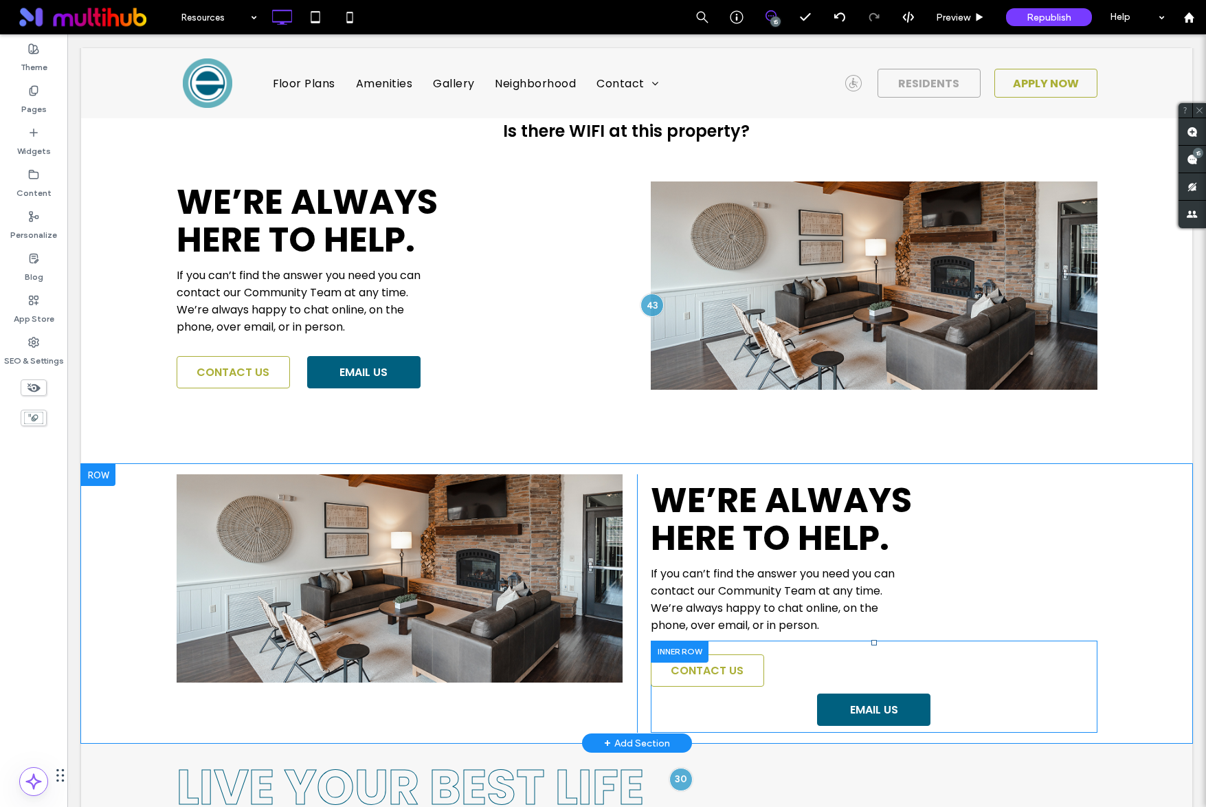
click at [805, 661] on div "CONTACT US EMAIL US Click To Paste Click To Paste" at bounding box center [874, 689] width 447 height 85
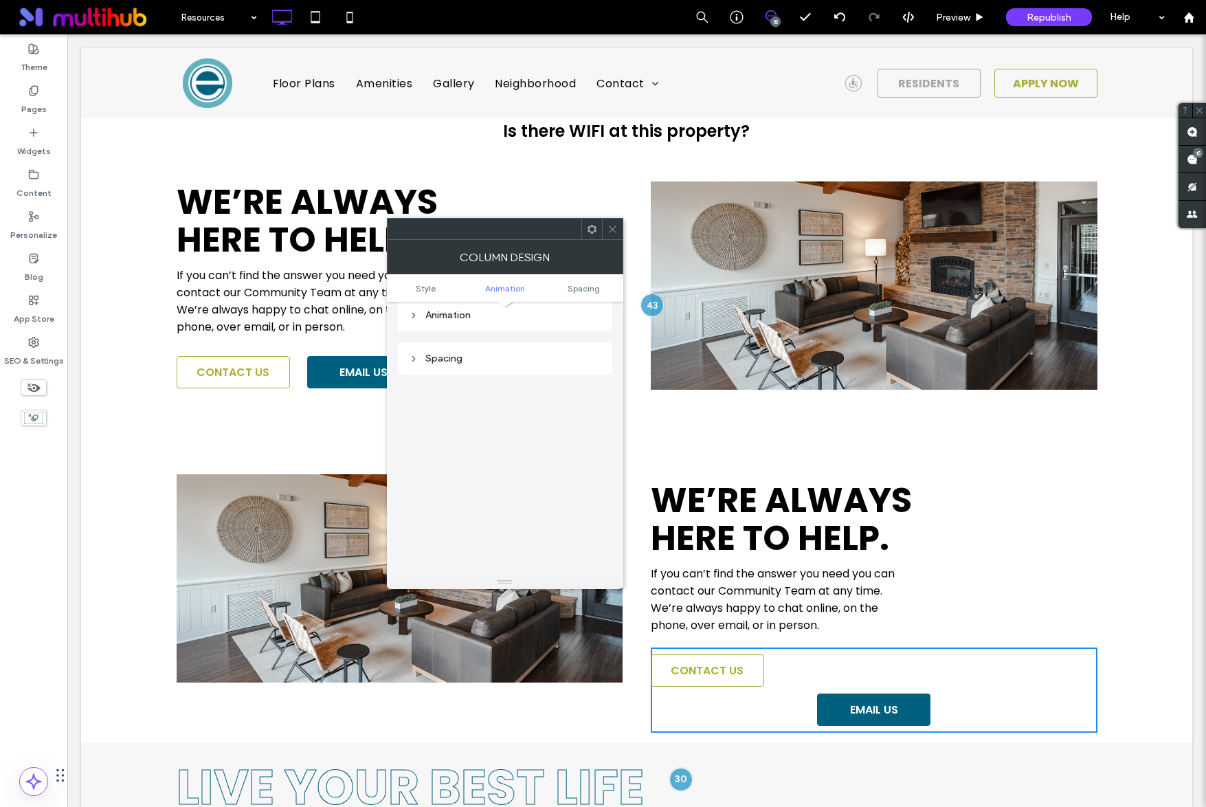
scroll to position [279, 0]
click at [473, 369] on div "Spacing" at bounding box center [505, 362] width 192 height 19
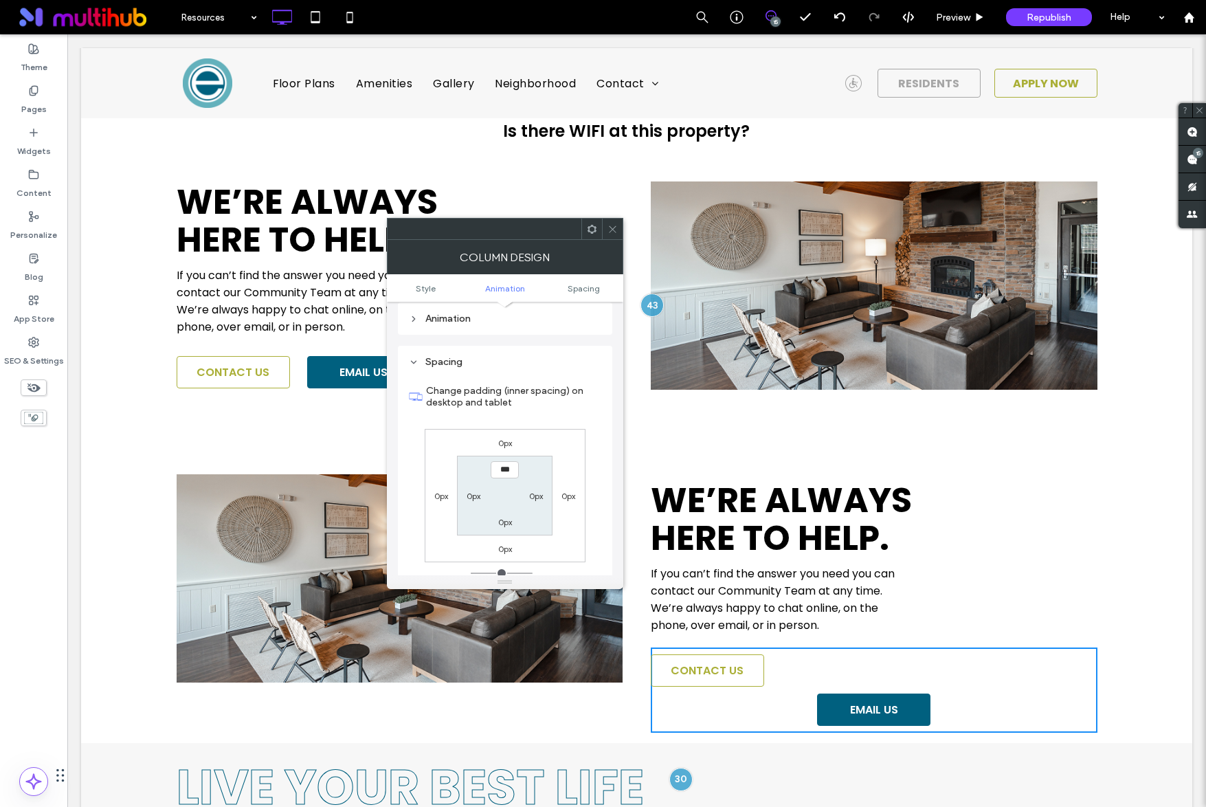
click at [610, 228] on icon at bounding box center [613, 229] width 10 height 10
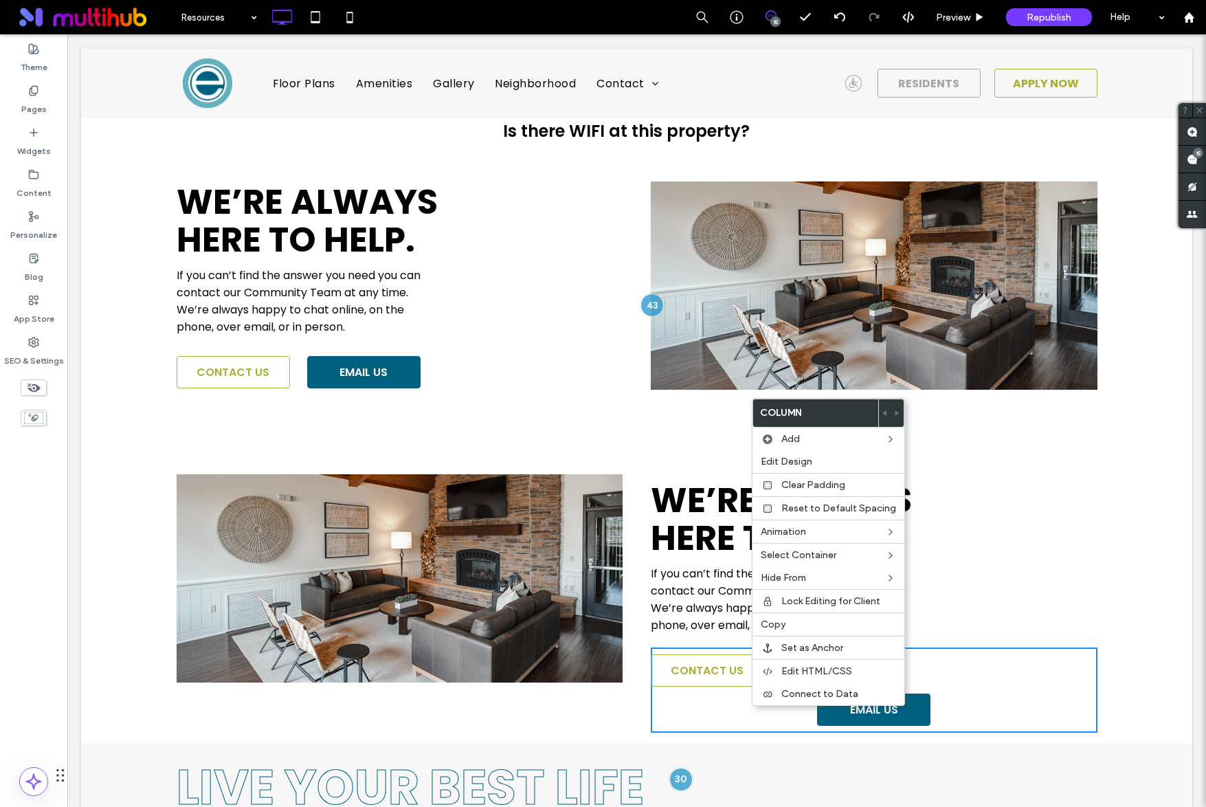
click at [950, 429] on div "We’re always here to help. If you can’t find the answer you need you can contac…" at bounding box center [636, 322] width 1111 height 282
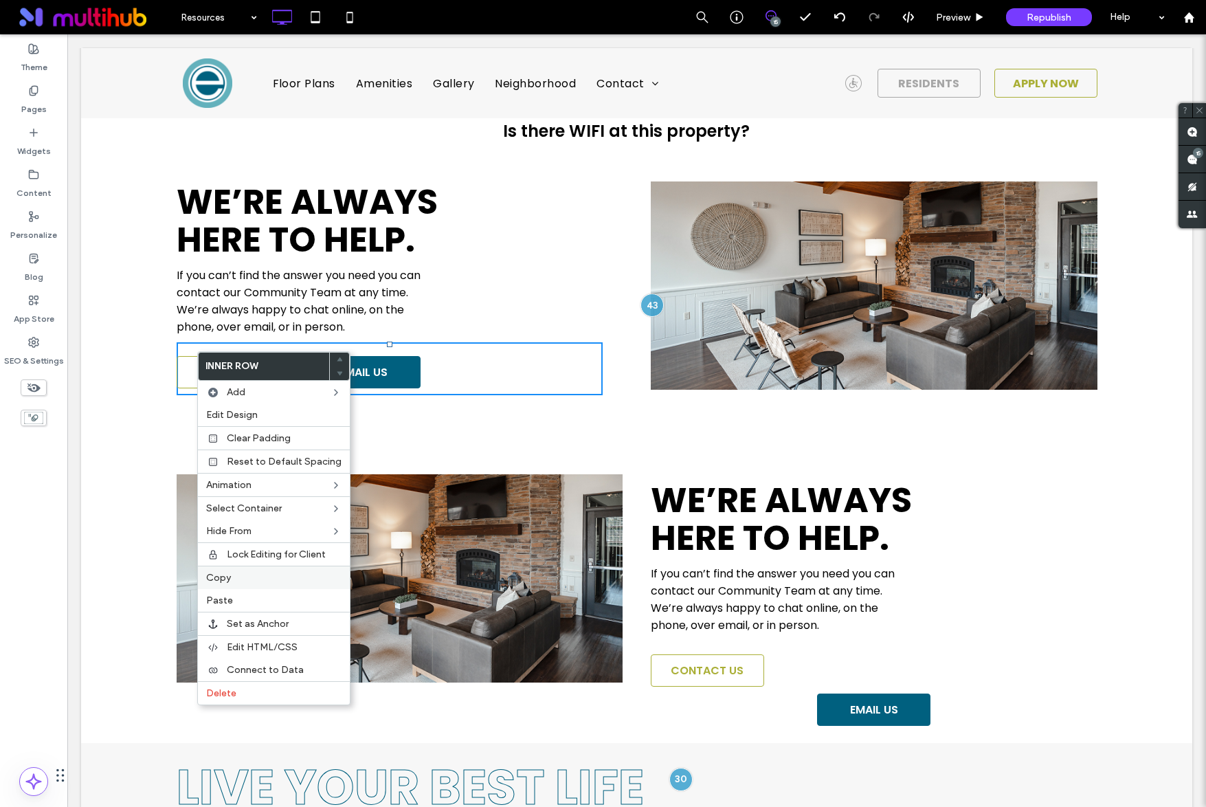
click at [230, 572] on span "Copy" at bounding box center [218, 578] width 25 height 12
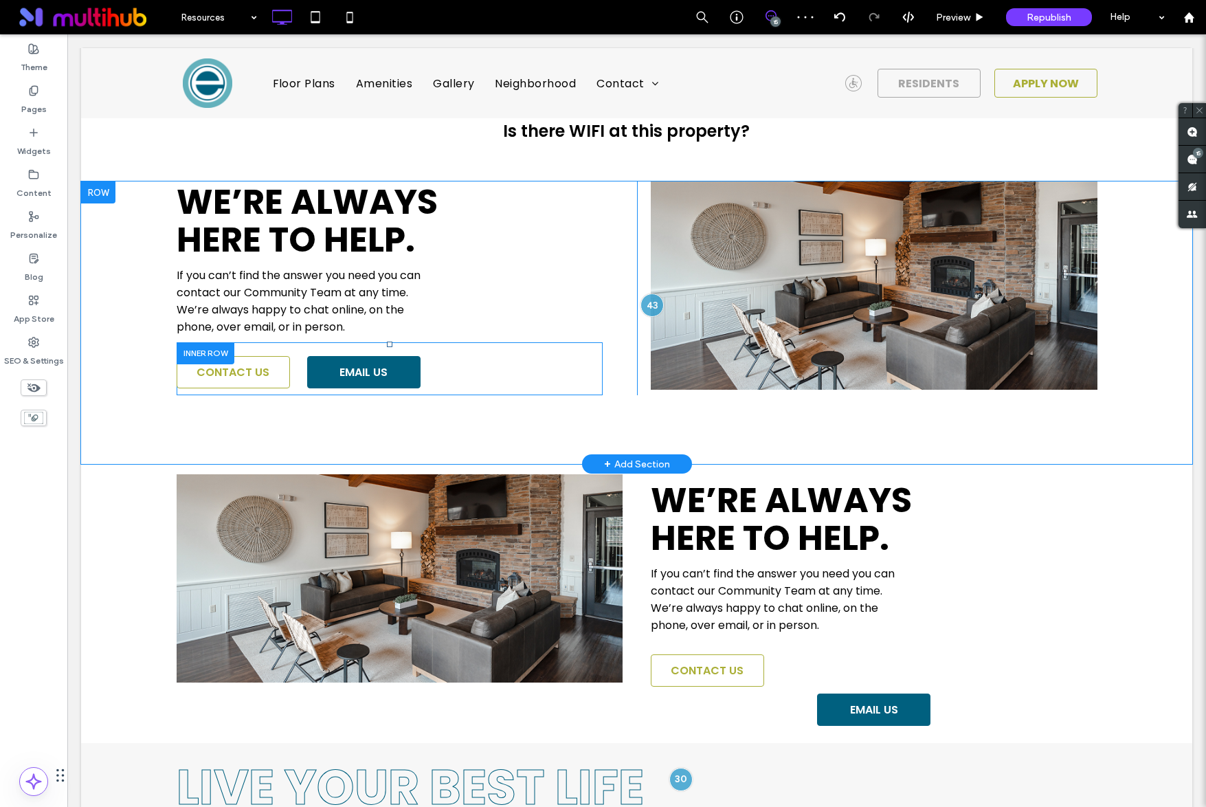
click at [225, 355] on div at bounding box center [206, 352] width 58 height 21
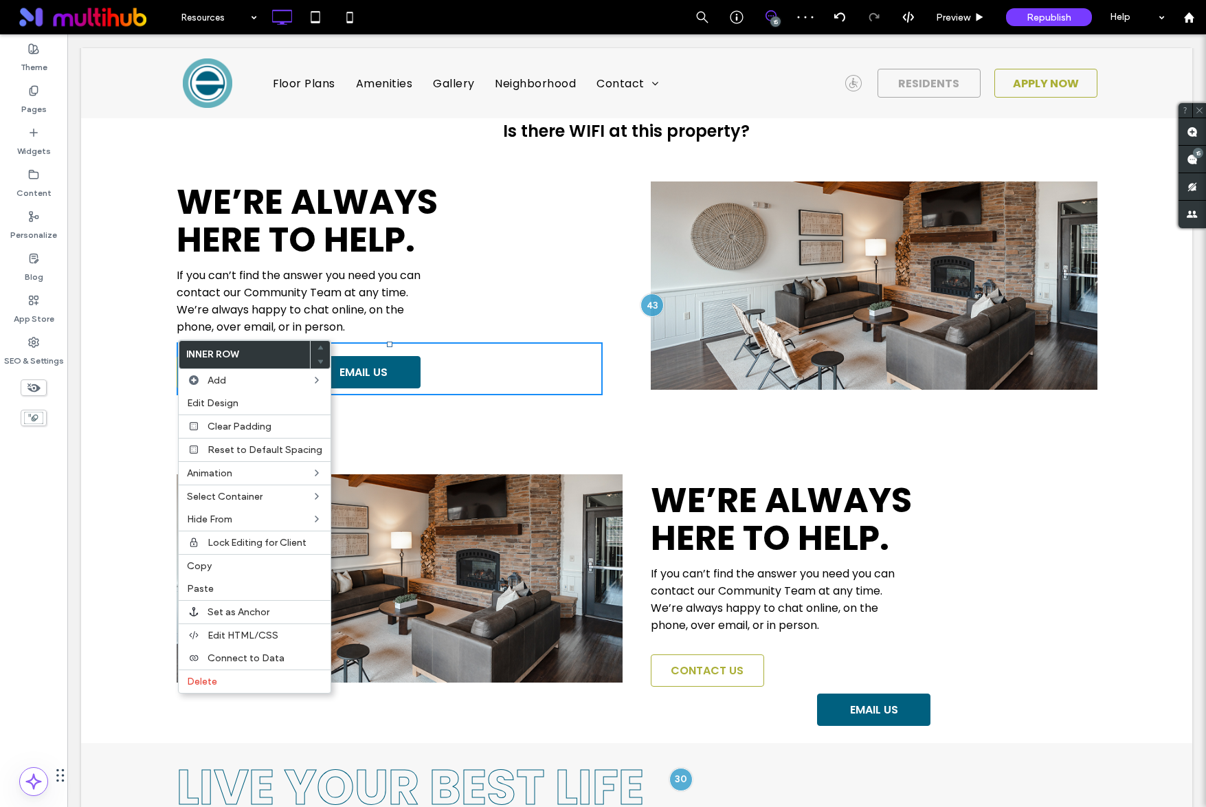
click at [585, 301] on div "We’re always here to help. If you can’t find the answer you need you can contac…" at bounding box center [407, 288] width 460 height 214
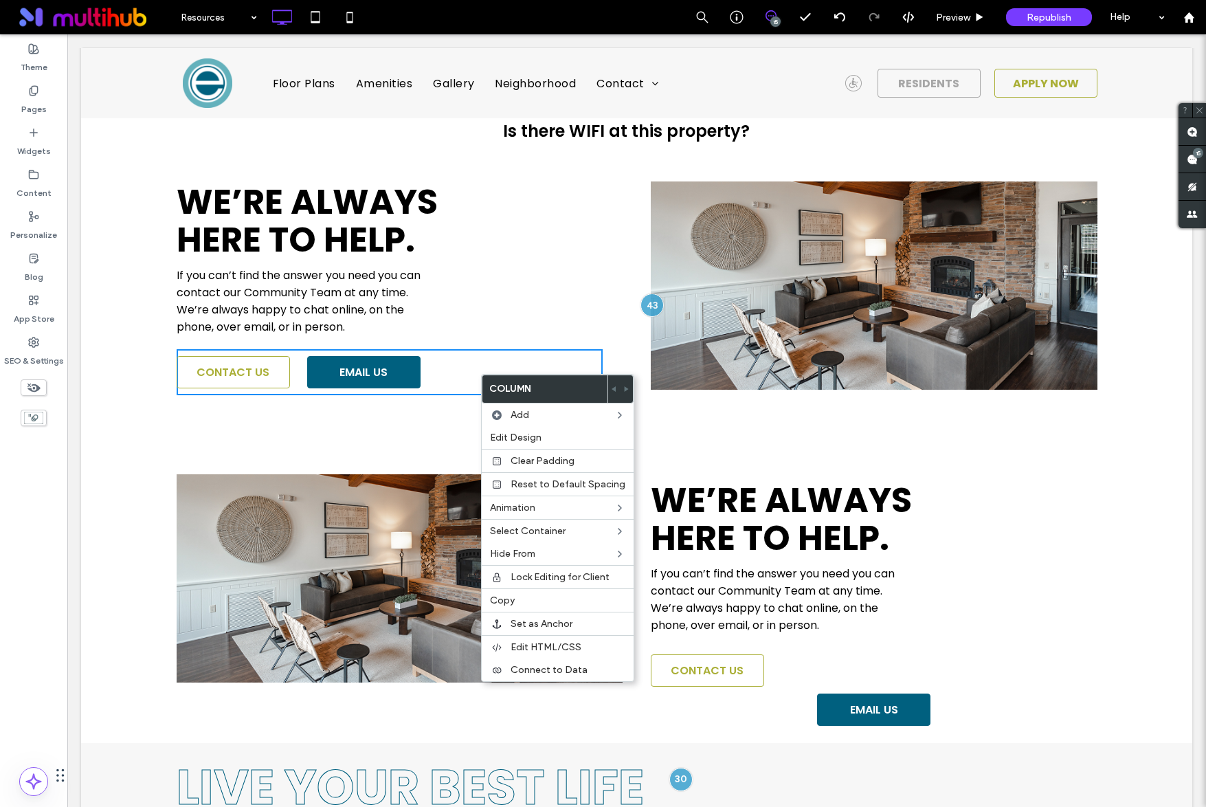
click at [820, 666] on div "CONTACT US EMAIL US Click To Paste Click To Paste" at bounding box center [874, 689] width 447 height 85
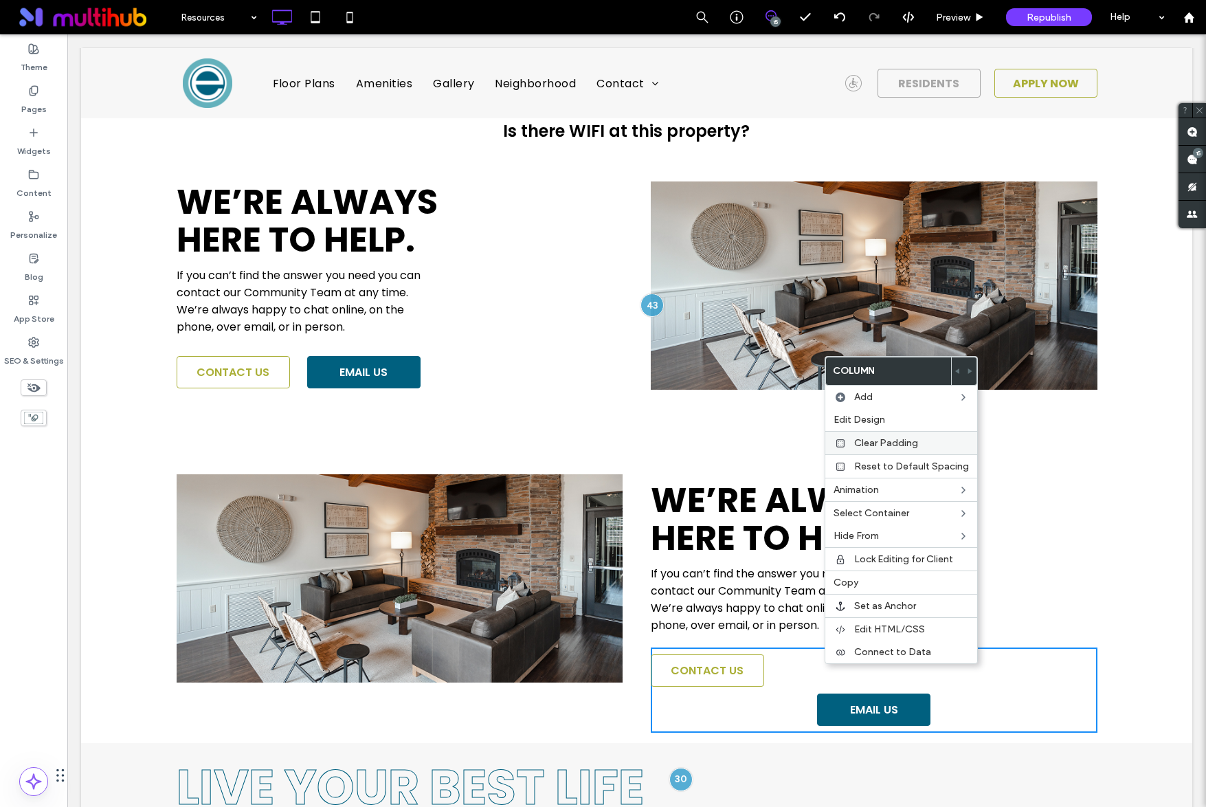
click at [880, 443] on span "Clear Padding" at bounding box center [886, 443] width 64 height 12
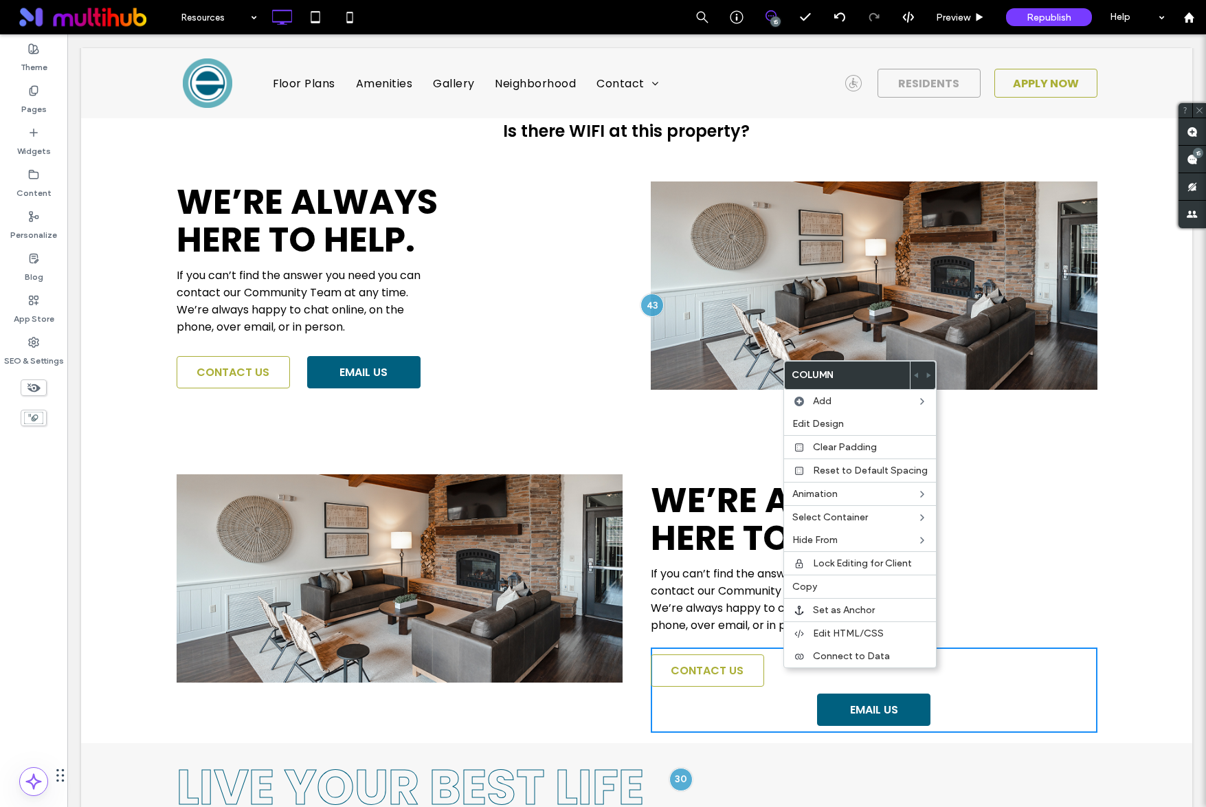
click at [798, 696] on div "CONTACT US EMAIL US Click To Paste Click To Paste" at bounding box center [874, 689] width 447 height 85
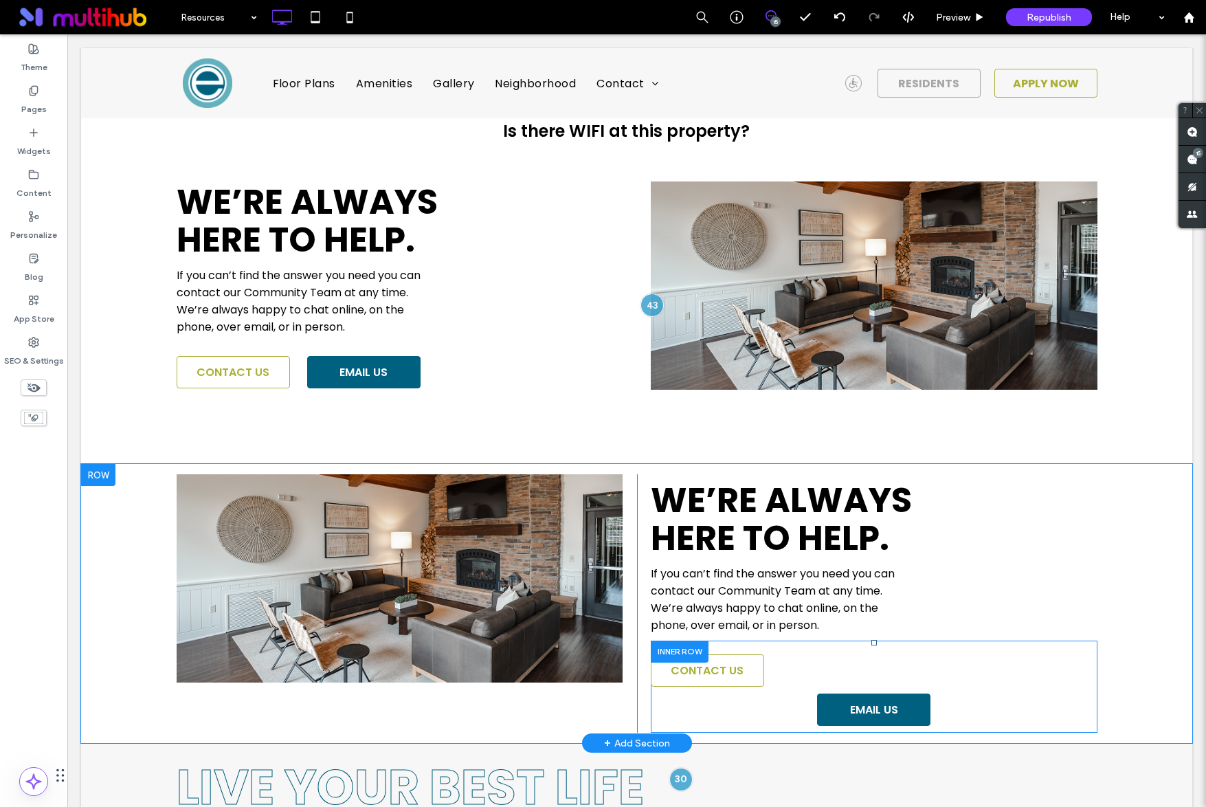
click at [695, 647] on div at bounding box center [680, 650] width 58 height 21
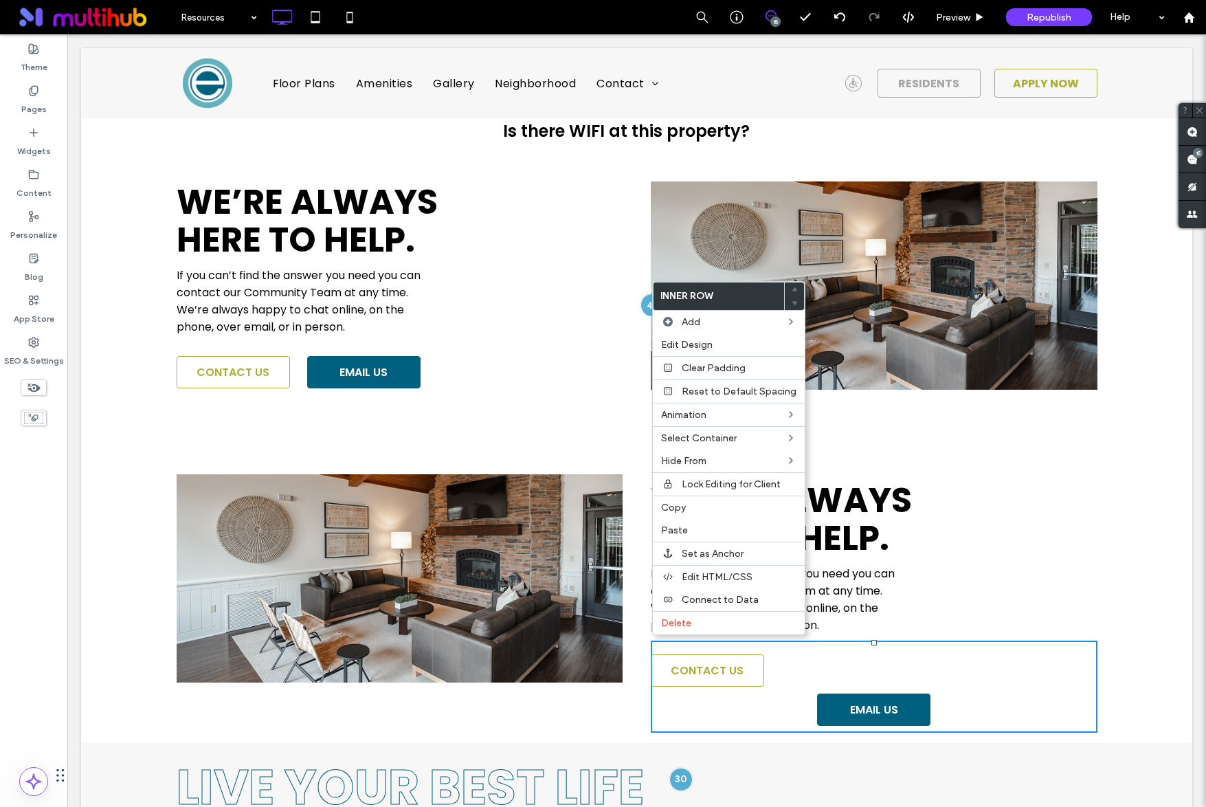
click at [950, 568] on div "Click To Paste Click To Paste We’re always here to help. If you can’t find the …" at bounding box center [867, 603] width 460 height 258
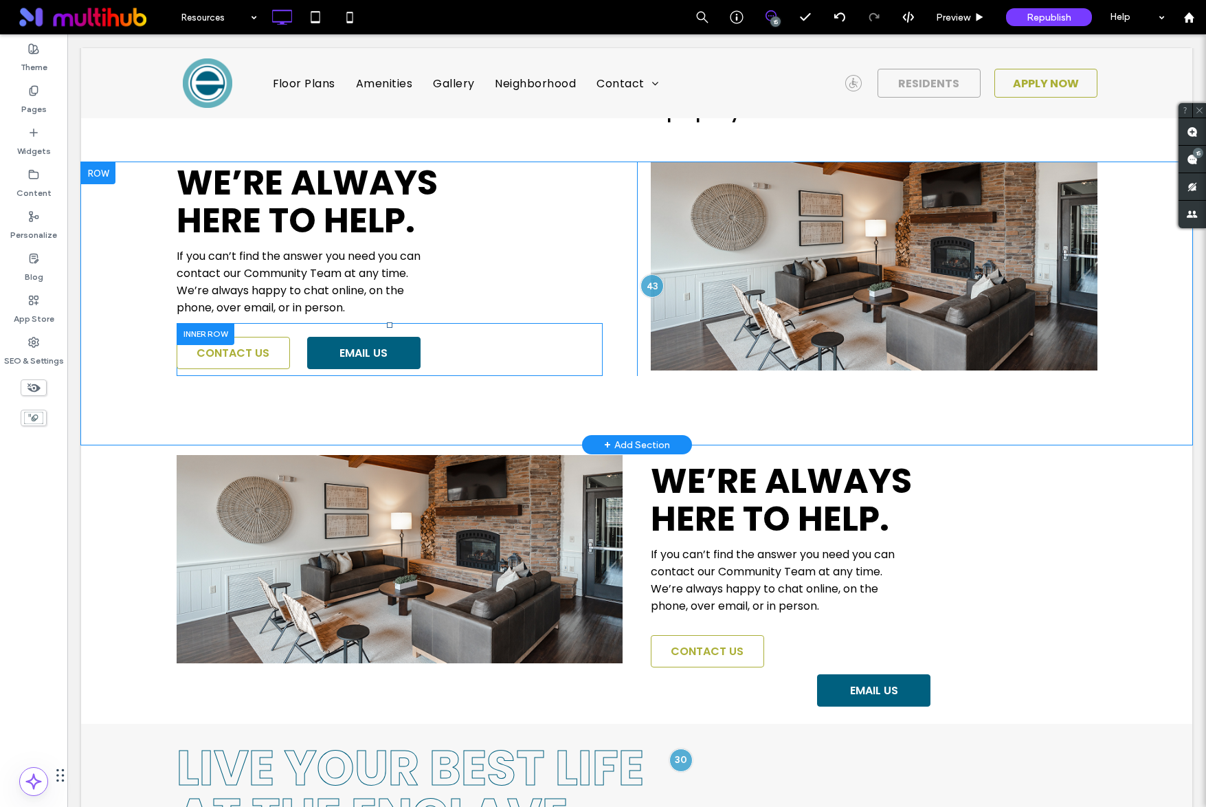
scroll to position [1377, 0]
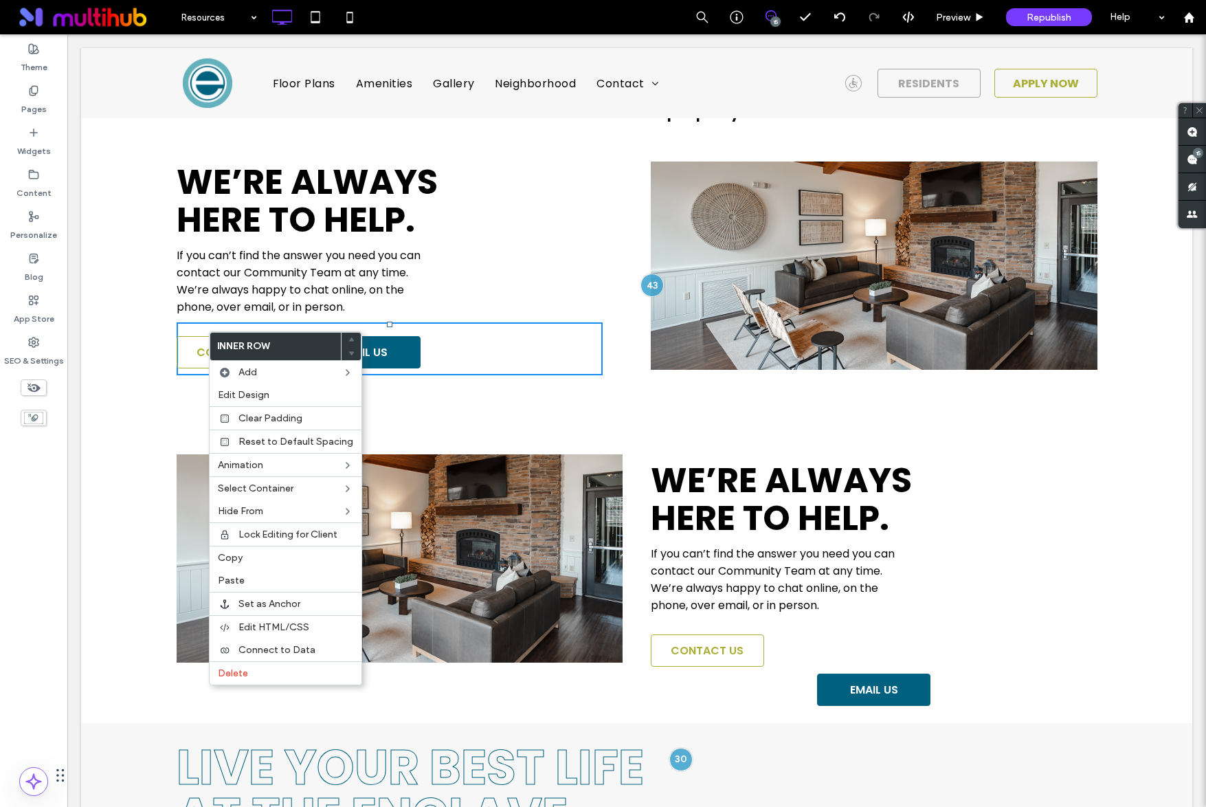
drag, startPoint x: 249, startPoint y: 560, endPoint x: 361, endPoint y: 581, distance: 113.3
click at [249, 559] on label "Copy" at bounding box center [285, 558] width 135 height 12
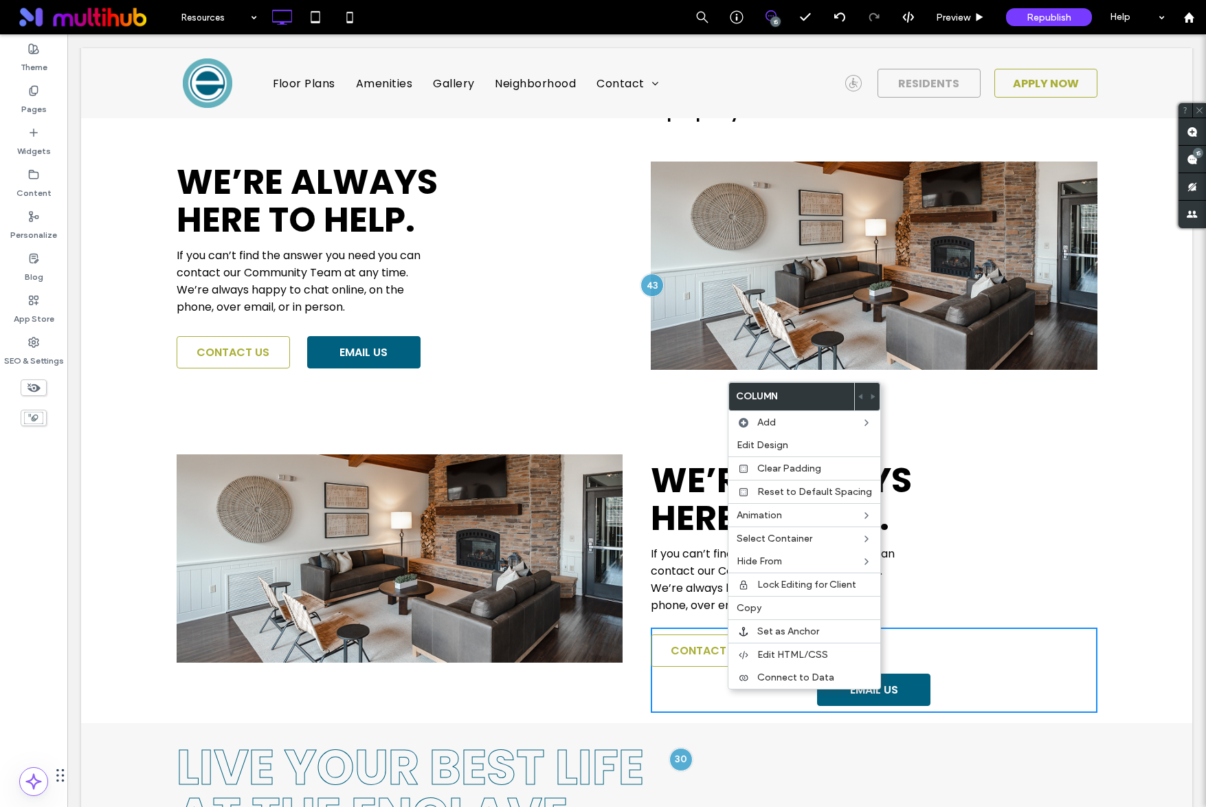
click at [948, 571] on div "Click To Paste Click To Paste We’re always here to help. If you can’t find the …" at bounding box center [867, 583] width 460 height 258
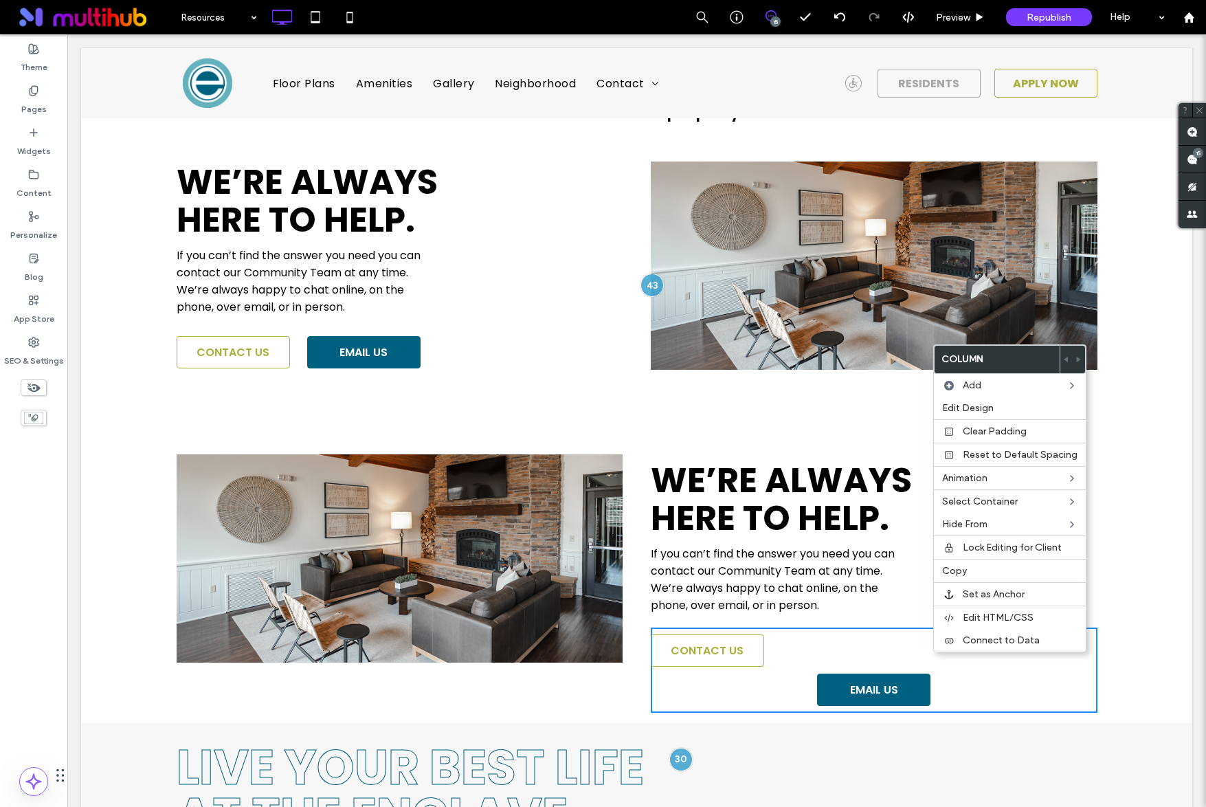
click at [805, 651] on div "CONTACT US EMAIL US Click To Paste Click To Paste" at bounding box center [874, 669] width 447 height 85
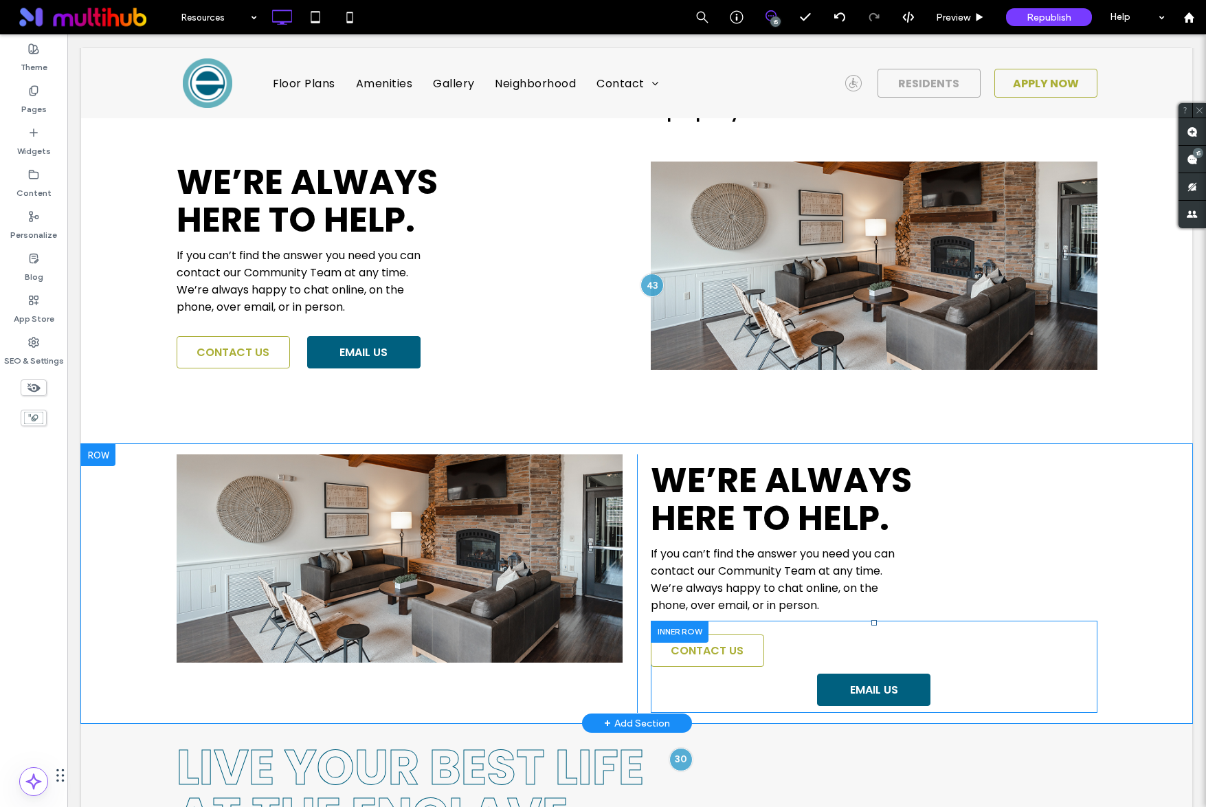
click at [669, 626] on div at bounding box center [680, 631] width 58 height 21
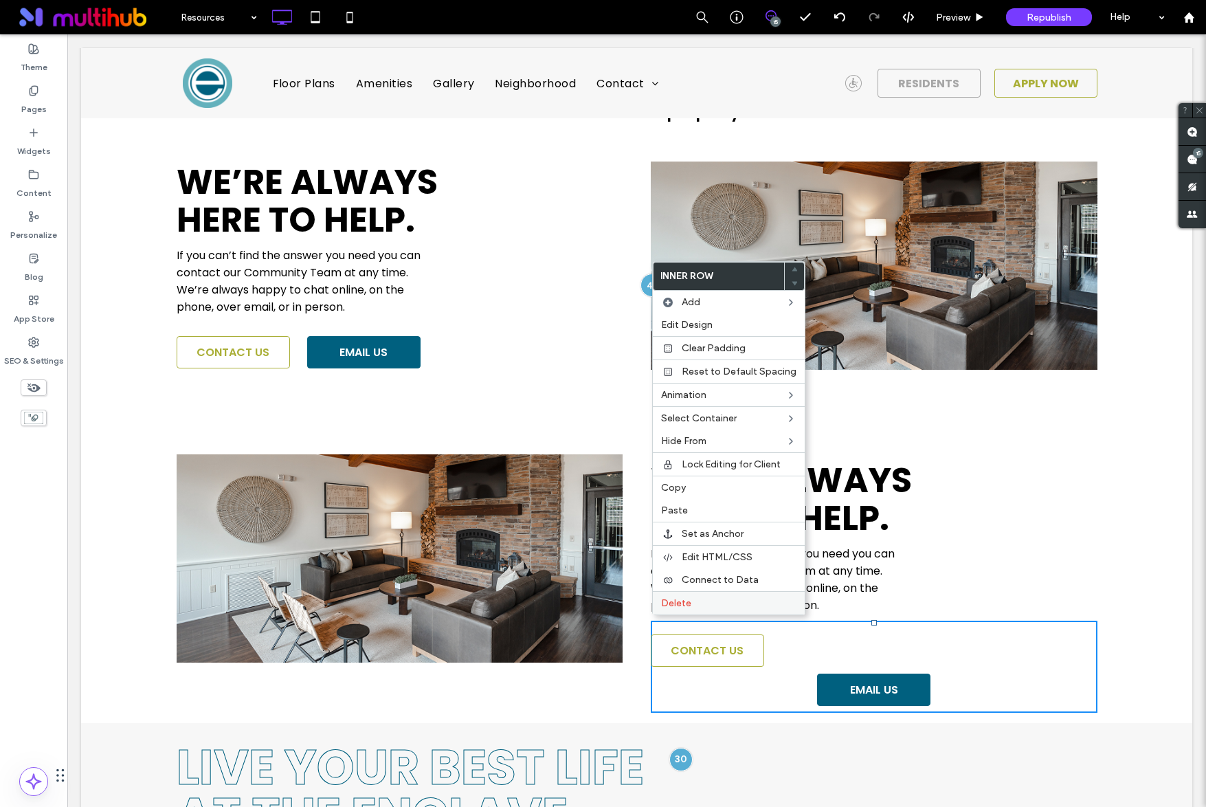
click at [675, 608] on span "Delete" at bounding box center [676, 603] width 30 height 12
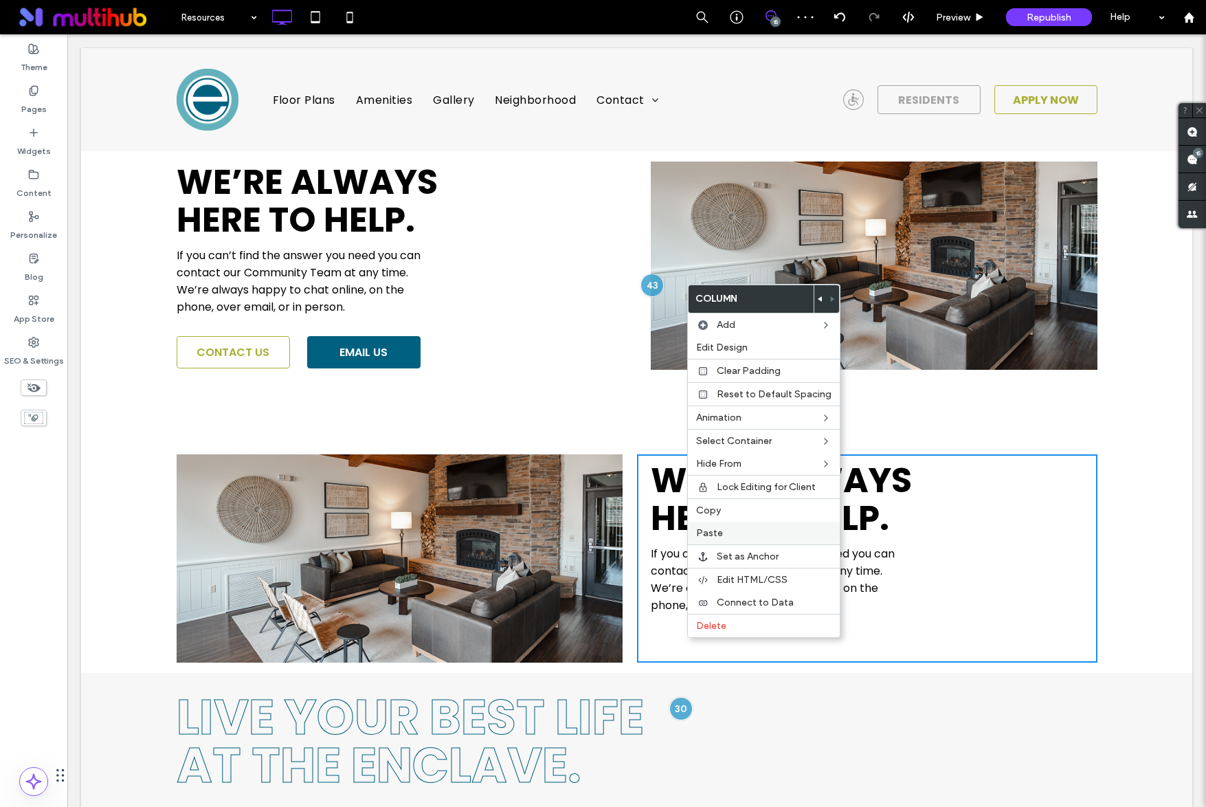
click at [719, 536] on span "Paste" at bounding box center [709, 533] width 27 height 12
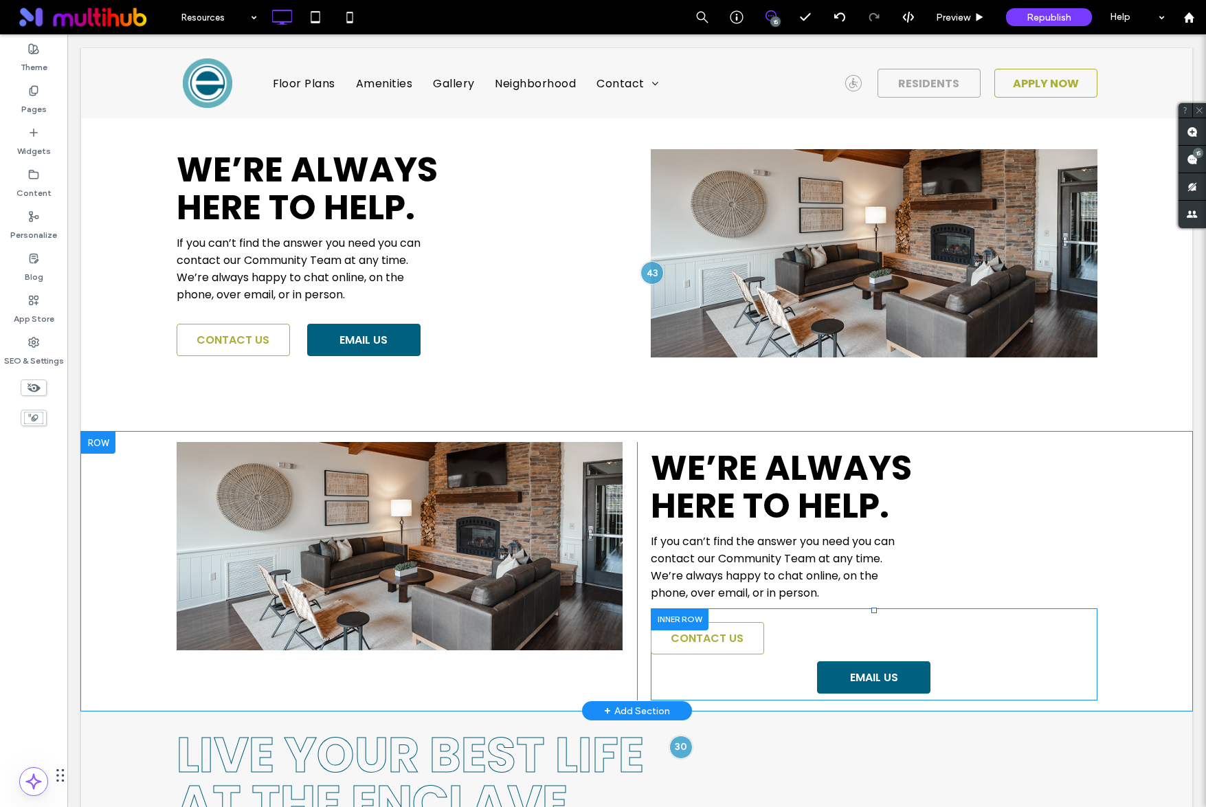
scroll to position [1390, 0]
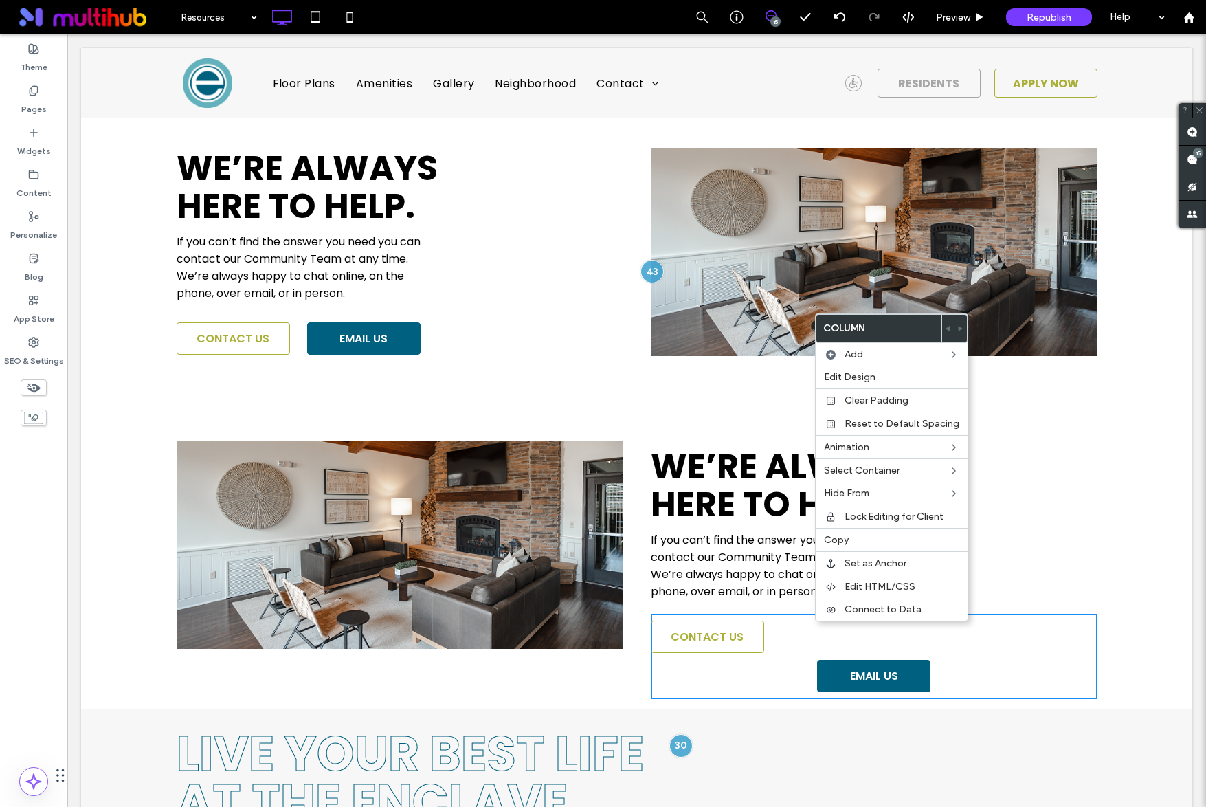
click at [654, 386] on div "We’re always here to help. If you can’t find the answer you need you can contac…" at bounding box center [636, 289] width 1111 height 282
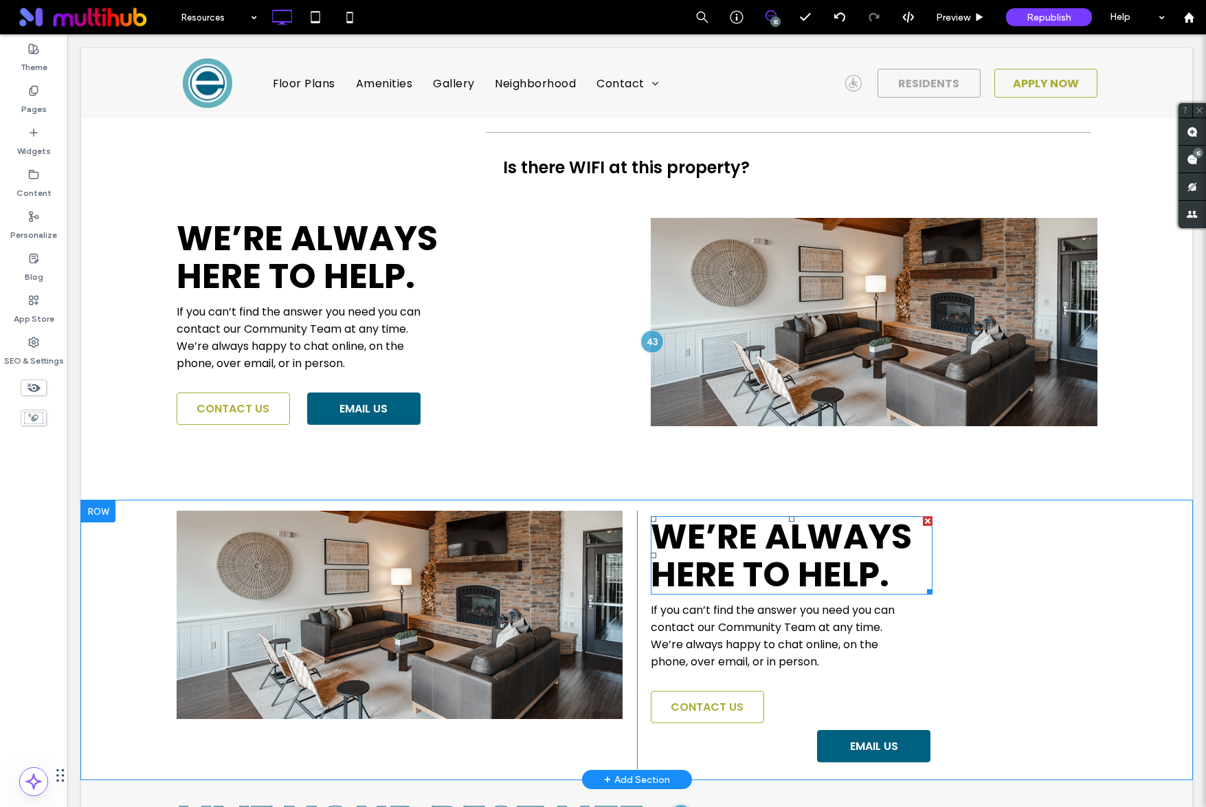
scroll to position [1266, 0]
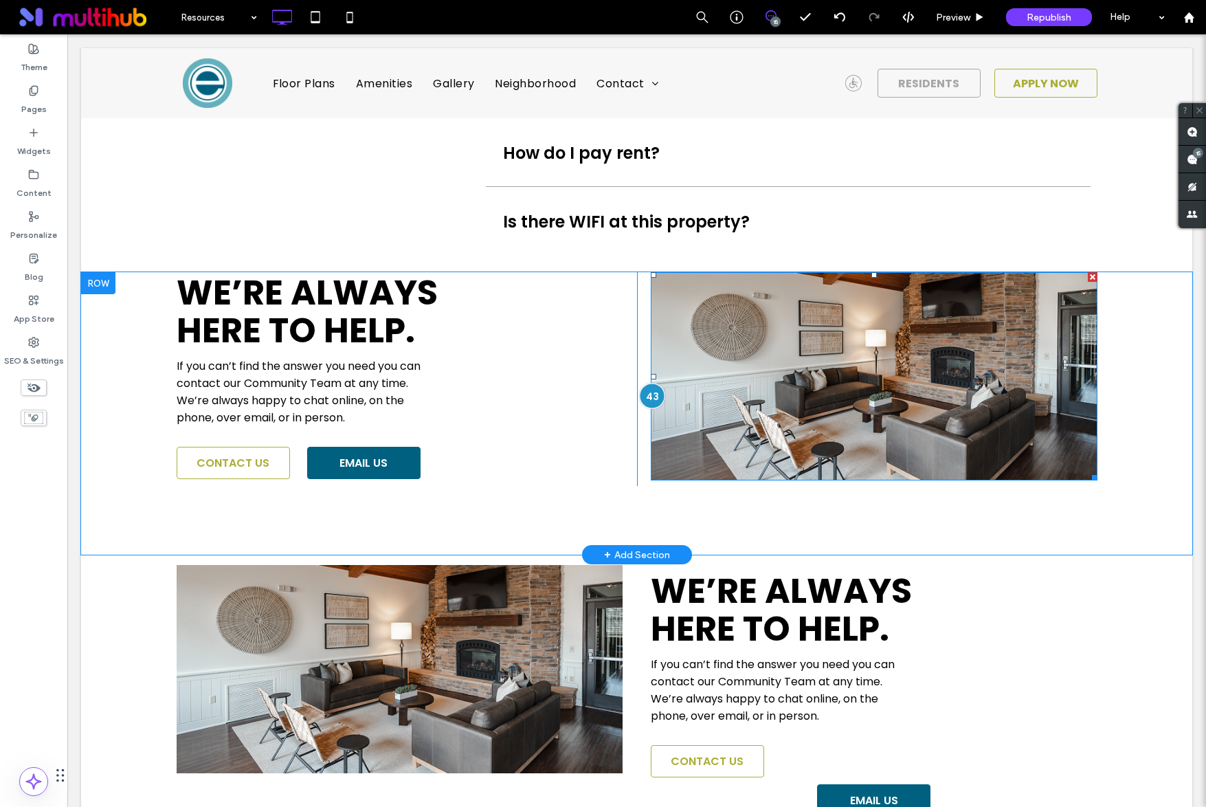
click at [658, 396] on div at bounding box center [651, 395] width 25 height 25
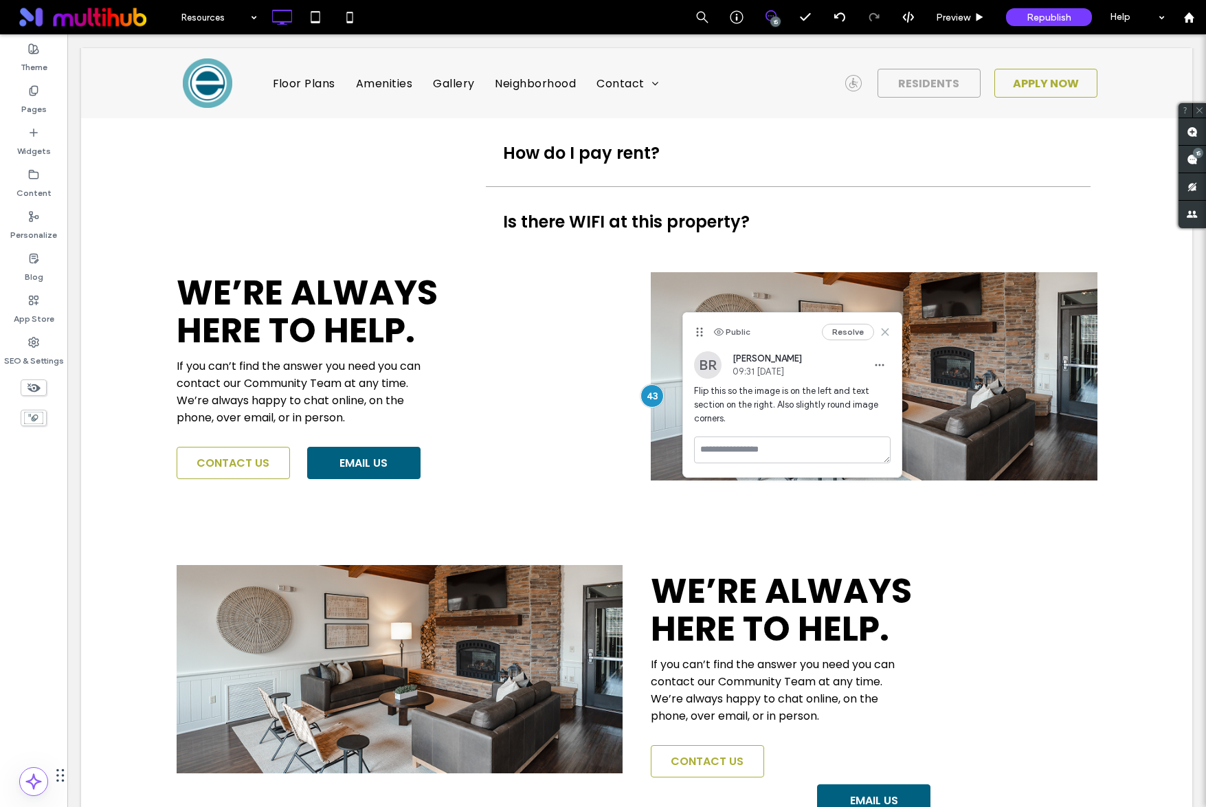
drag, startPoint x: 885, startPoint y: 328, endPoint x: 423, endPoint y: 588, distance: 530.1
click at [885, 328] on icon at bounding box center [885, 331] width 11 height 11
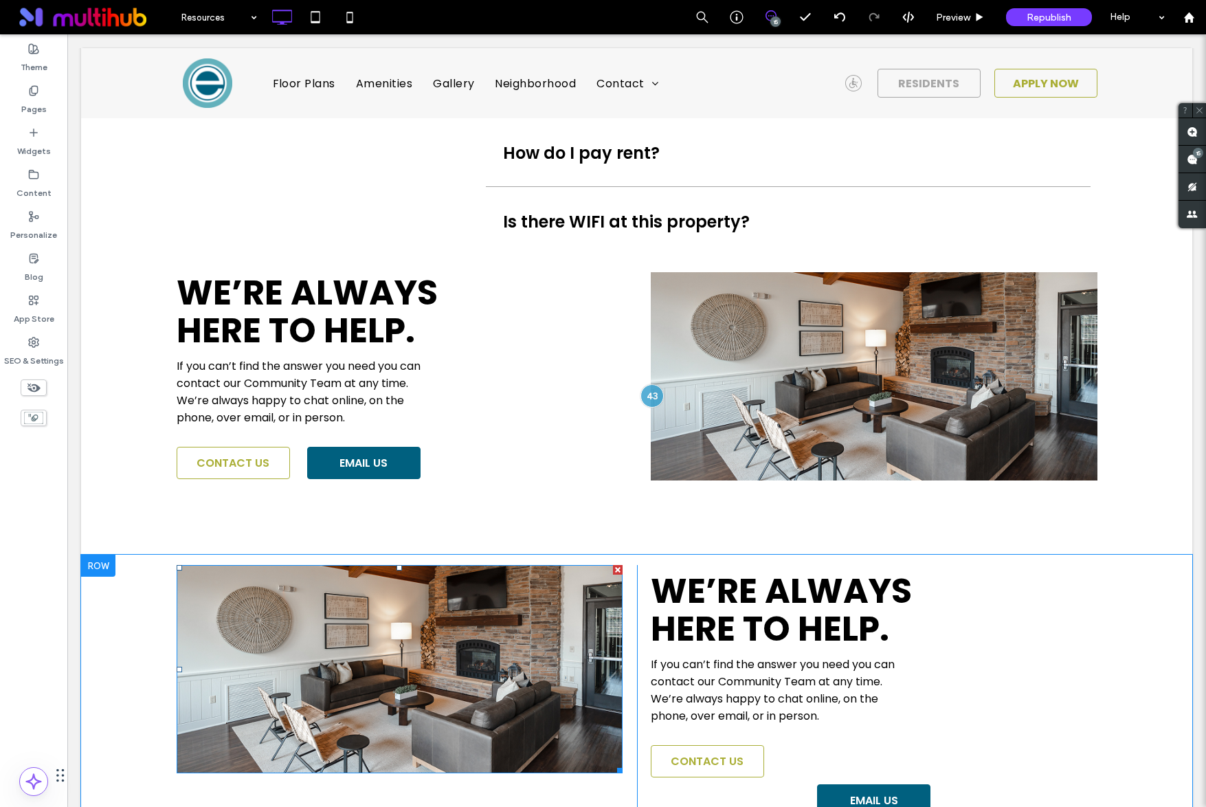
click at [451, 642] on img at bounding box center [400, 669] width 447 height 208
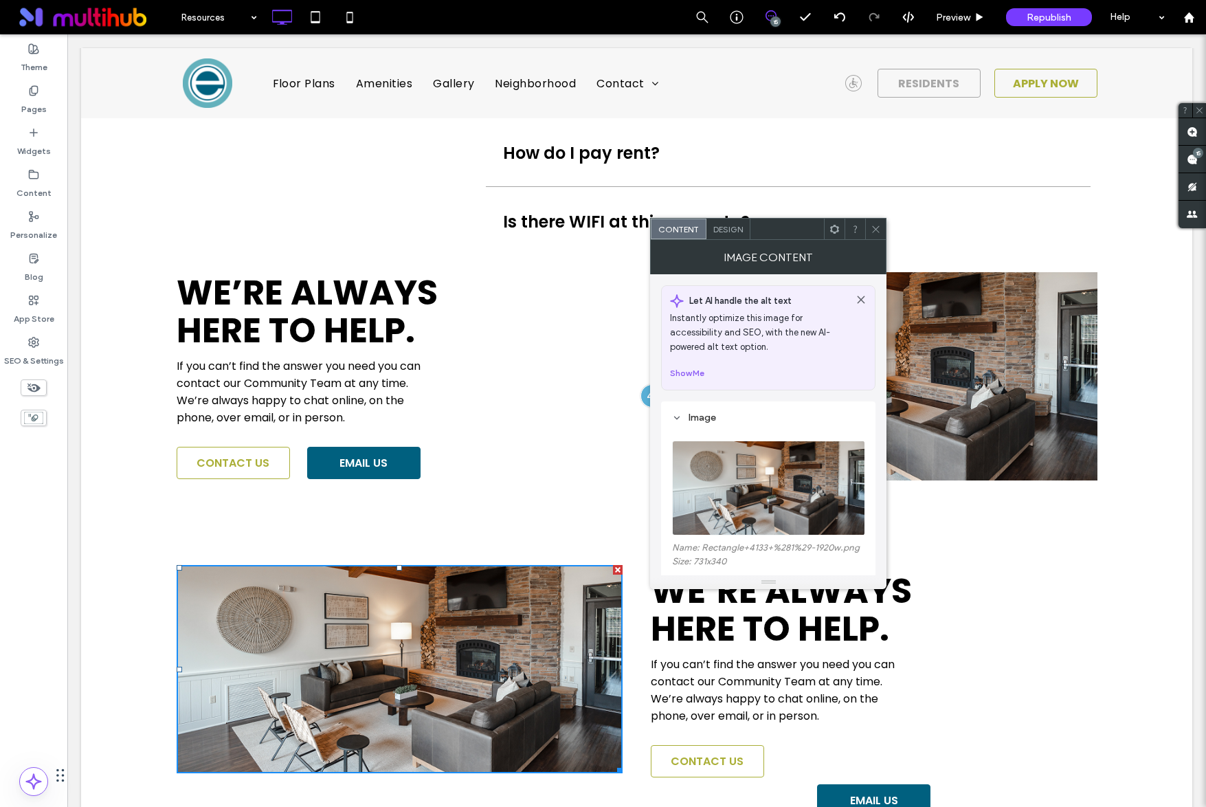
click at [733, 225] on span "Design" at bounding box center [728, 229] width 30 height 10
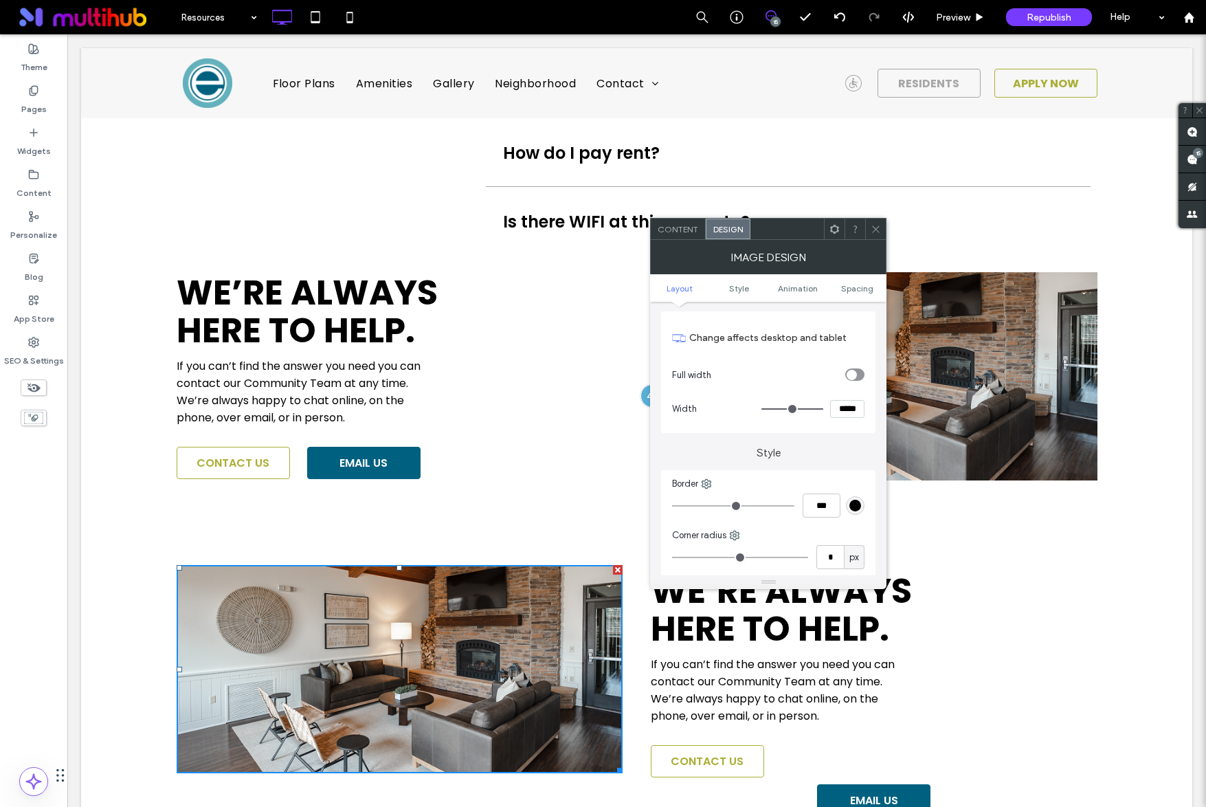
scroll to position [236, 0]
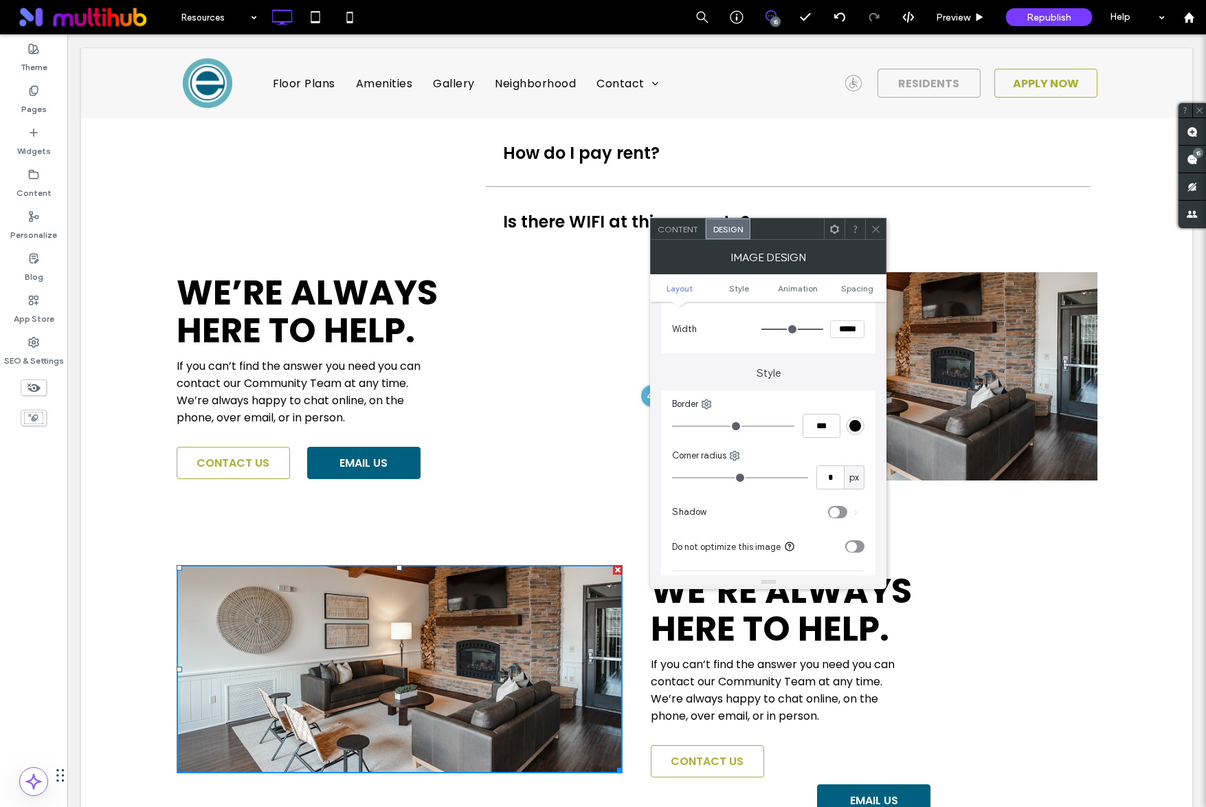
type input "*"
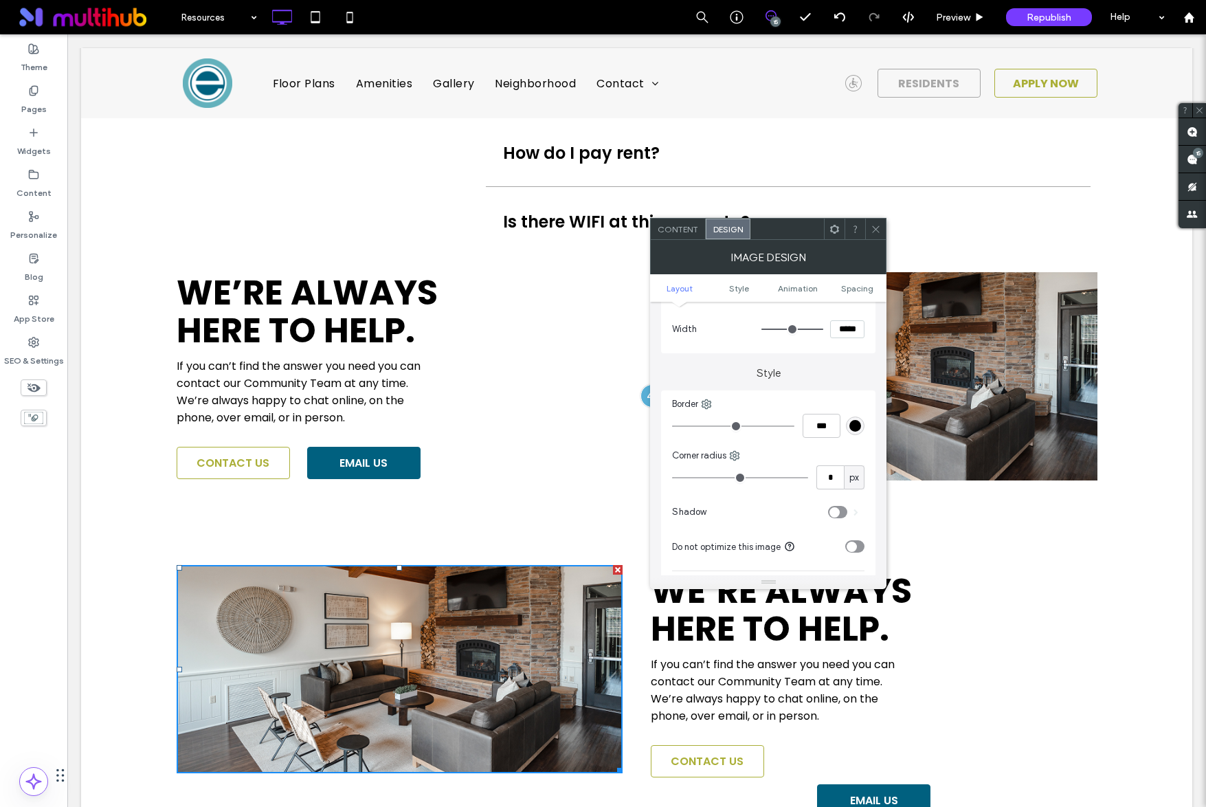
type input "*"
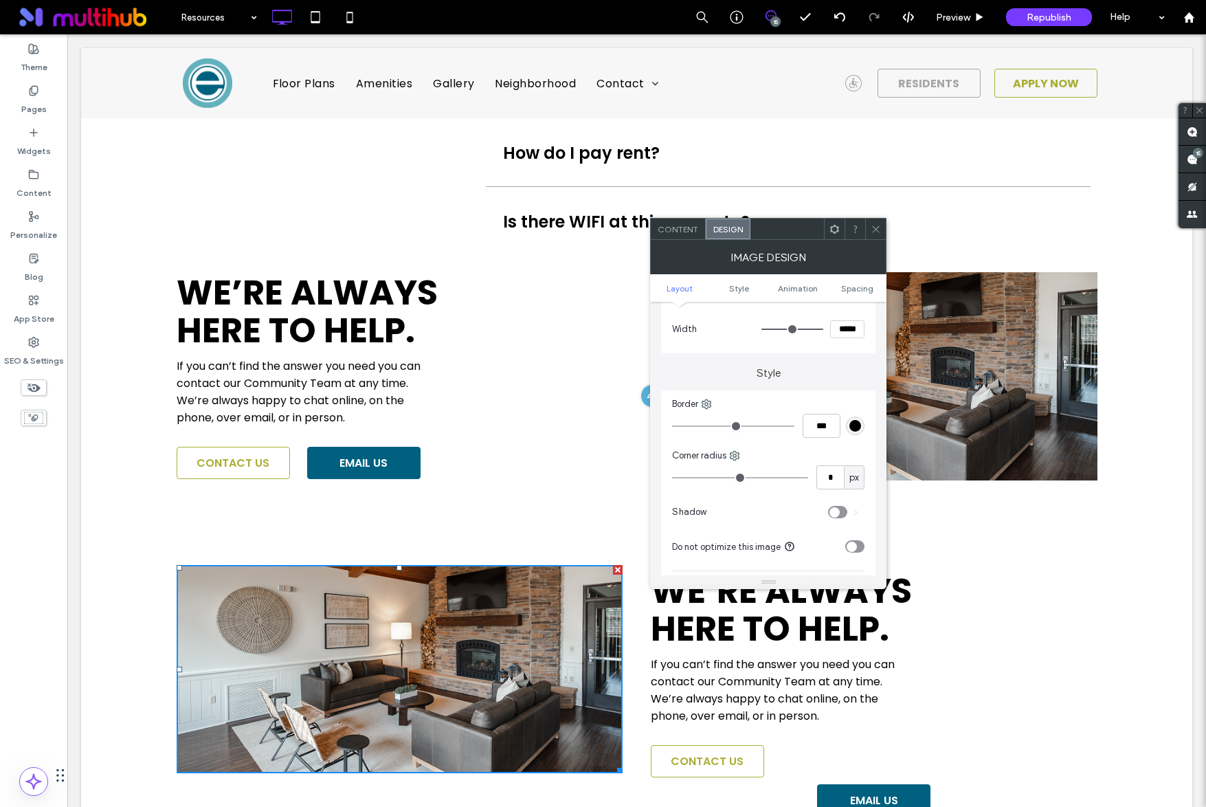
type input "*"
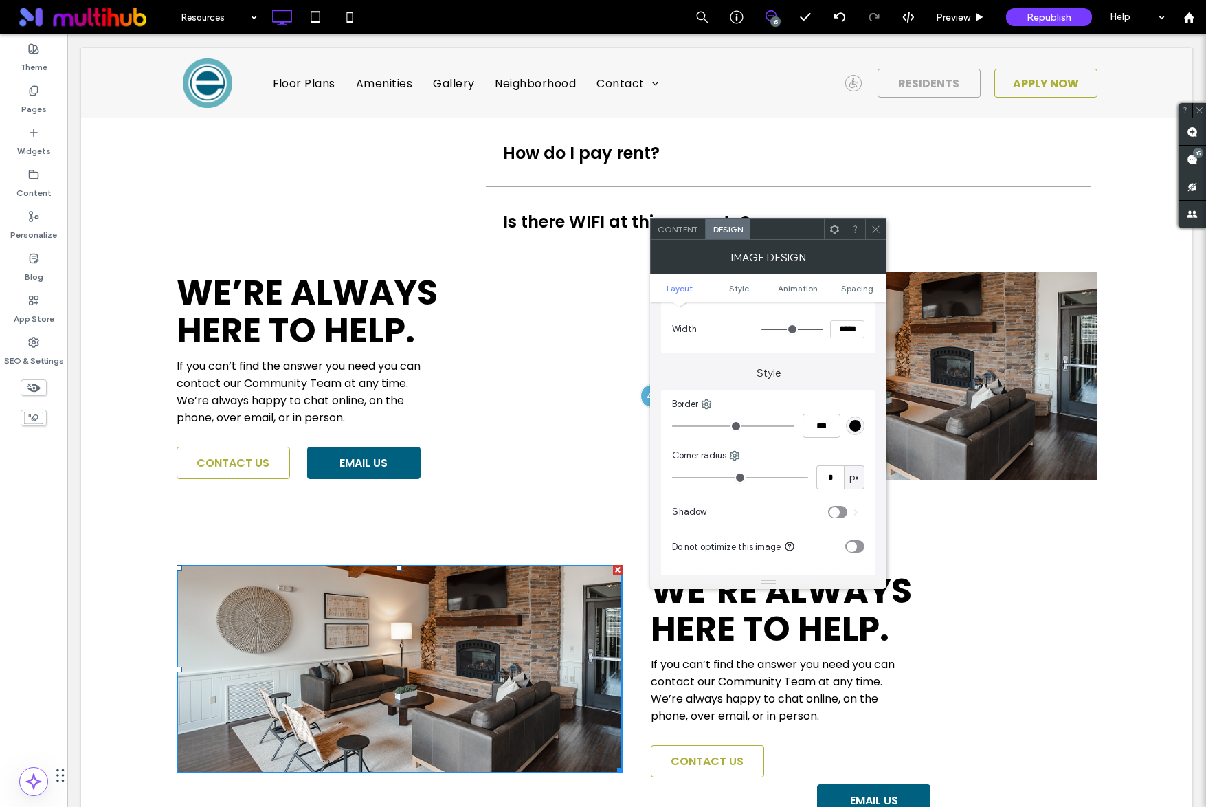
type input "*"
drag, startPoint x: 680, startPoint y: 478, endPoint x: 687, endPoint y: 478, distance: 7.6
type input "*"
click at [687, 478] on input "range" at bounding box center [740, 477] width 136 height 1
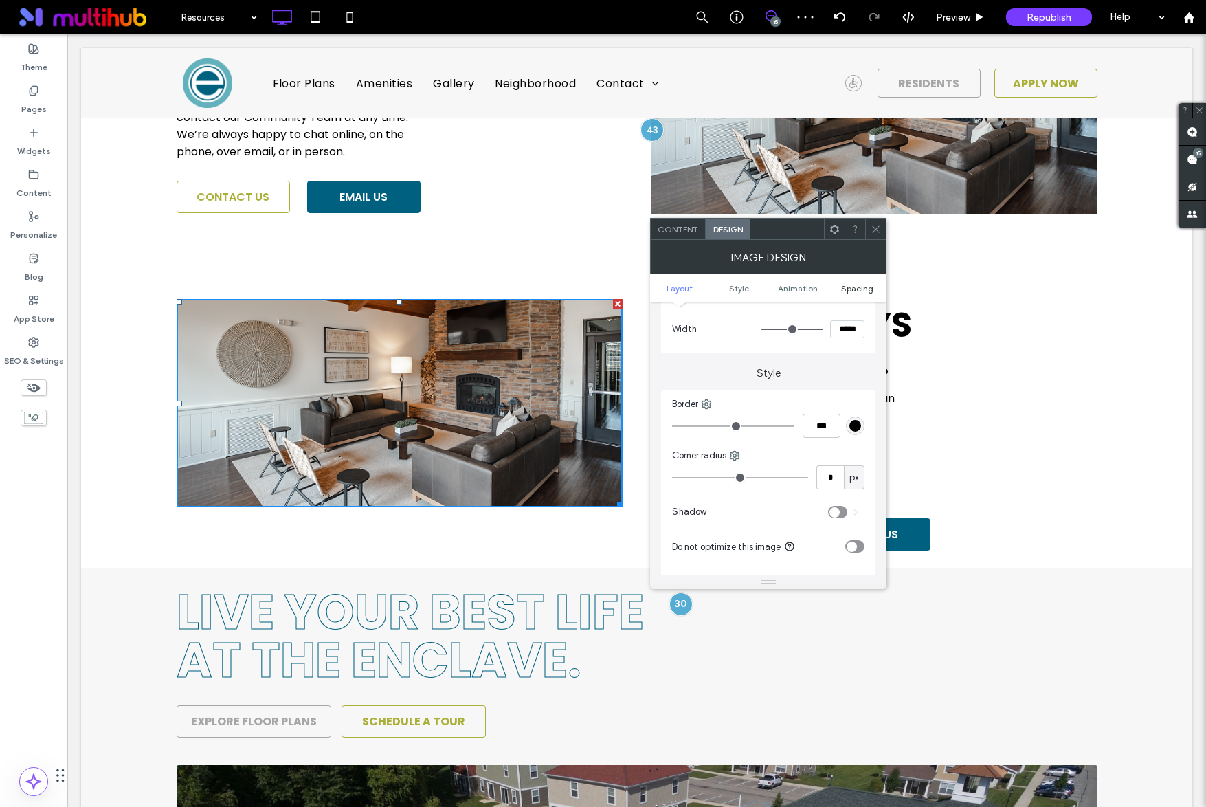
scroll to position [1532, 0]
click at [873, 231] on use at bounding box center [876, 228] width 7 height 7
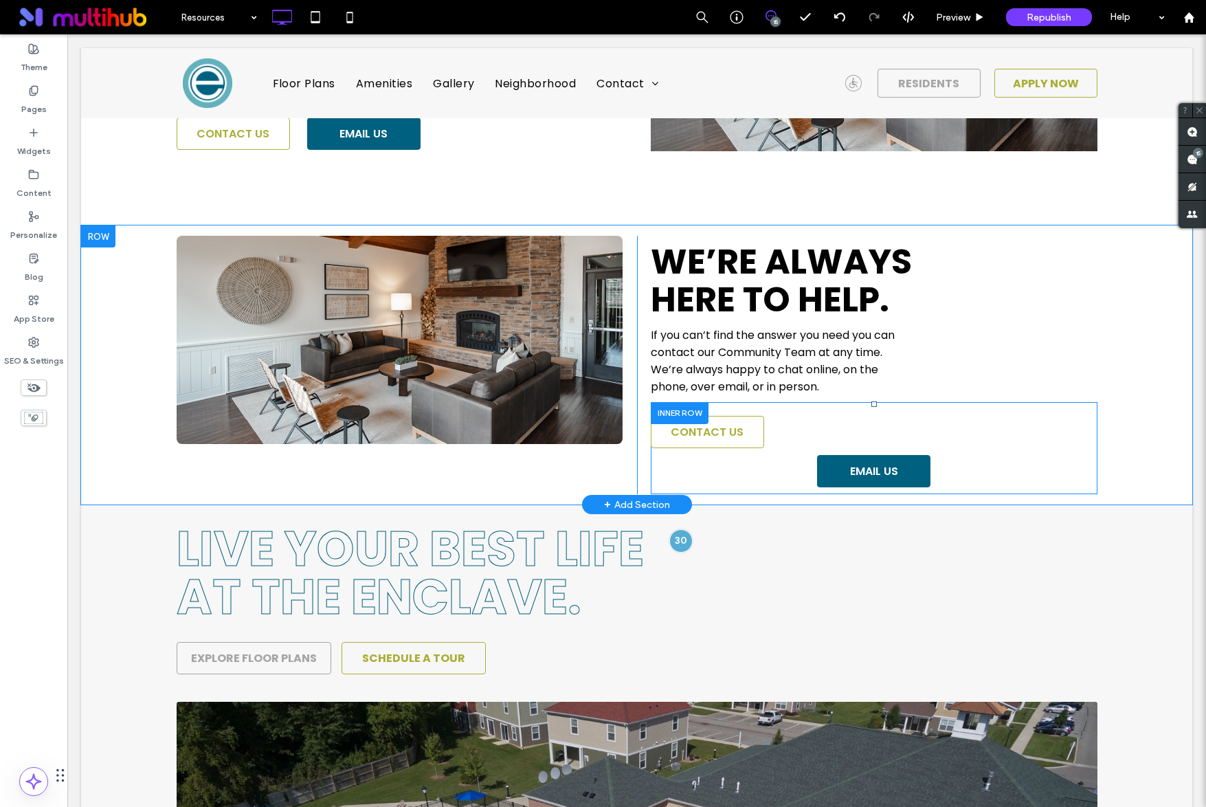
scroll to position [1557, 0]
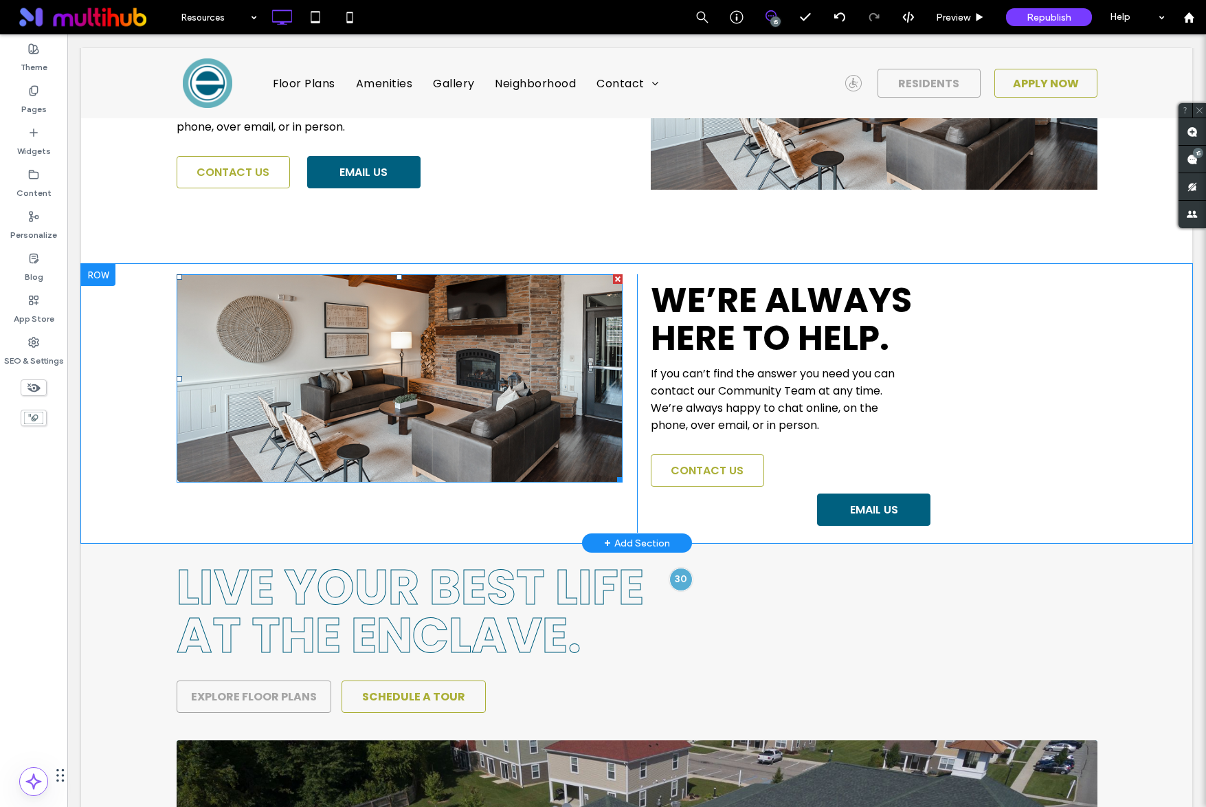
click at [537, 398] on img at bounding box center [400, 378] width 447 height 208
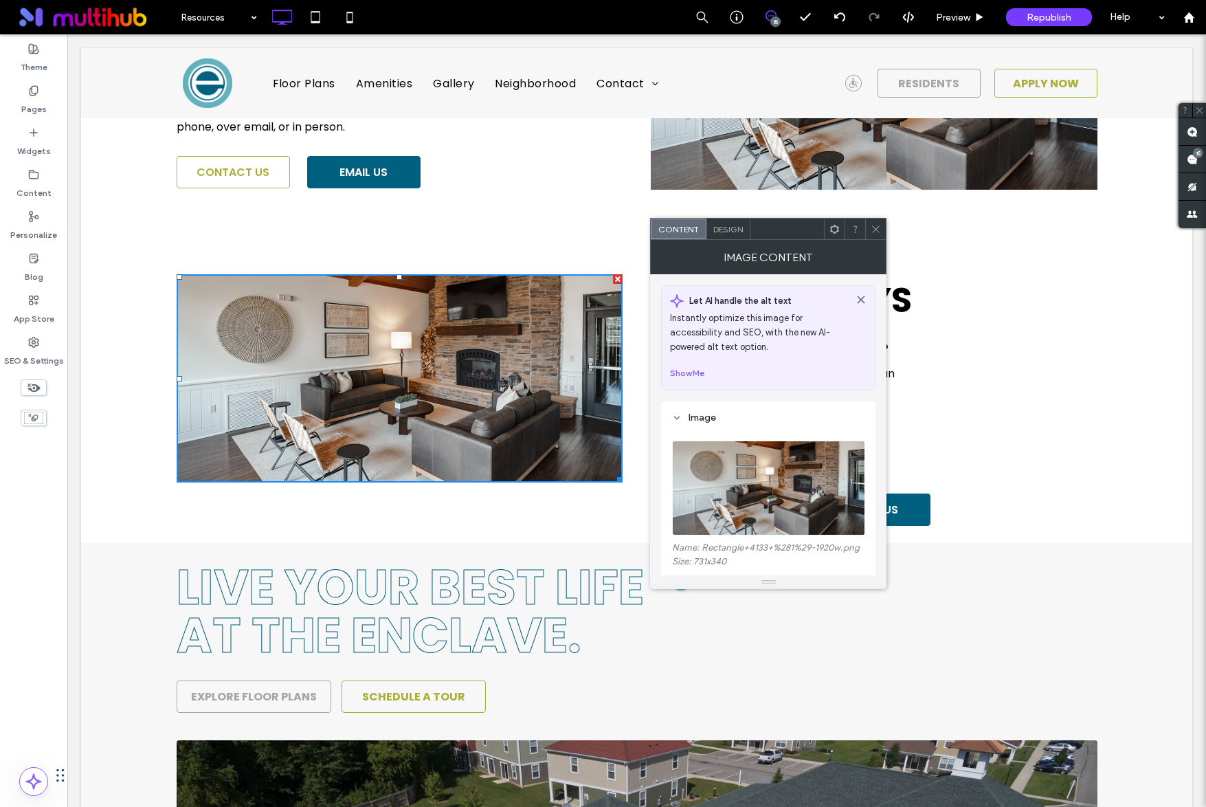
click at [718, 227] on span "Design" at bounding box center [728, 229] width 30 height 10
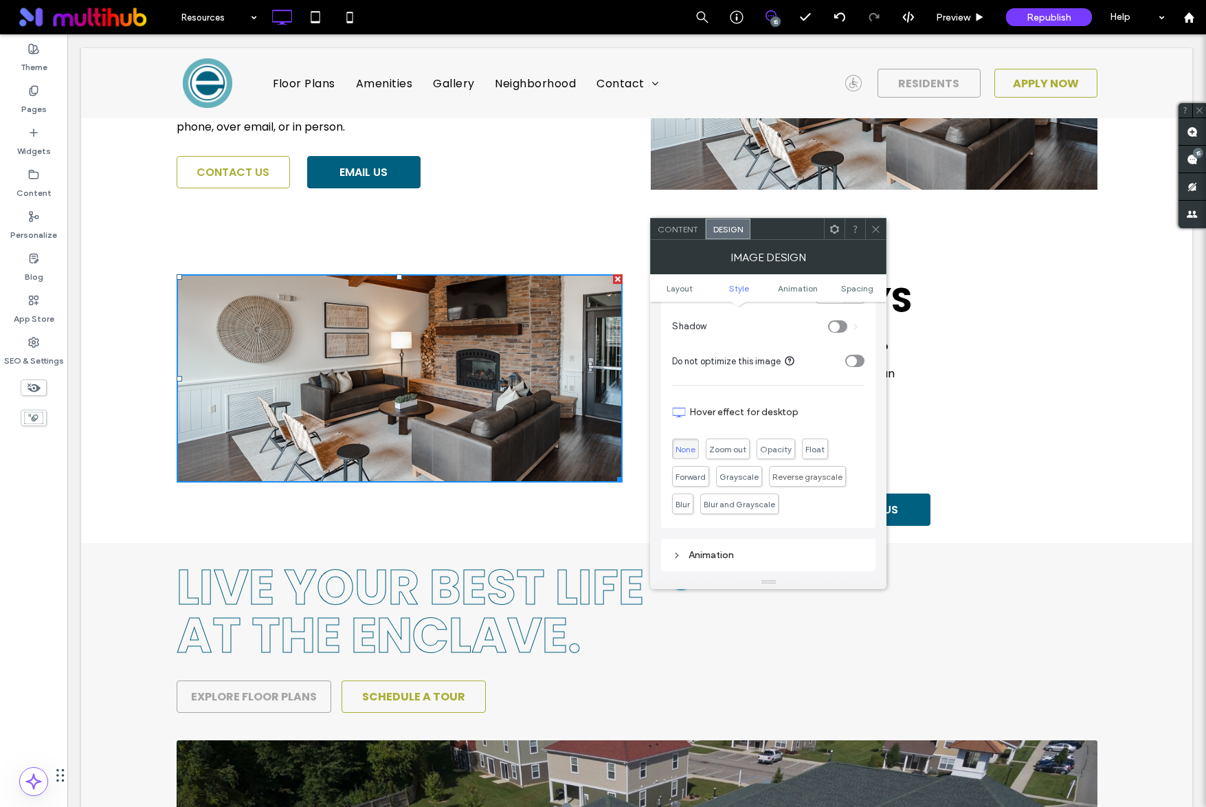
scroll to position [394, 0]
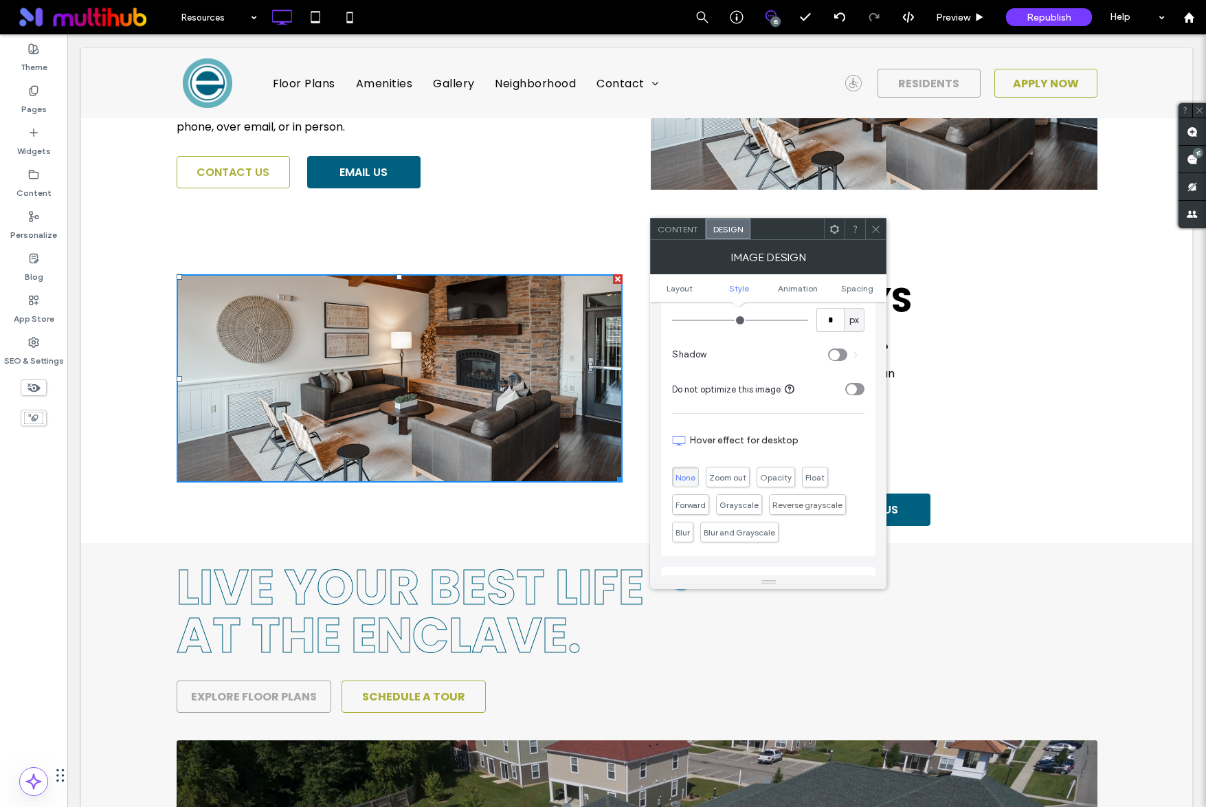
type input "*"
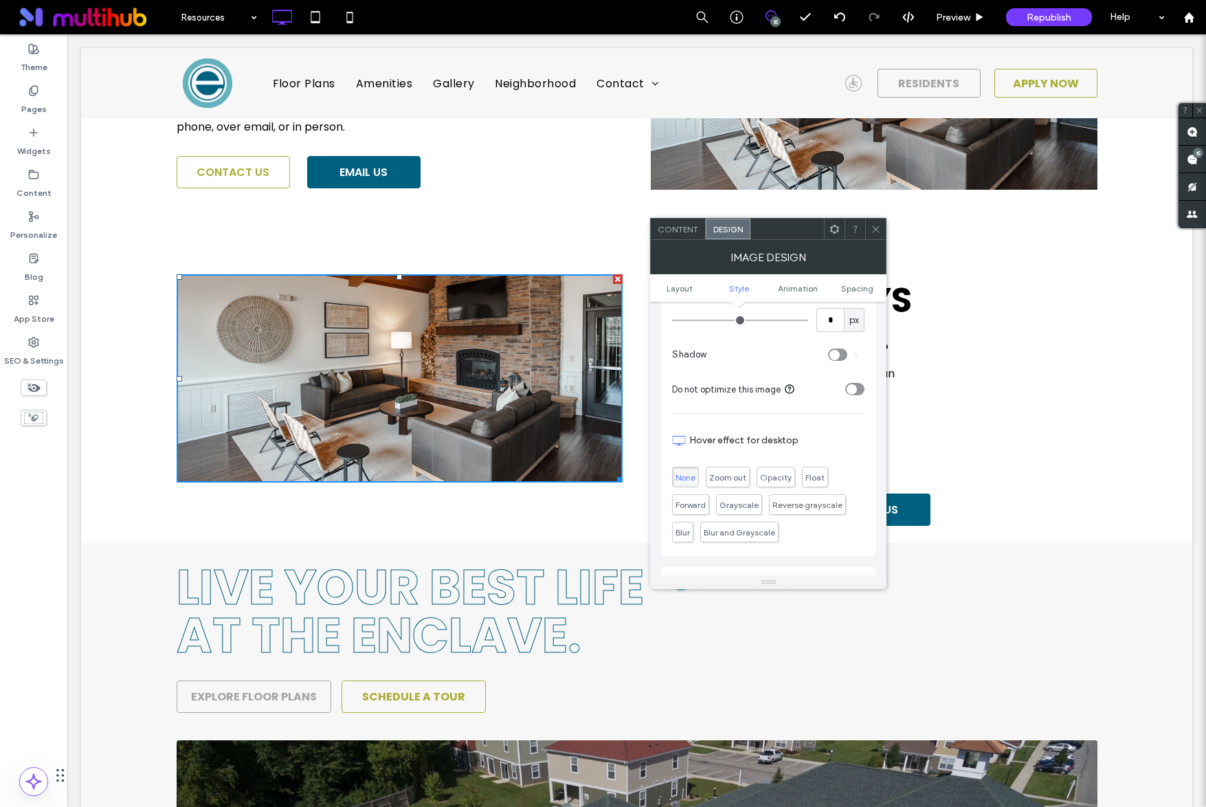
type input "*"
click at [685, 321] on input "range" at bounding box center [740, 320] width 136 height 1
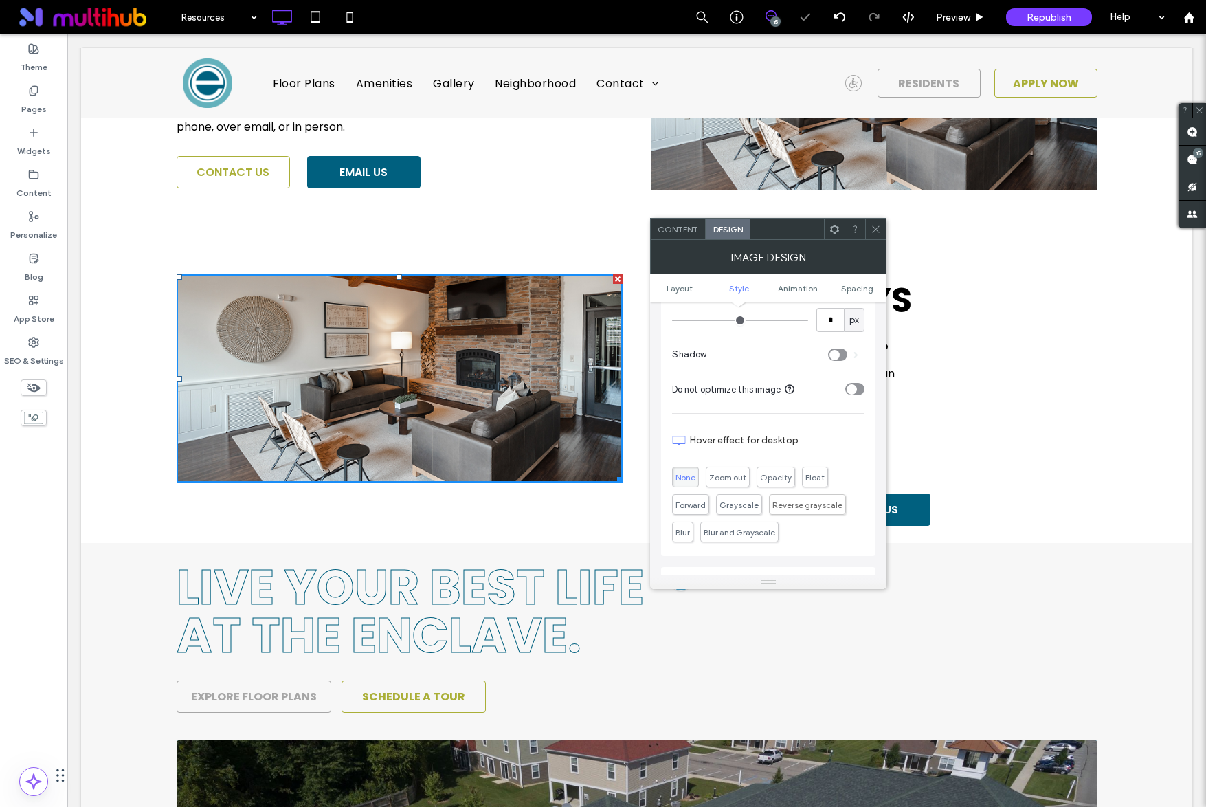
click at [879, 227] on icon at bounding box center [876, 229] width 10 height 10
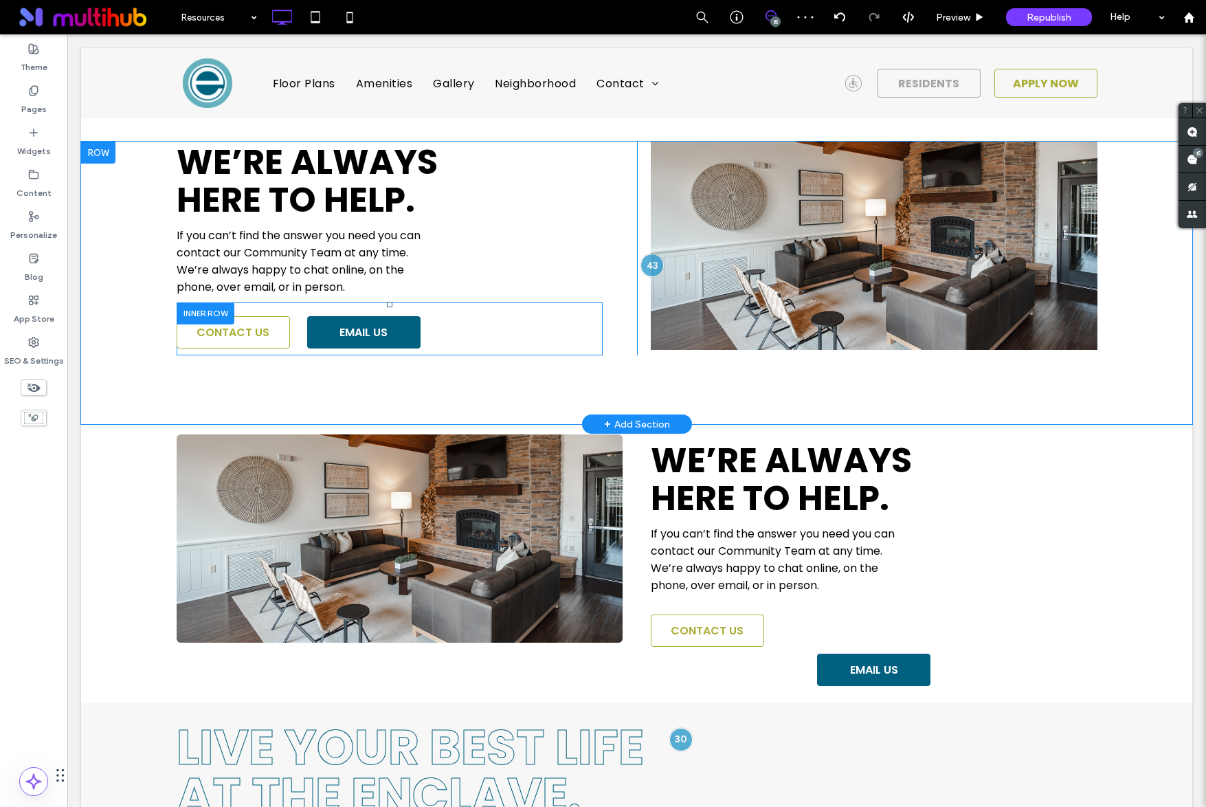
scroll to position [1293, 0]
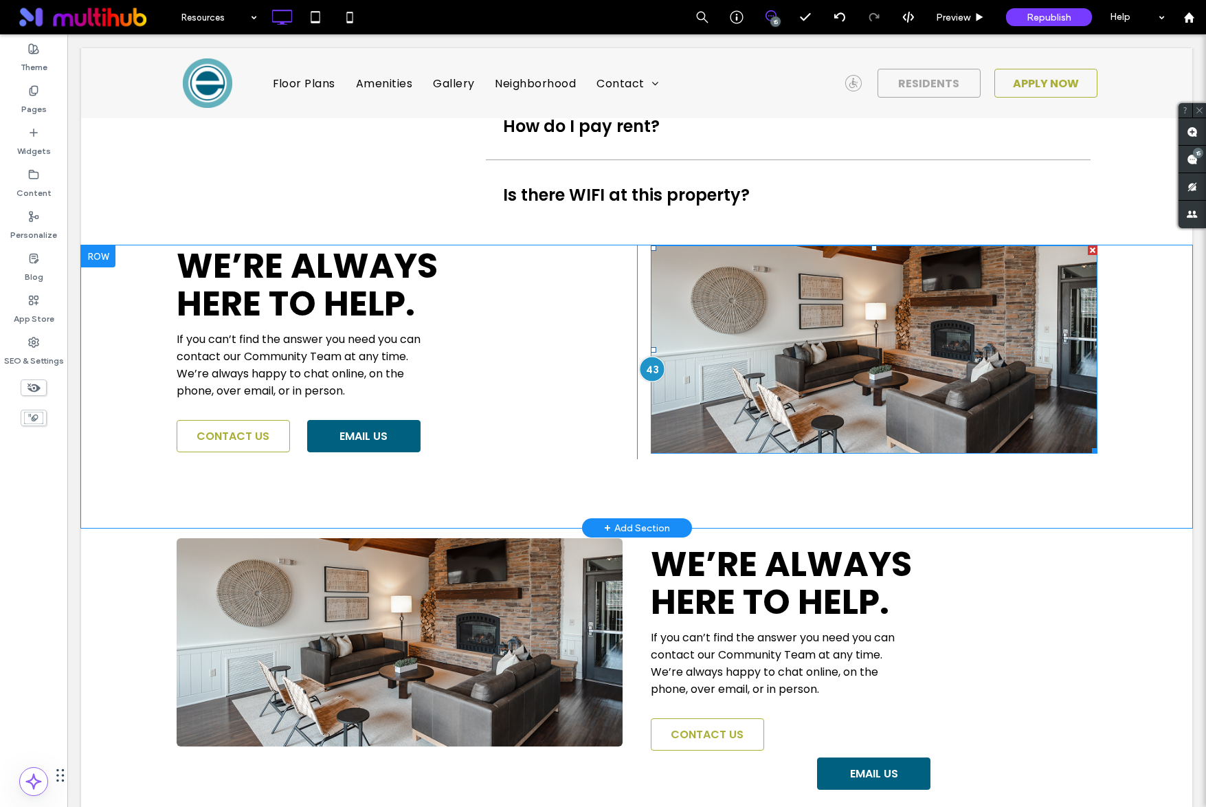
click at [651, 366] on div at bounding box center [651, 369] width 25 height 25
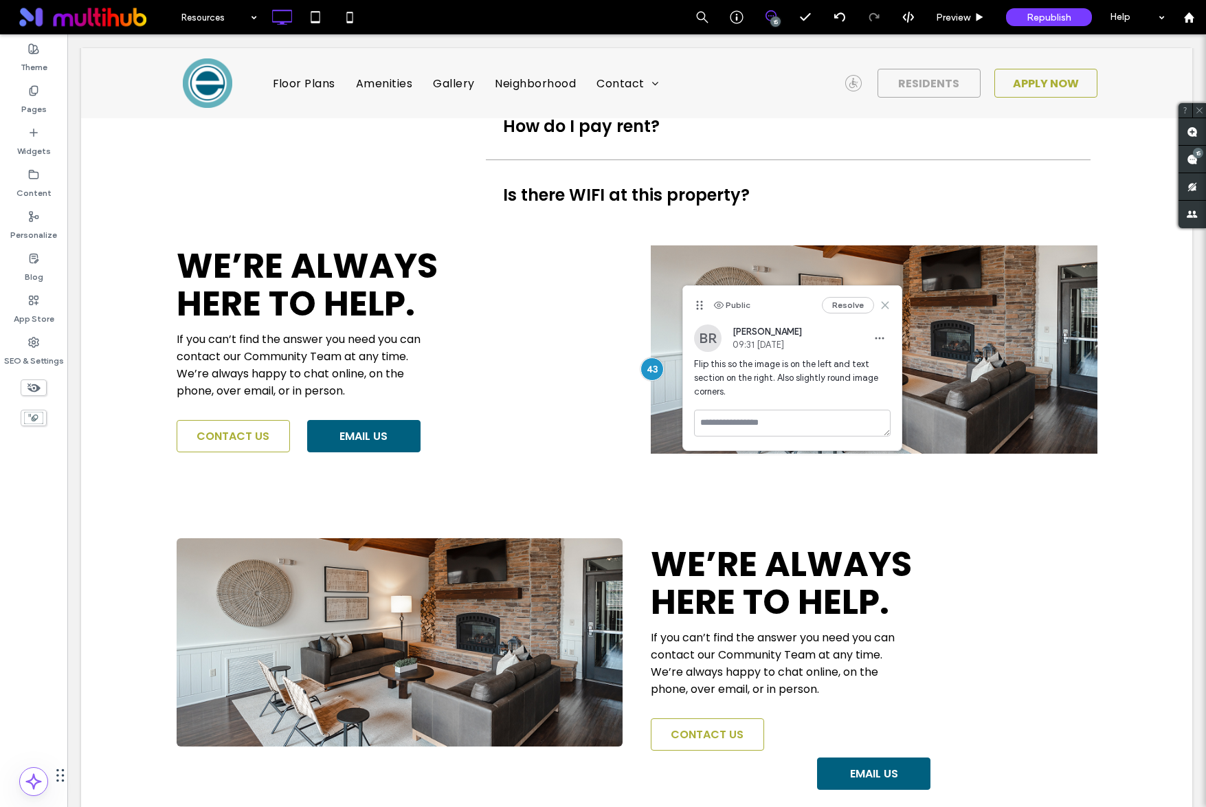
click at [888, 306] on icon at bounding box center [885, 305] width 11 height 11
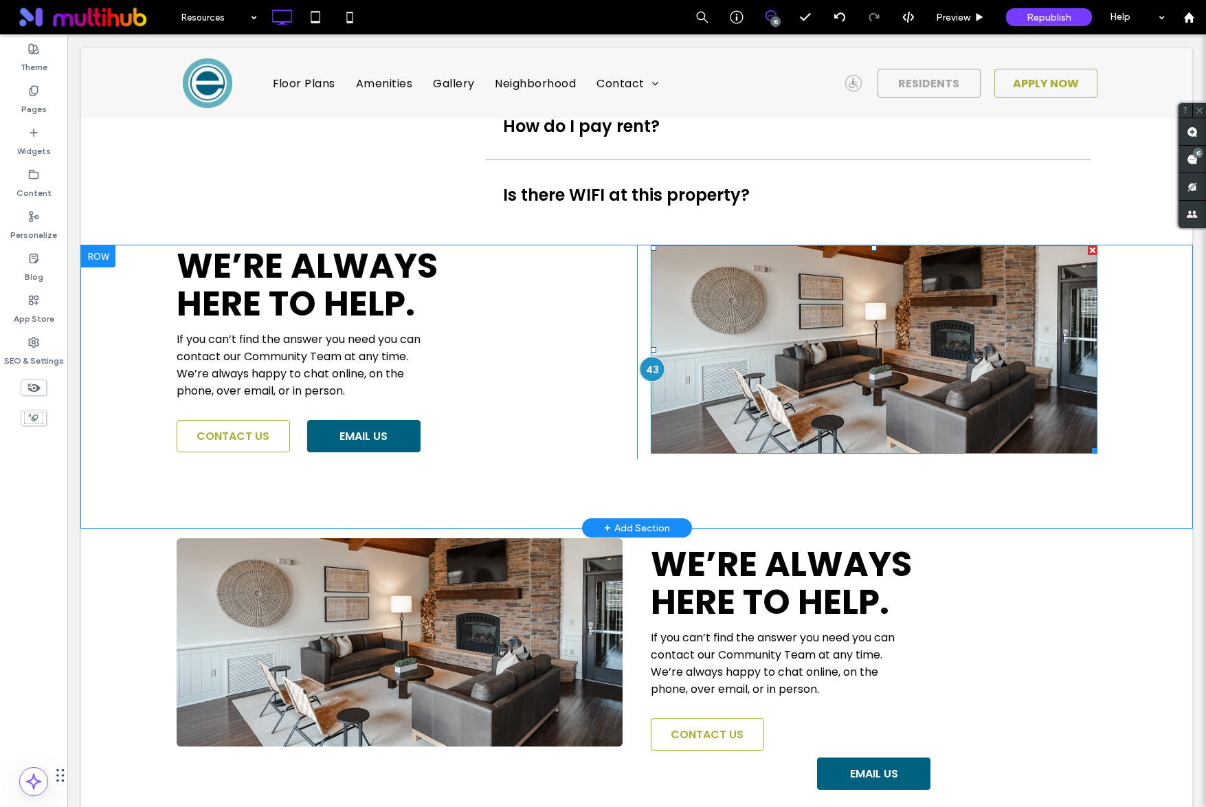
click at [647, 367] on div at bounding box center [651, 369] width 25 height 25
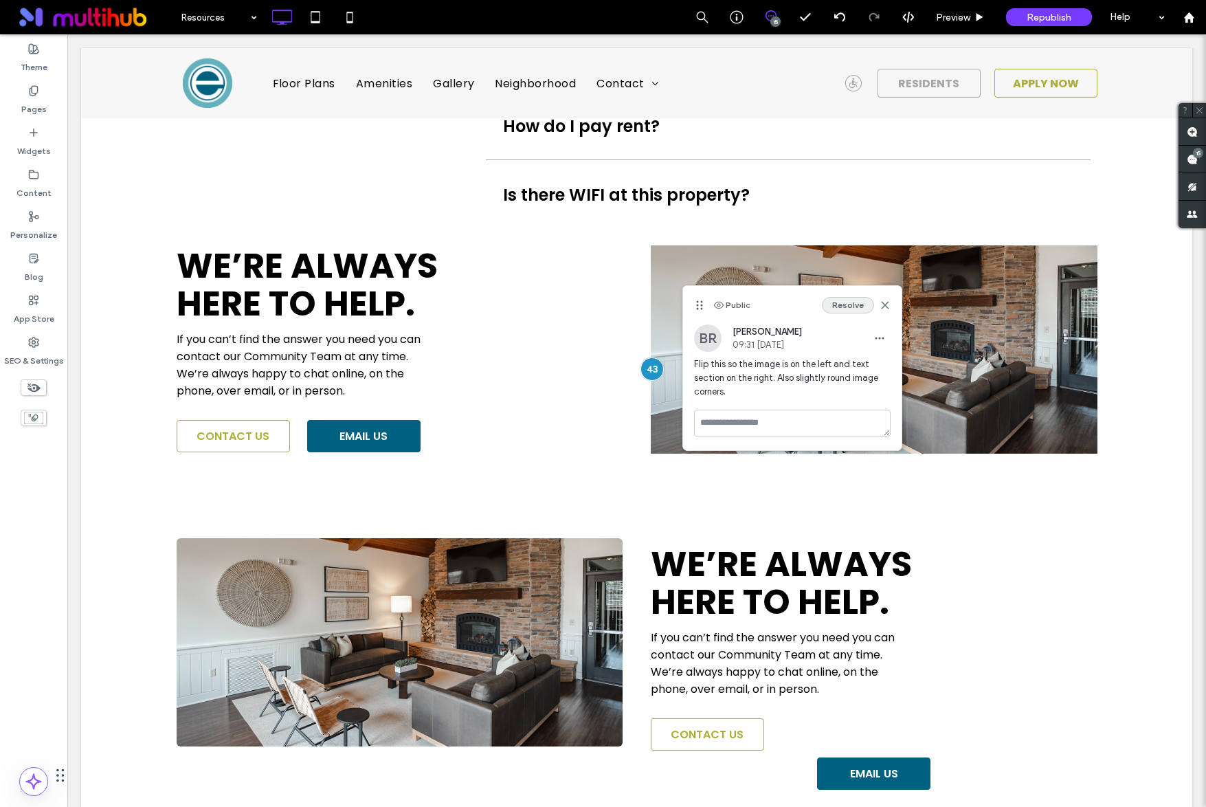
click at [856, 311] on button "Resolve" at bounding box center [848, 305] width 52 height 16
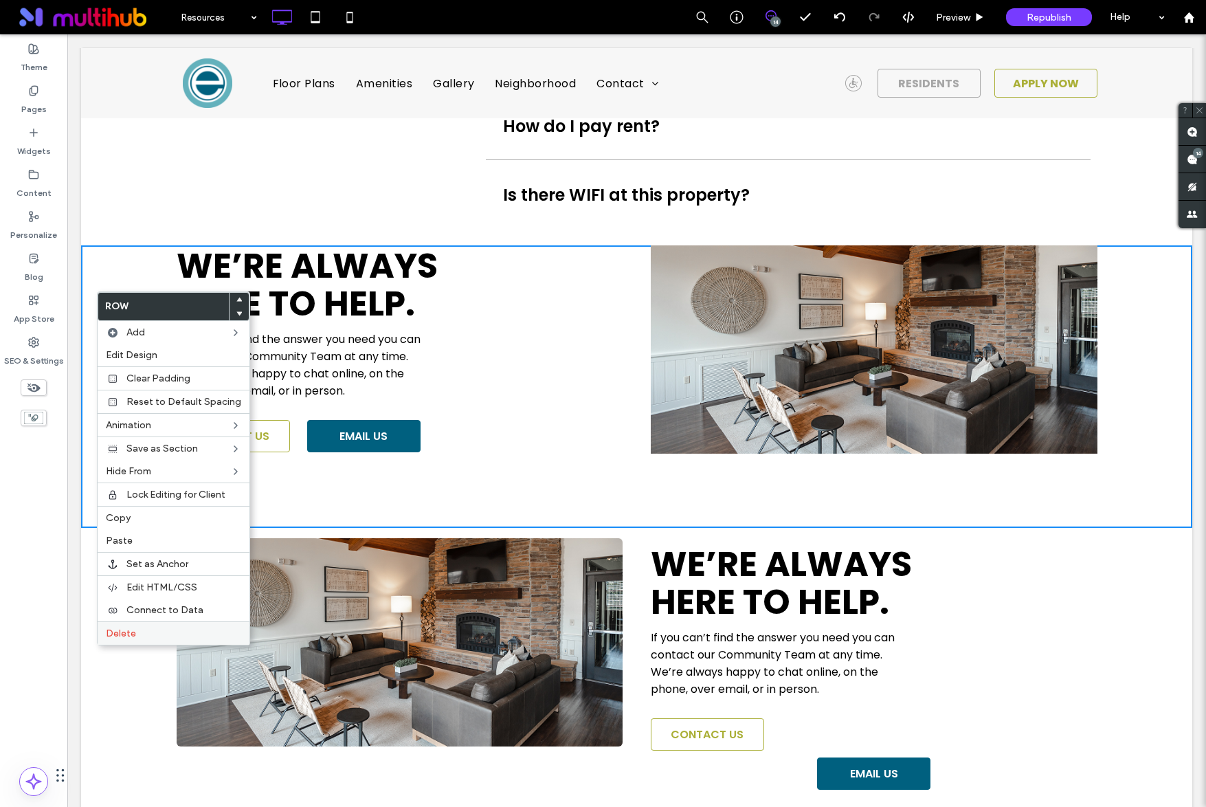
click at [162, 631] on label "Delete" at bounding box center [173, 633] width 135 height 12
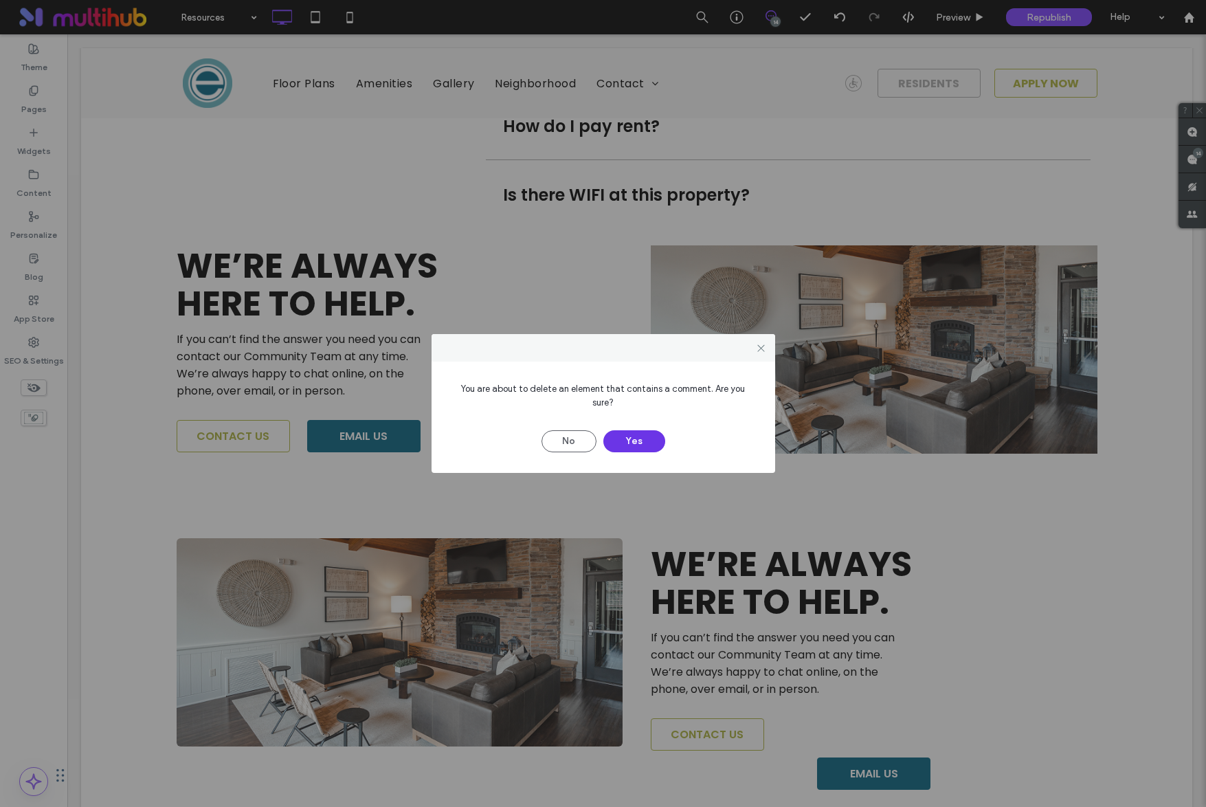
click at [623, 433] on button "Yes" at bounding box center [634, 441] width 62 height 22
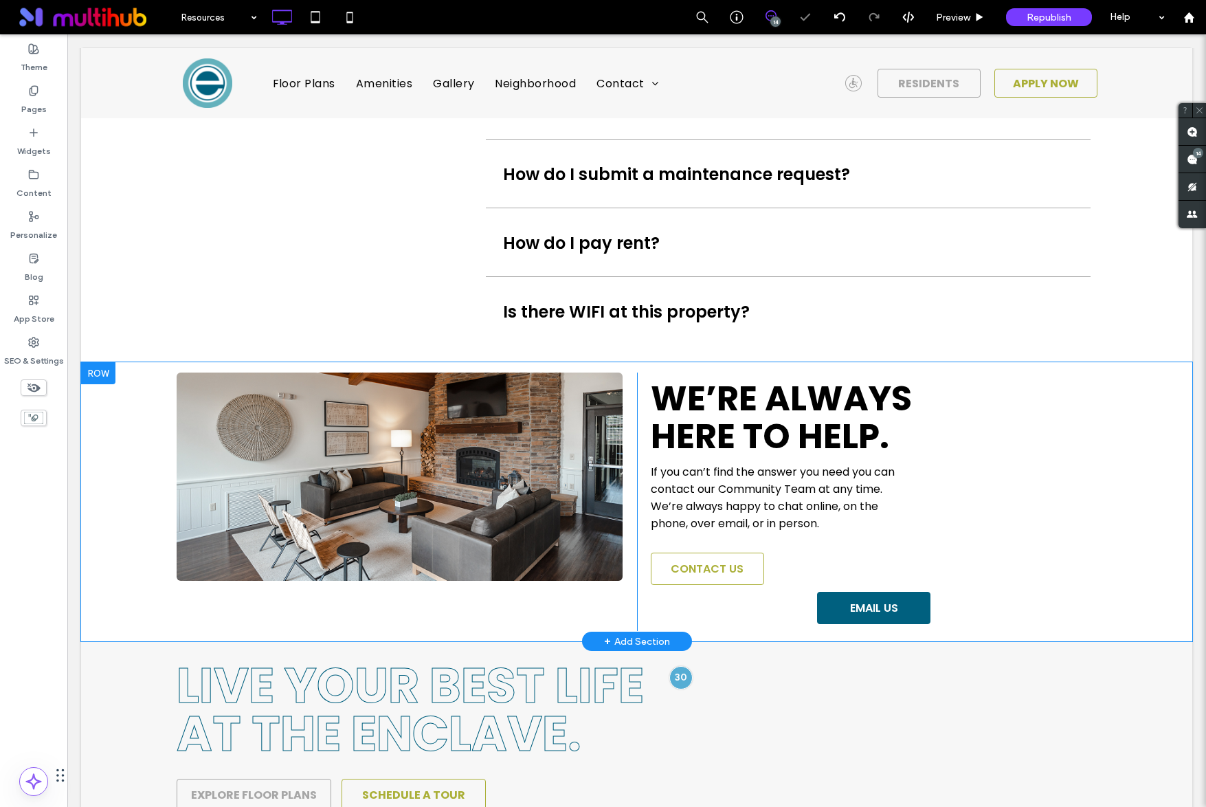
scroll to position [1171, 0]
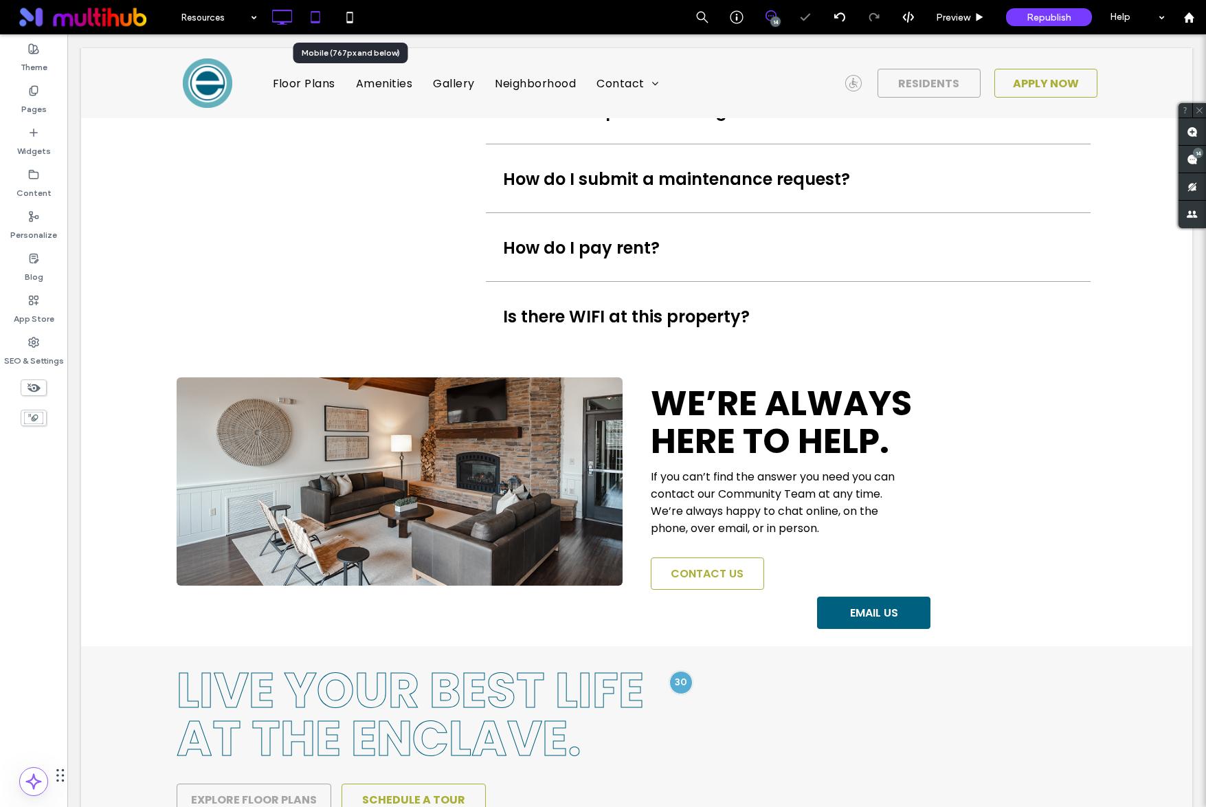
click at [315, 19] on icon at bounding box center [315, 16] width 27 height 27
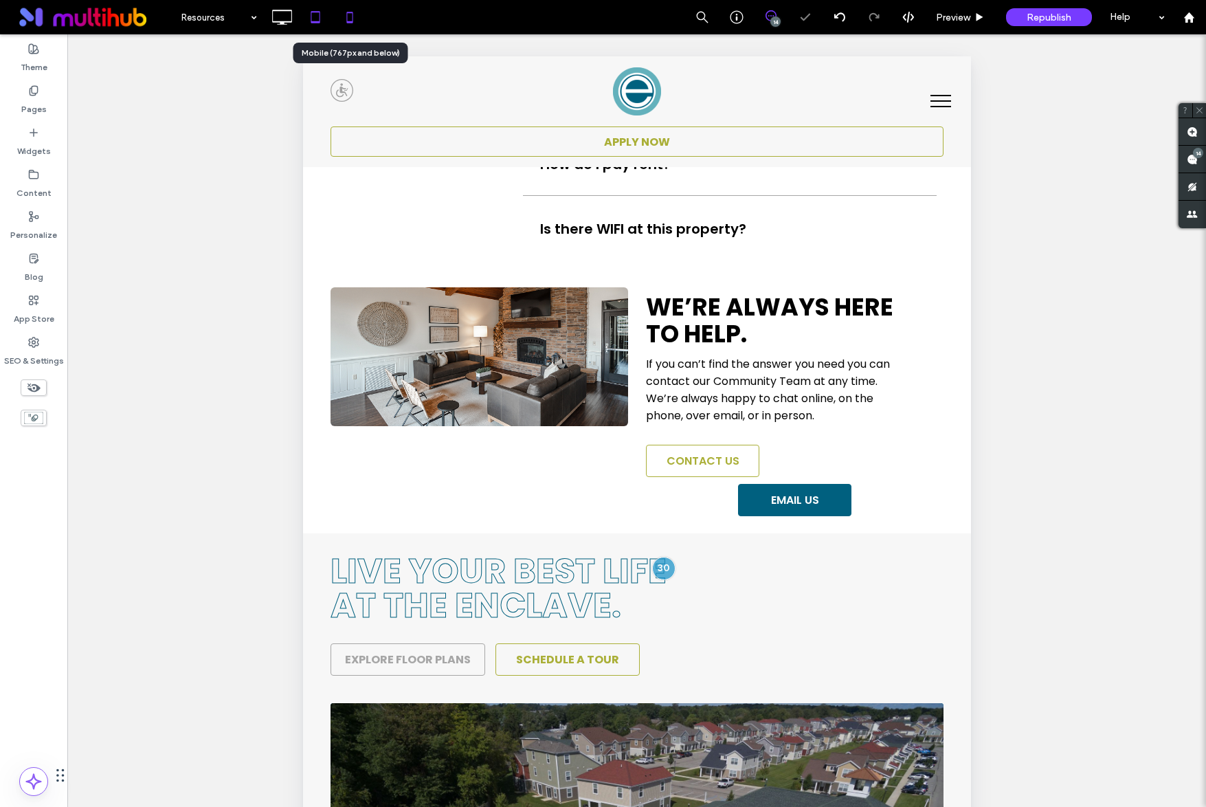
click at [348, 21] on use at bounding box center [350, 17] width 6 height 11
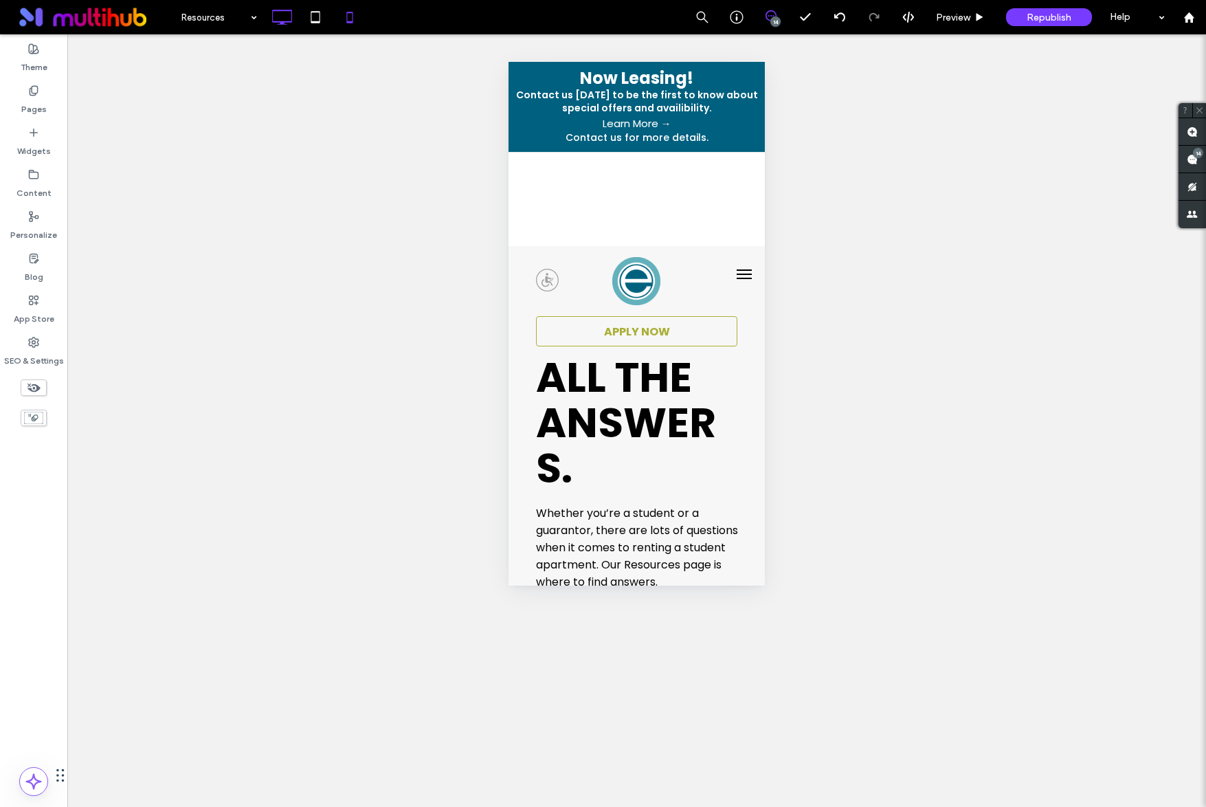
click at [276, 21] on use at bounding box center [282, 17] width 20 height 15
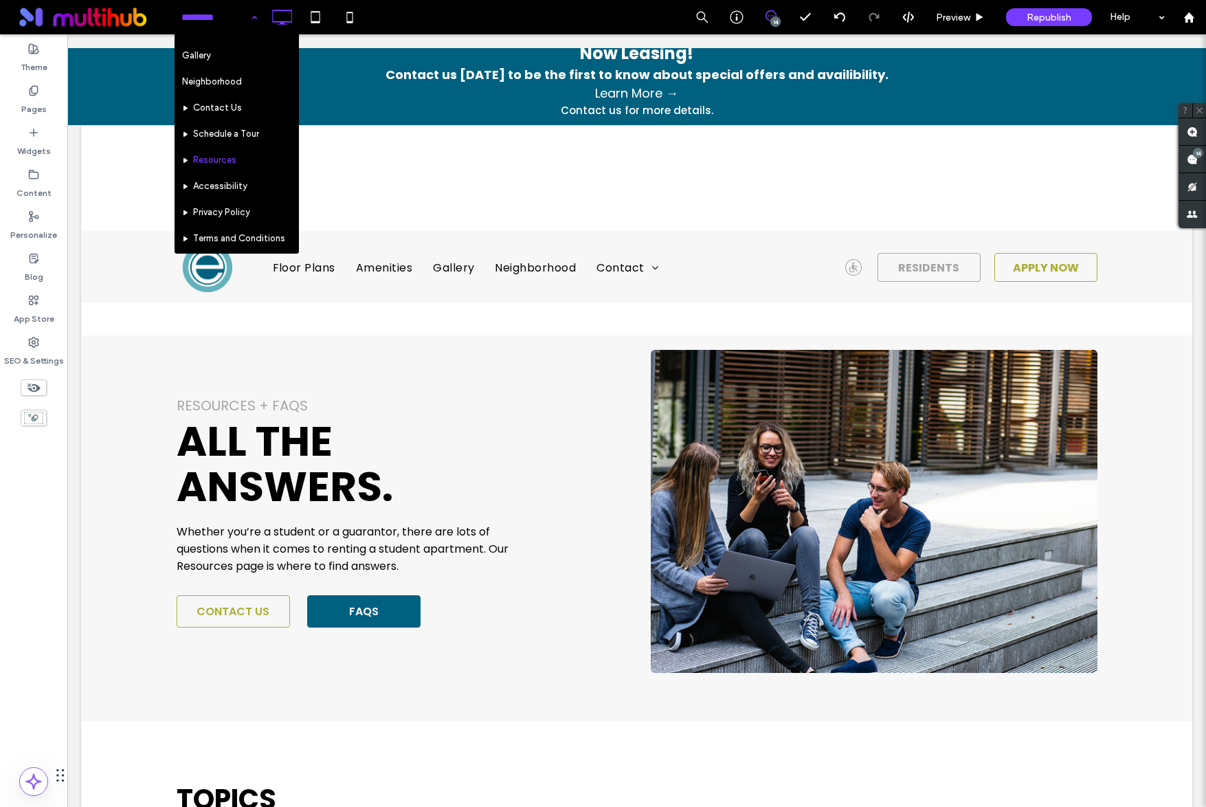
scroll to position [129, 0]
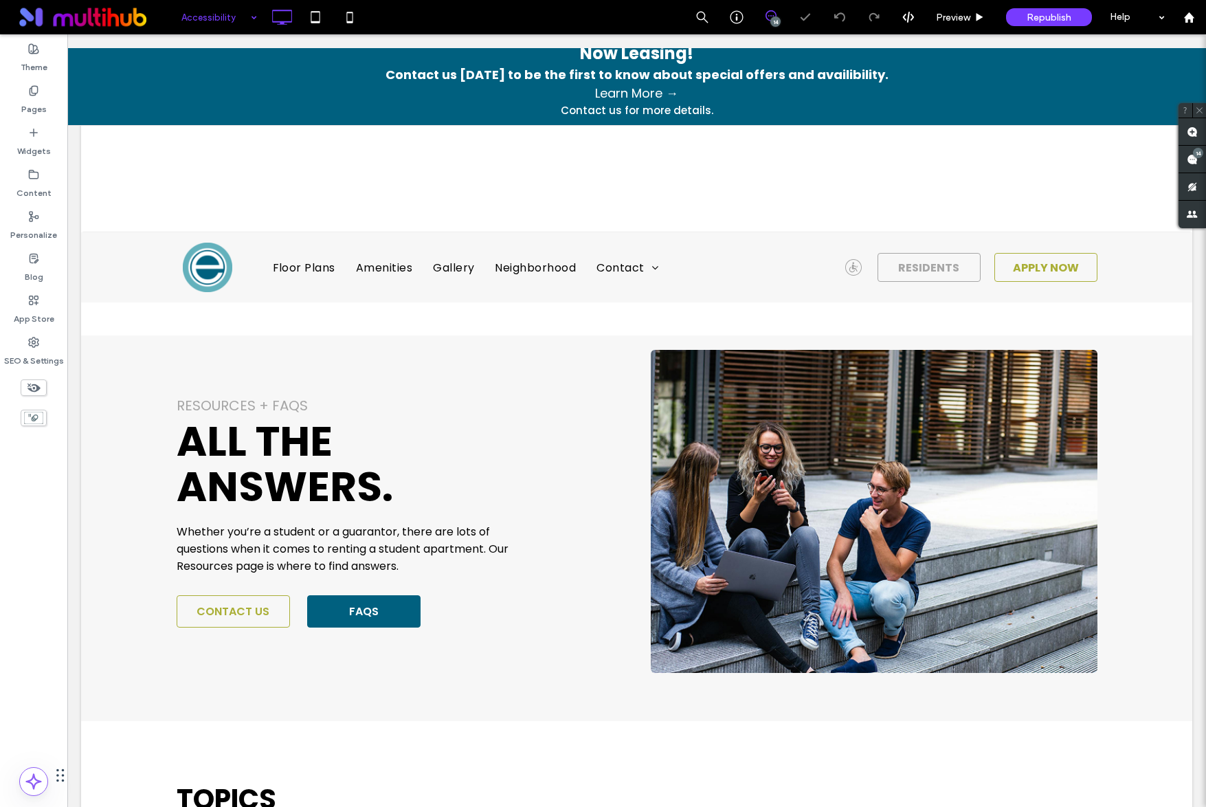
drag, startPoint x: 236, startPoint y: 15, endPoint x: 242, endPoint y: 32, distance: 17.4
click at [236, 16] on input at bounding box center [215, 17] width 69 height 34
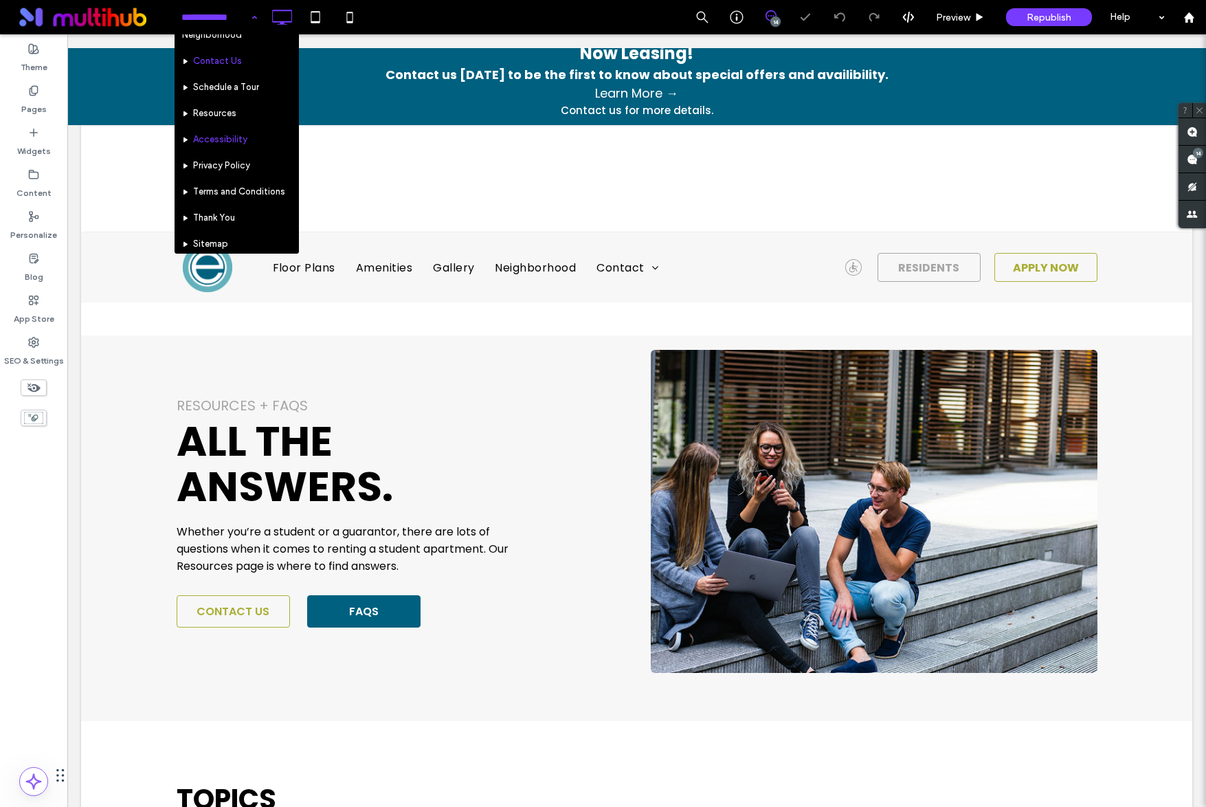
scroll to position [155, 0]
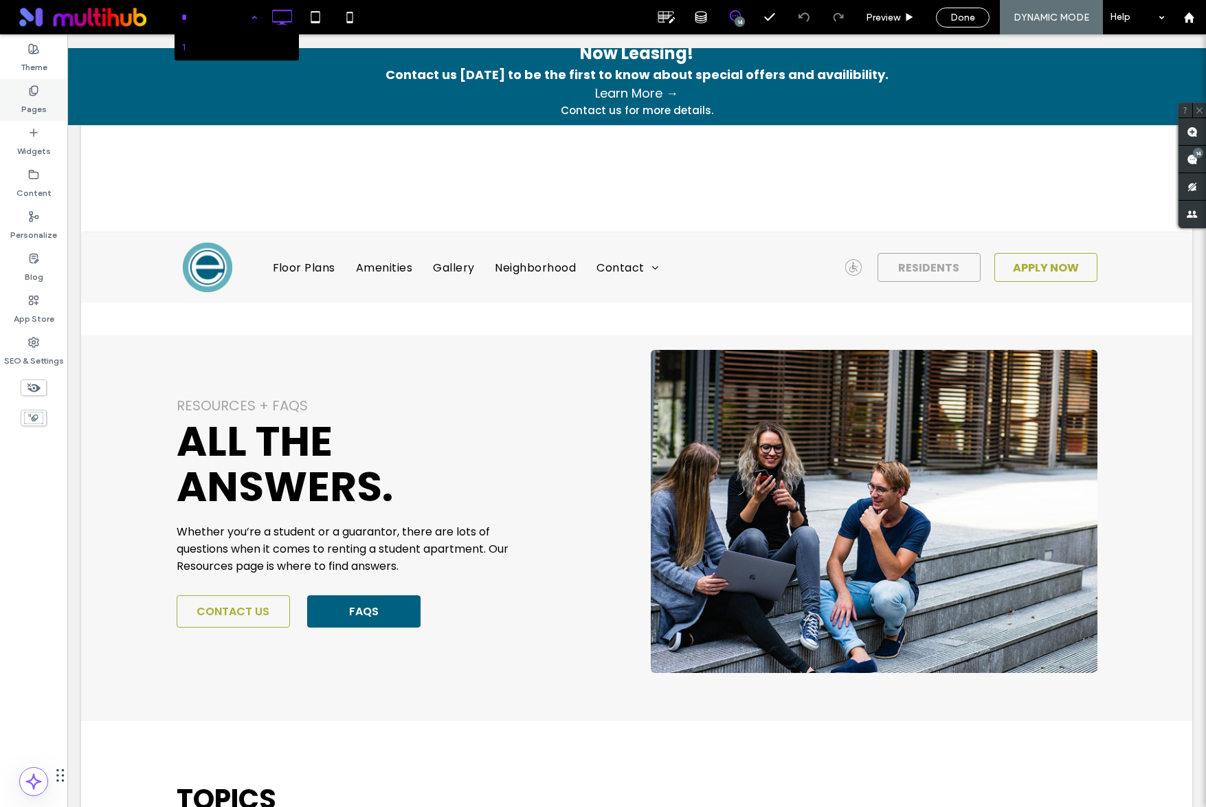
click at [44, 104] on label "Pages" at bounding box center [33, 105] width 25 height 19
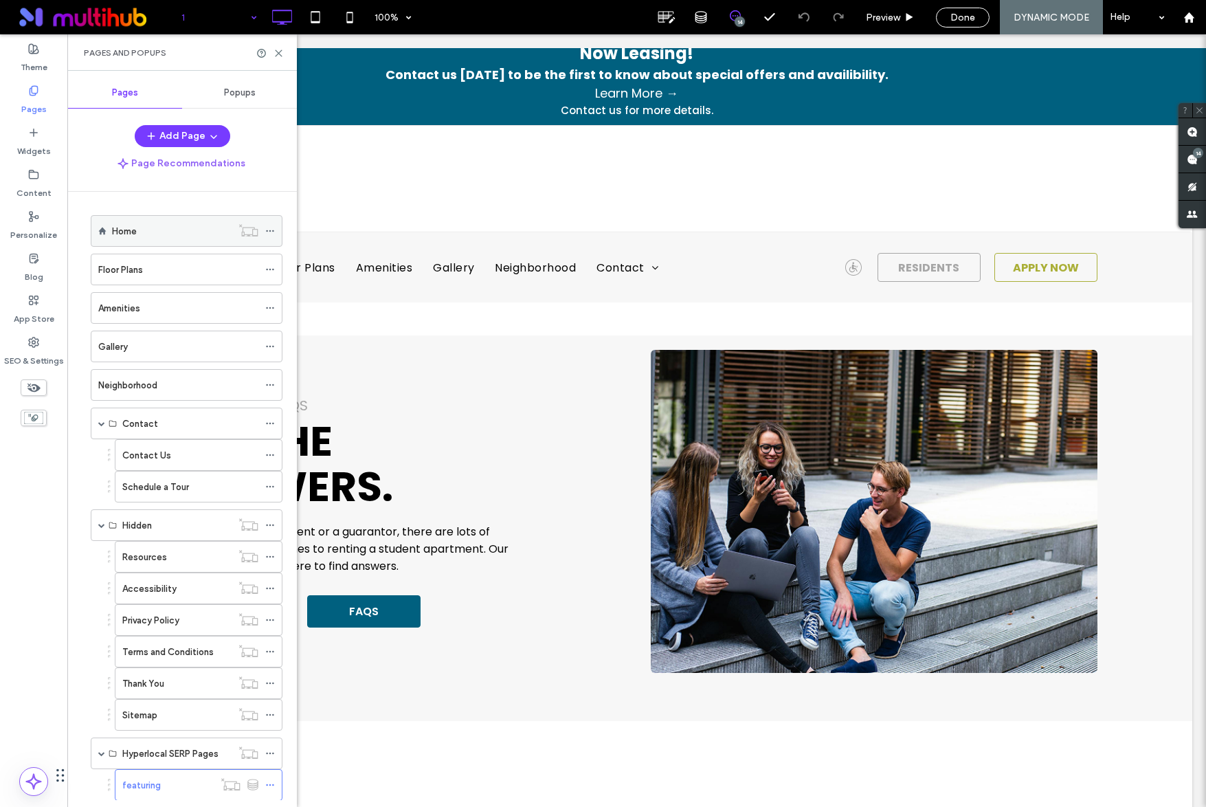
click at [147, 229] on div "Home" at bounding box center [172, 231] width 120 height 14
click at [280, 52] on icon at bounding box center [279, 53] width 10 height 10
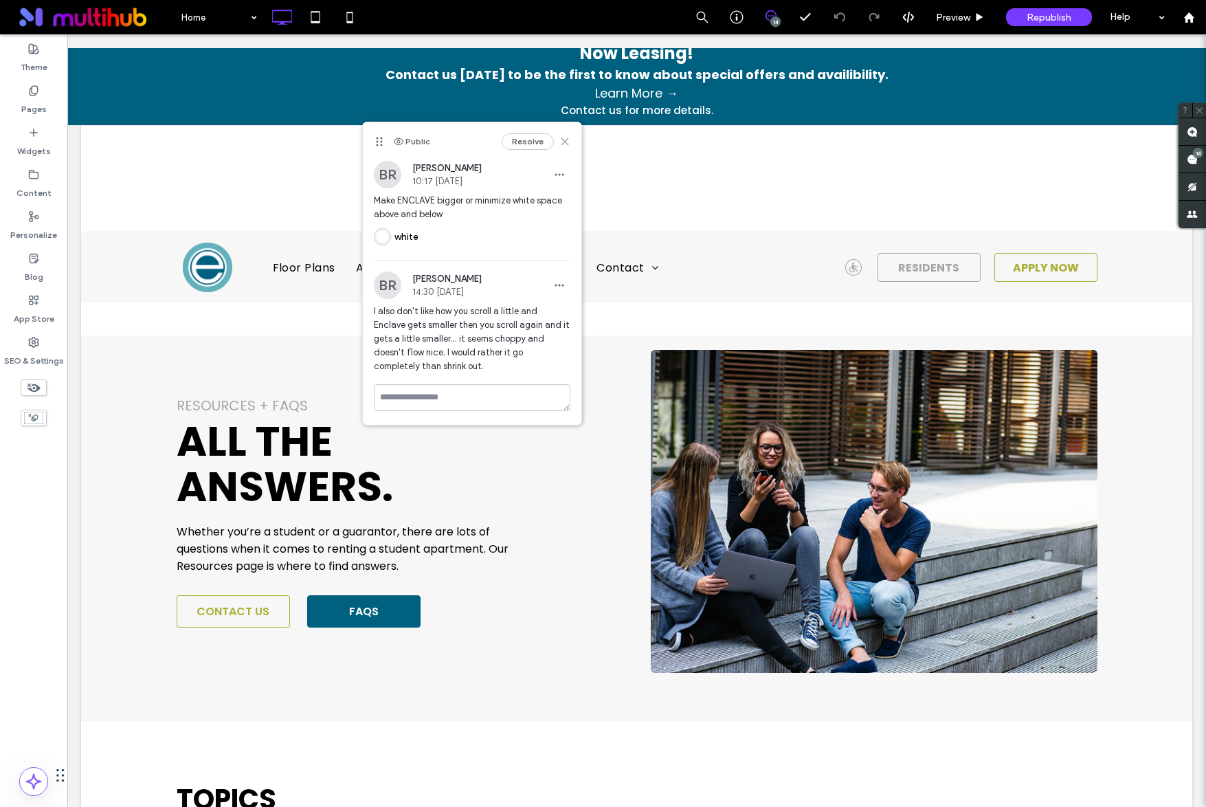
click at [568, 140] on icon at bounding box center [564, 141] width 11 height 11
click at [562, 137] on icon at bounding box center [564, 141] width 11 height 11
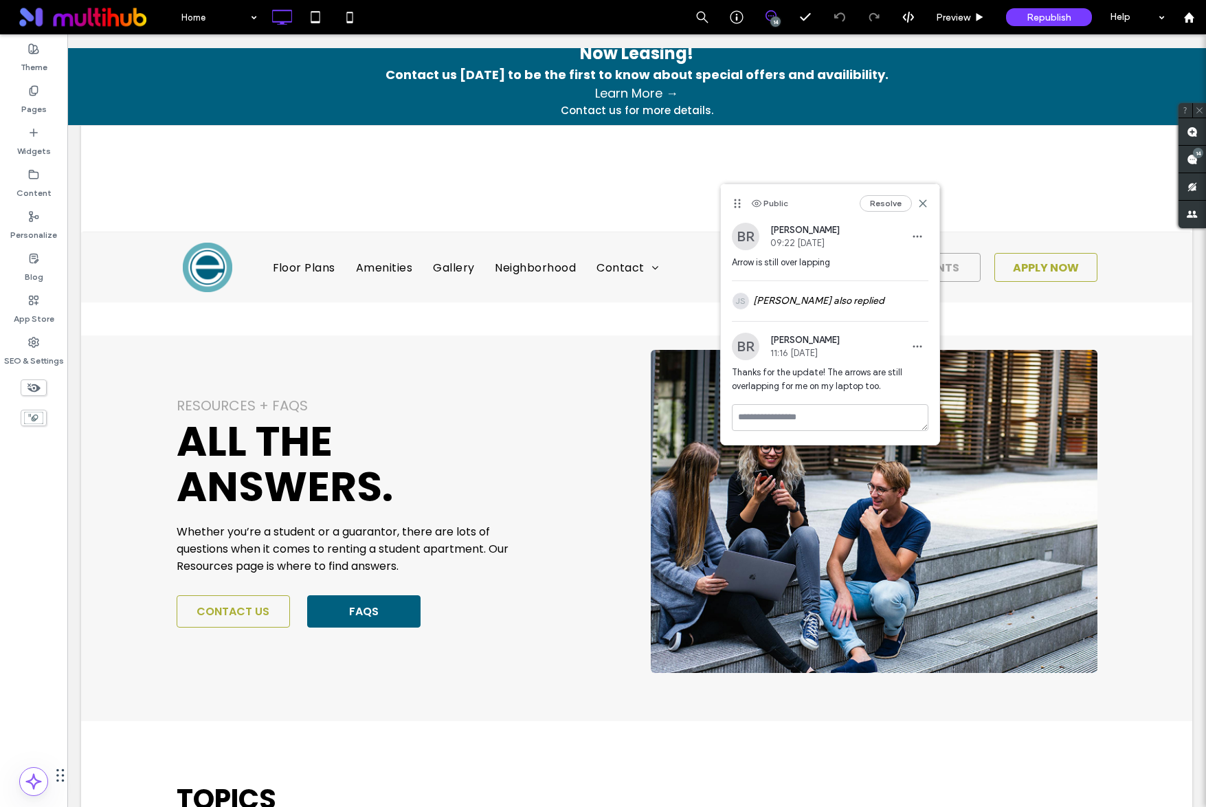
click at [930, 204] on div "Public Resolve" at bounding box center [830, 203] width 219 height 38
click at [923, 201] on icon at bounding box center [922, 203] width 11 height 11
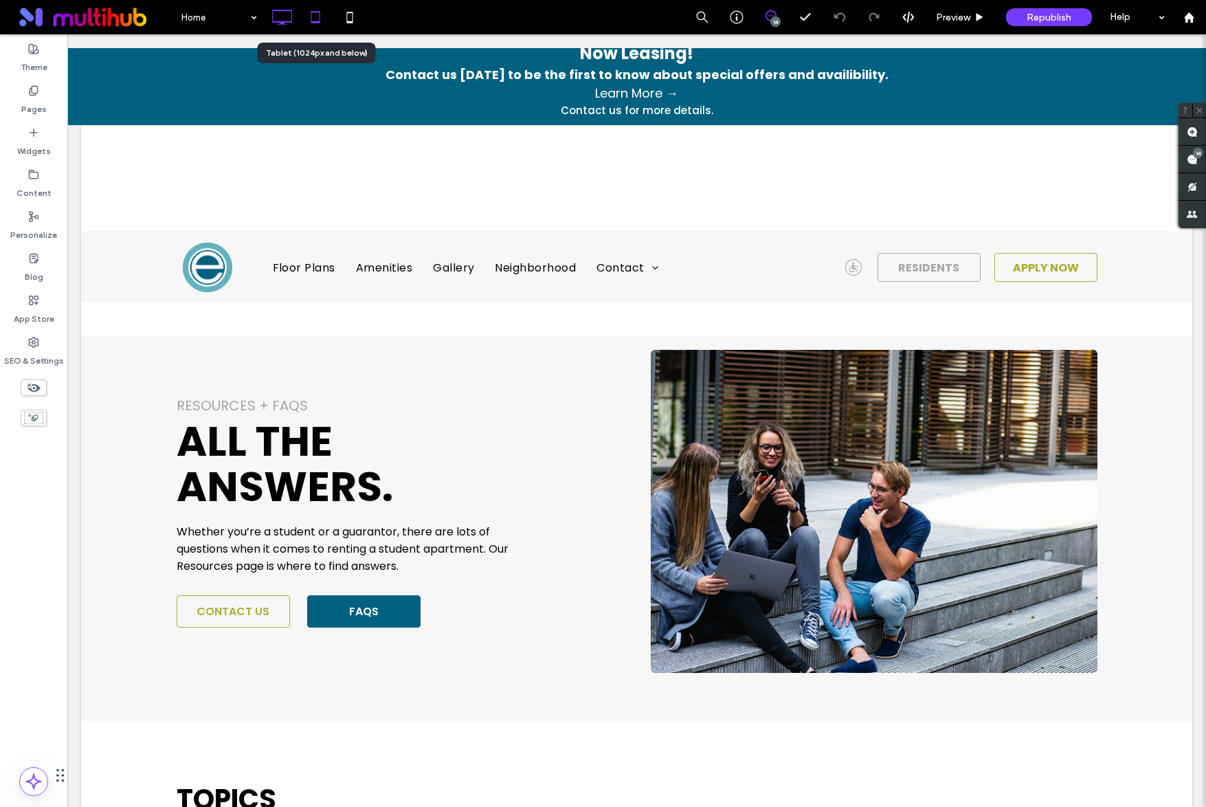
click at [322, 16] on icon at bounding box center [315, 16] width 27 height 27
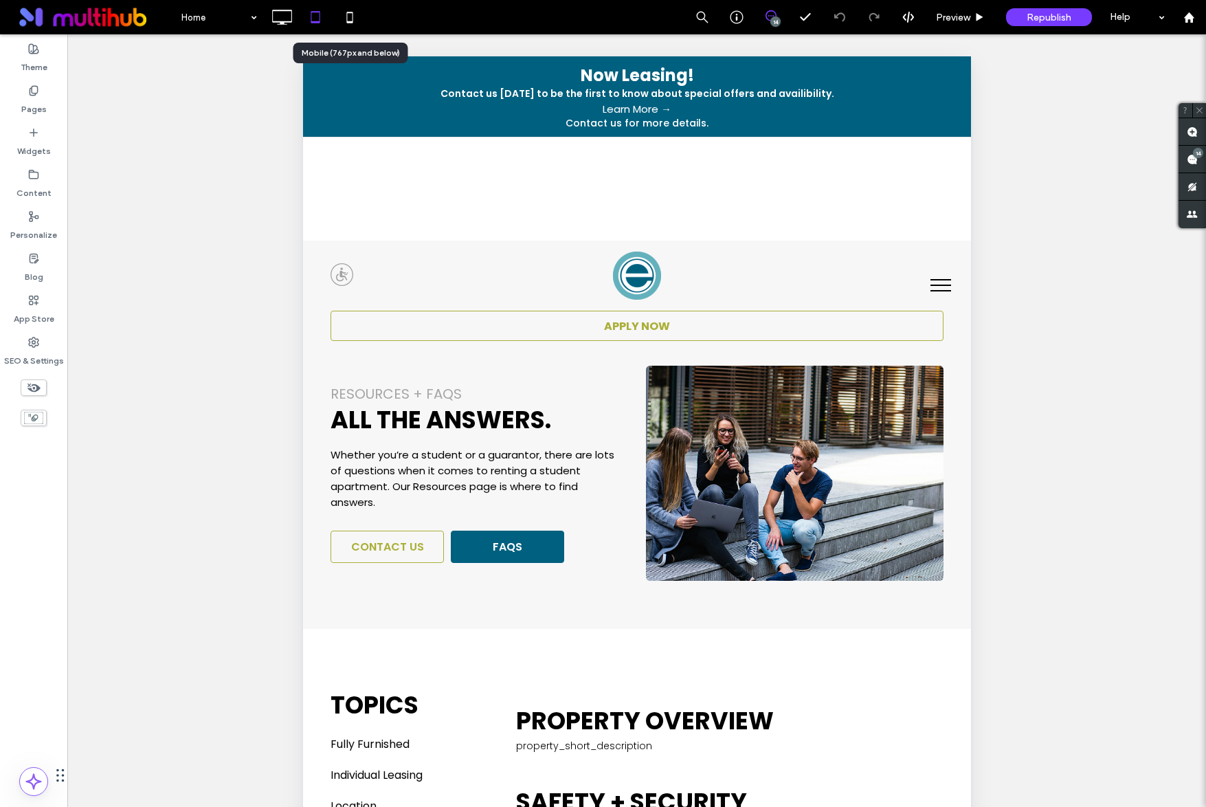
click at [355, 16] on icon at bounding box center [349, 16] width 27 height 27
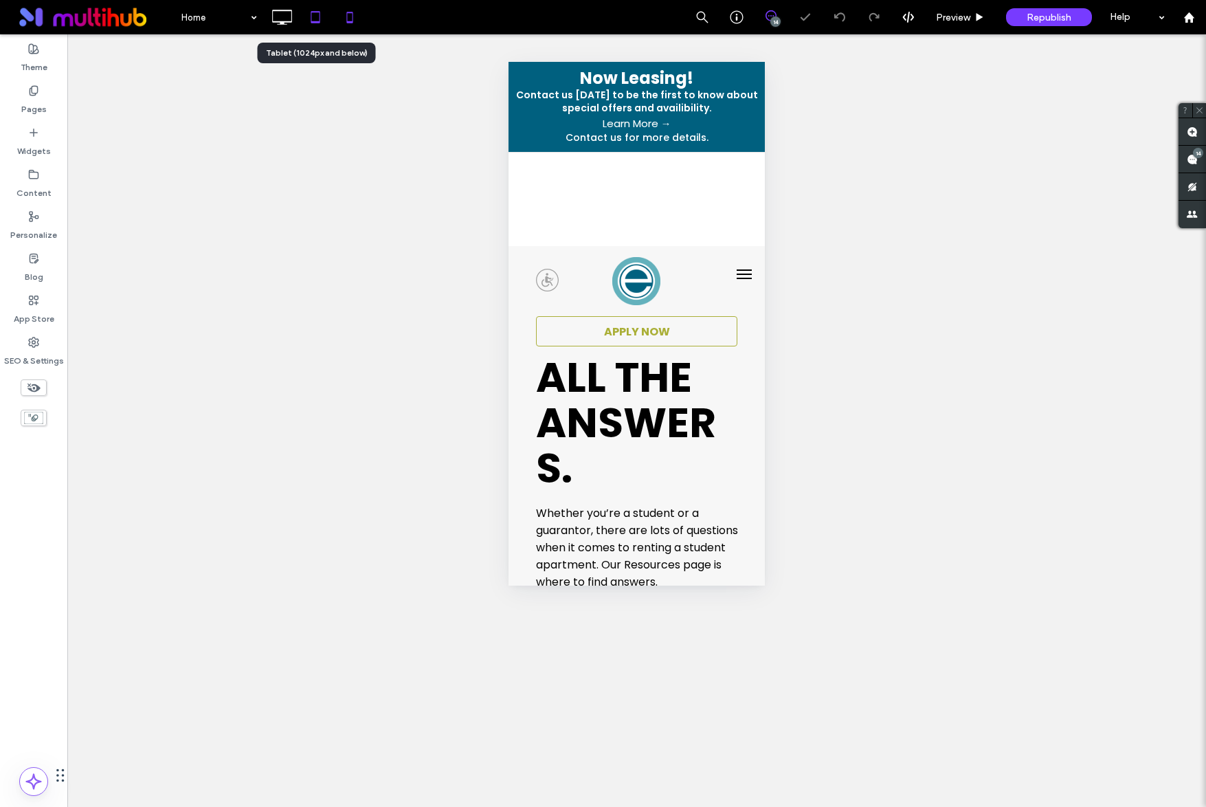
click at [317, 23] on use at bounding box center [315, 17] width 9 height 12
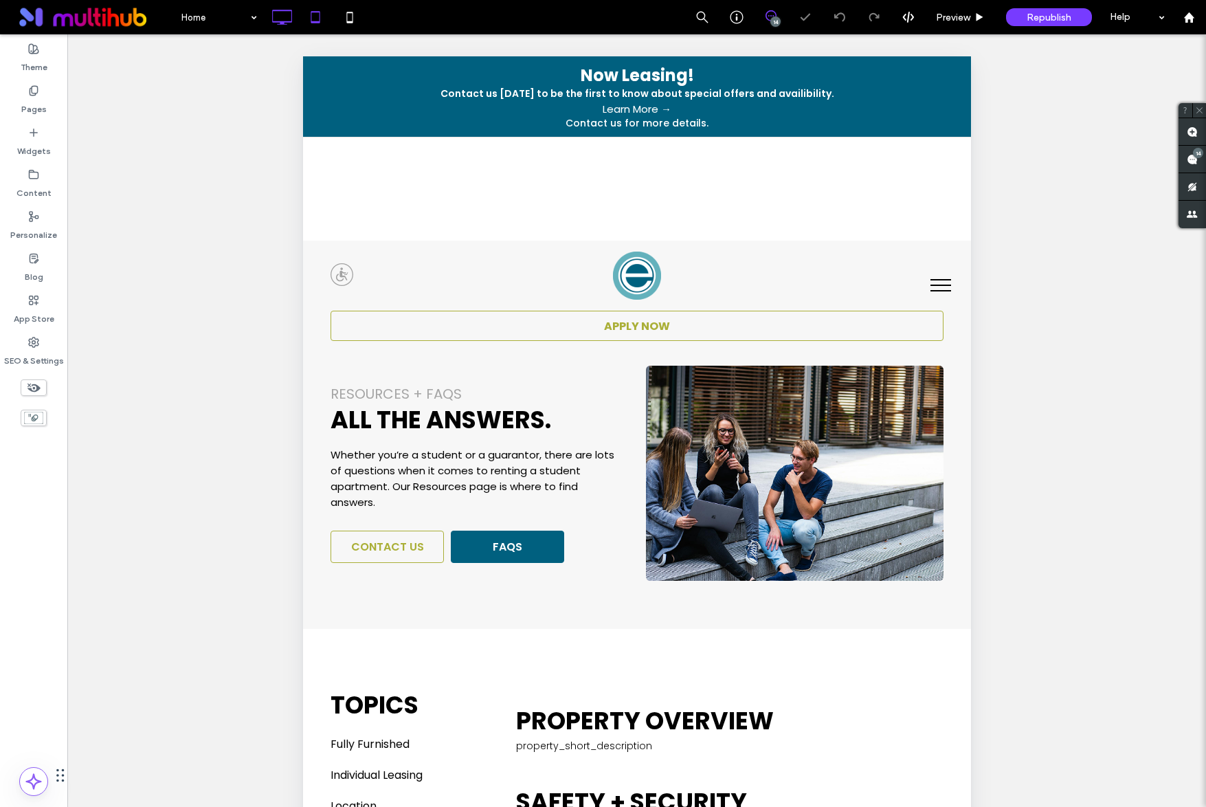
click at [287, 16] on icon at bounding box center [281, 16] width 27 height 27
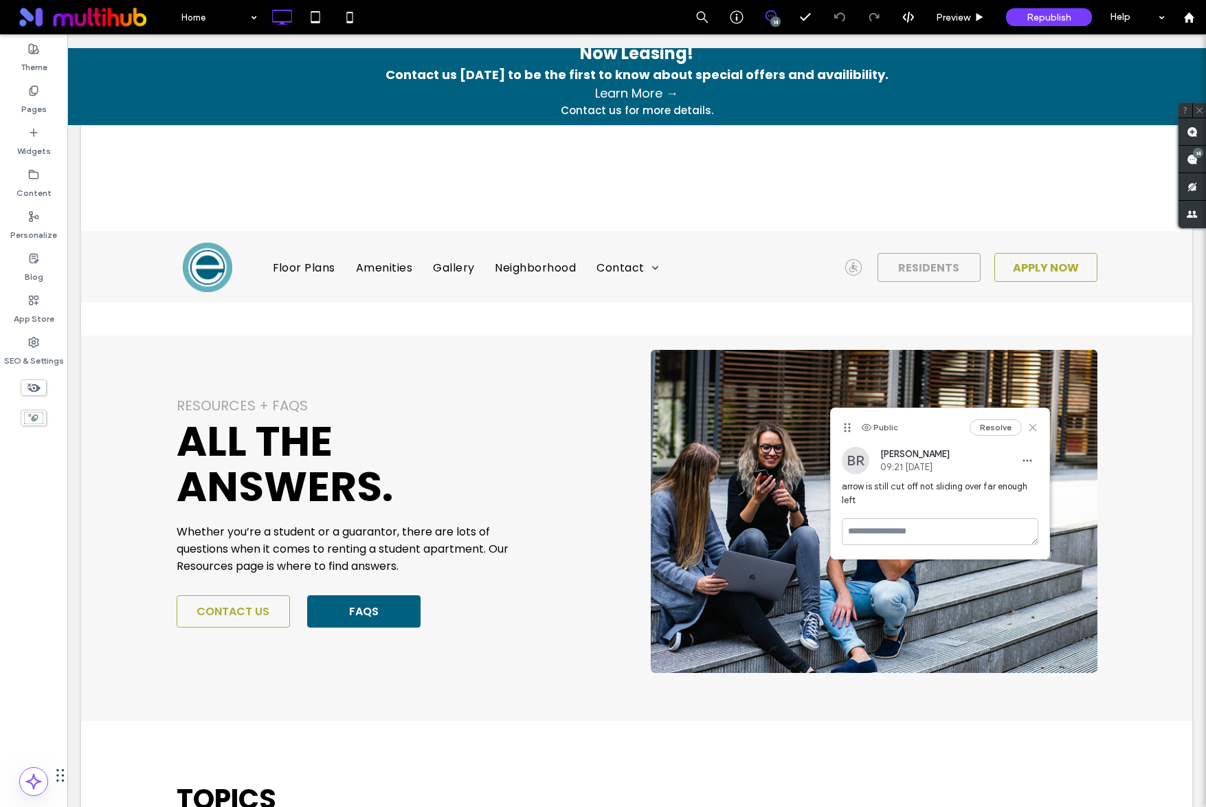
click at [1034, 424] on icon at bounding box center [1032, 427] width 11 height 11
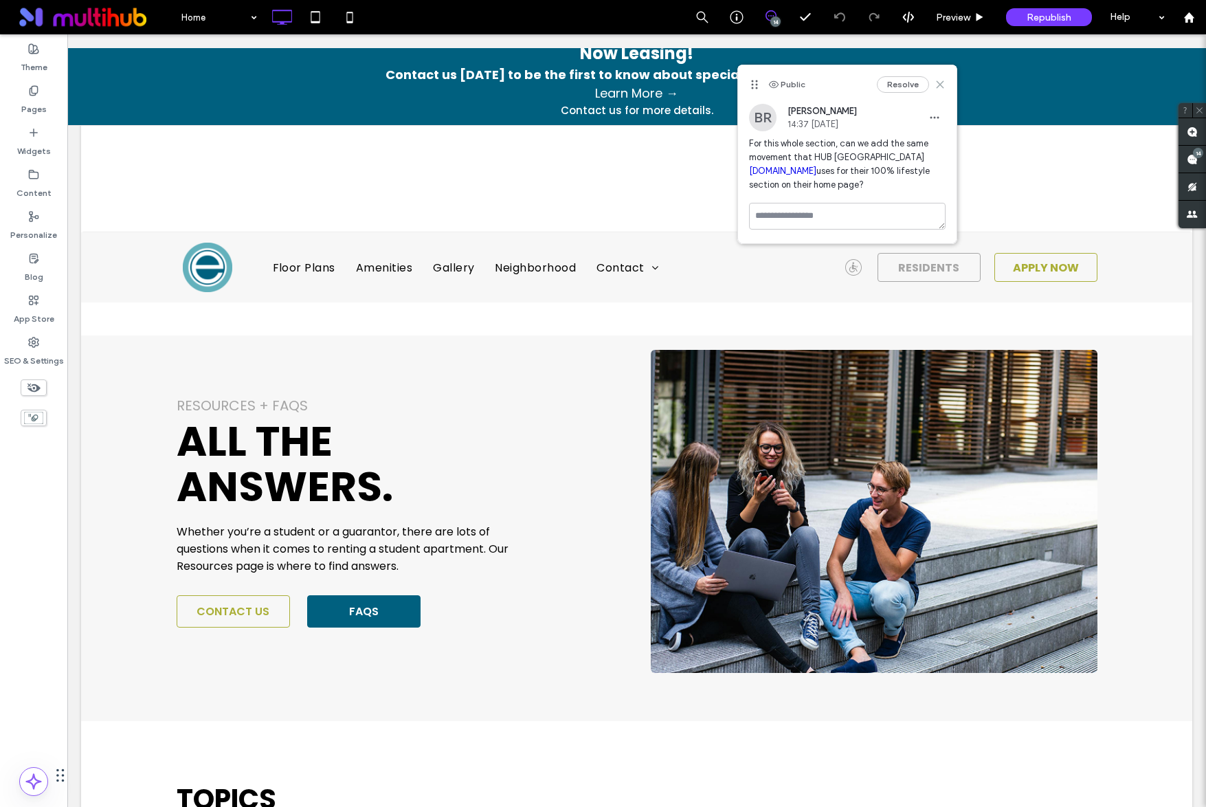
click at [941, 82] on use at bounding box center [940, 85] width 6 height 6
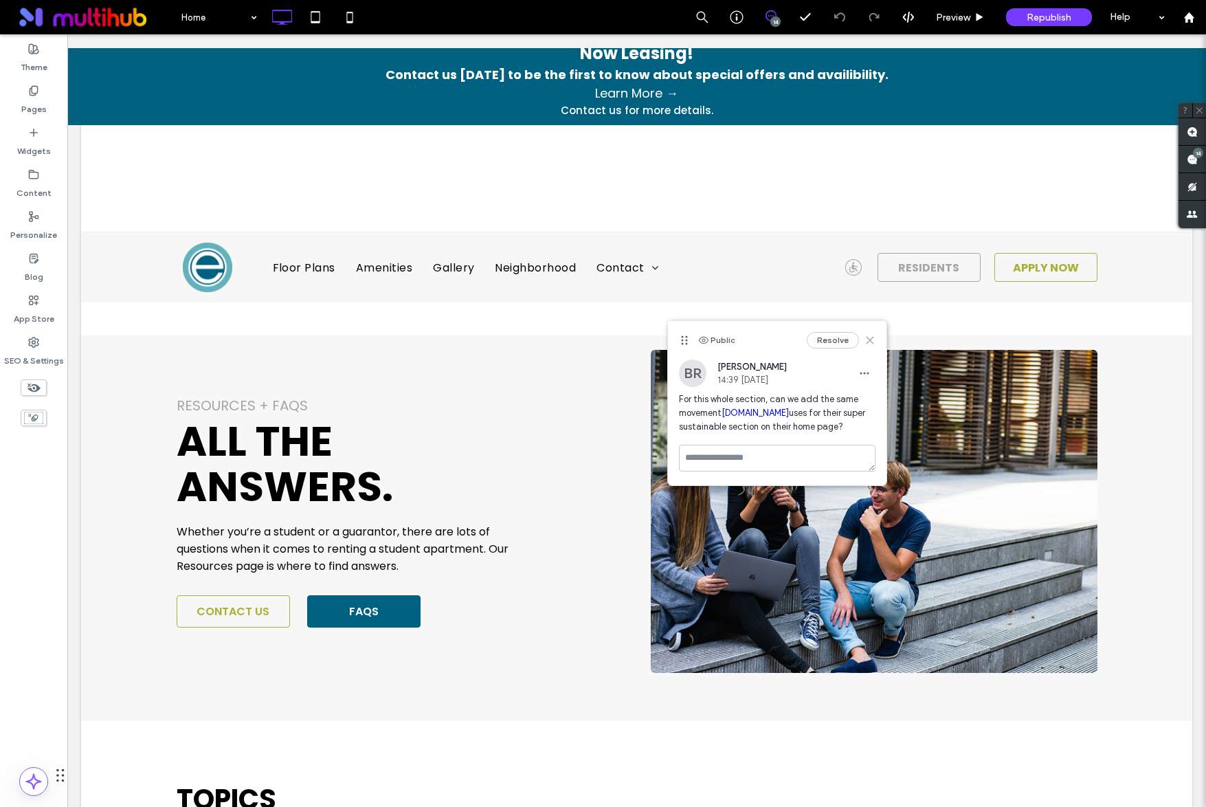
click at [869, 339] on use at bounding box center [870, 340] width 6 height 6
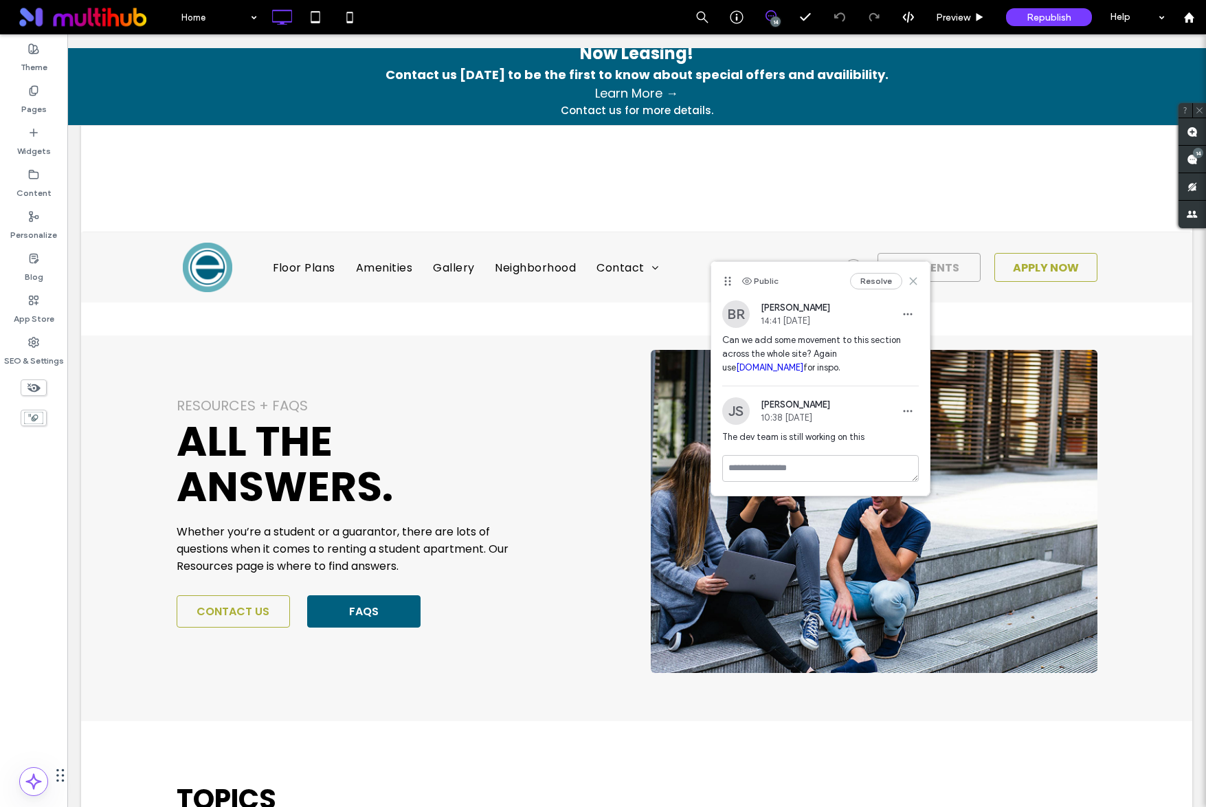
click at [911, 280] on icon at bounding box center [913, 281] width 11 height 11
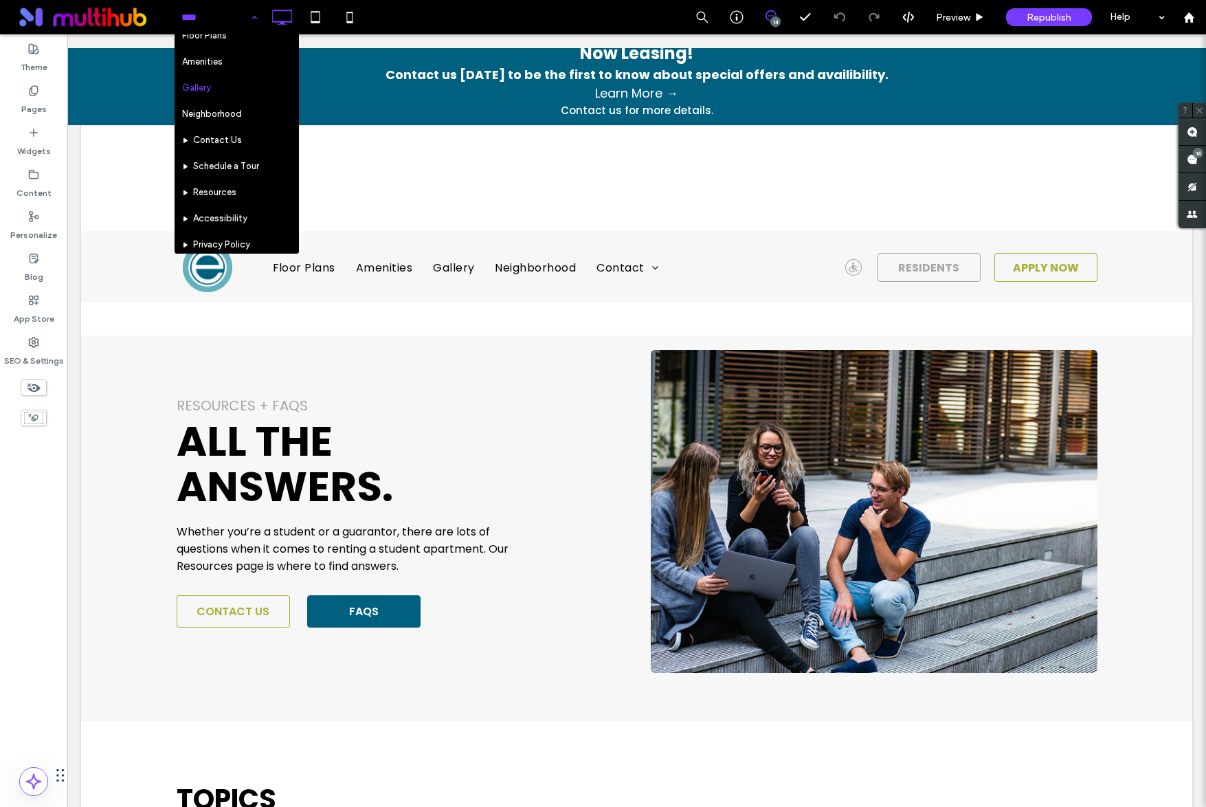
scroll to position [28, 0]
